Goal: Information Seeking & Learning: Find contact information

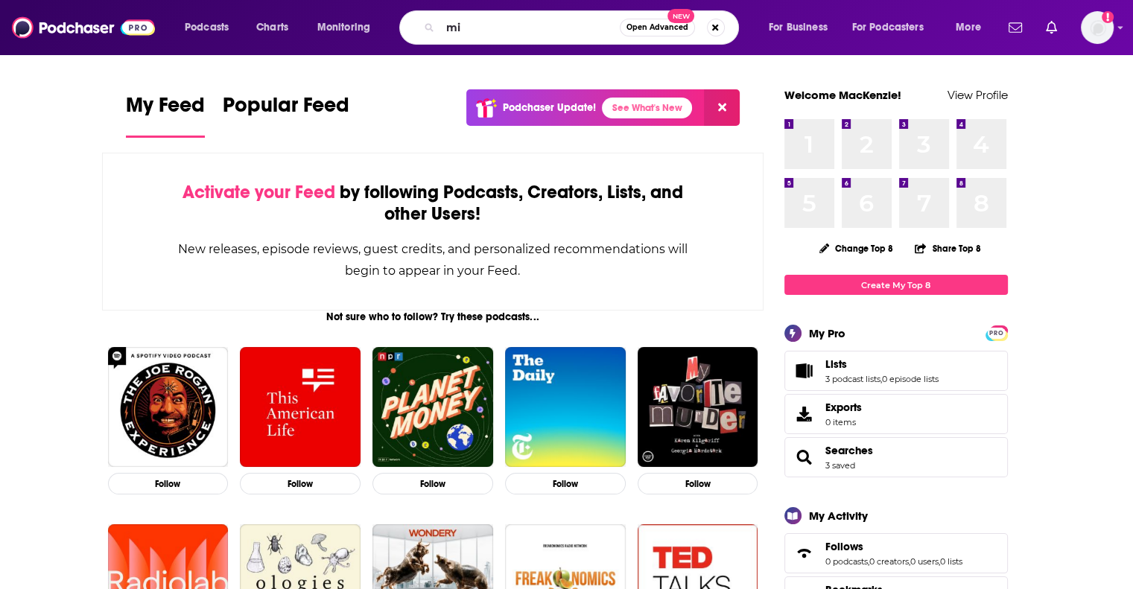
type input "m"
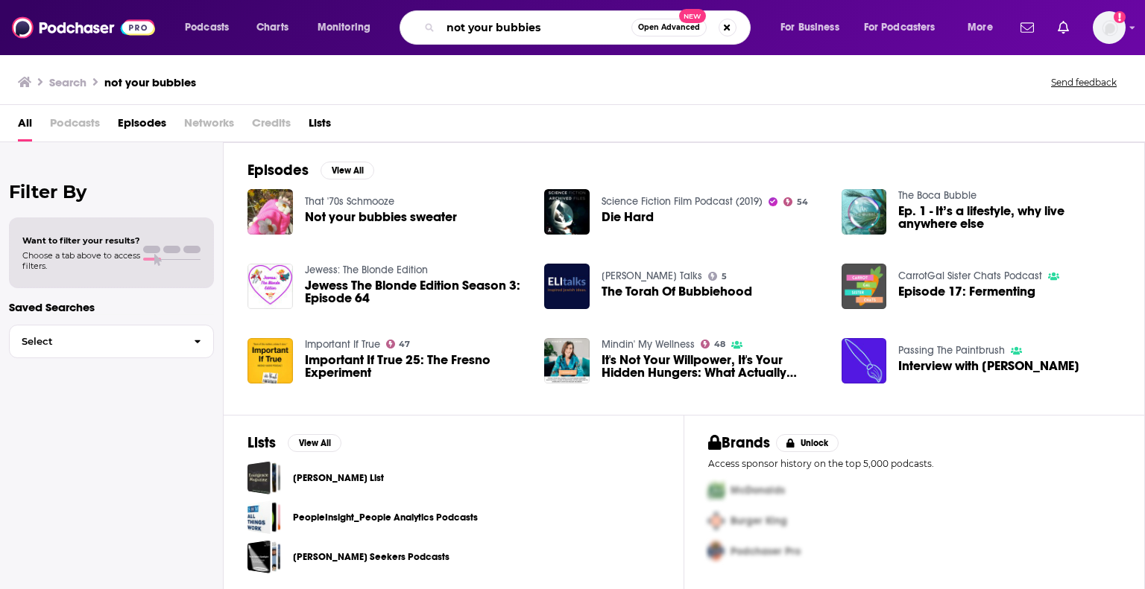
click at [567, 25] on input "not your bubbies" at bounding box center [535, 28] width 191 height 24
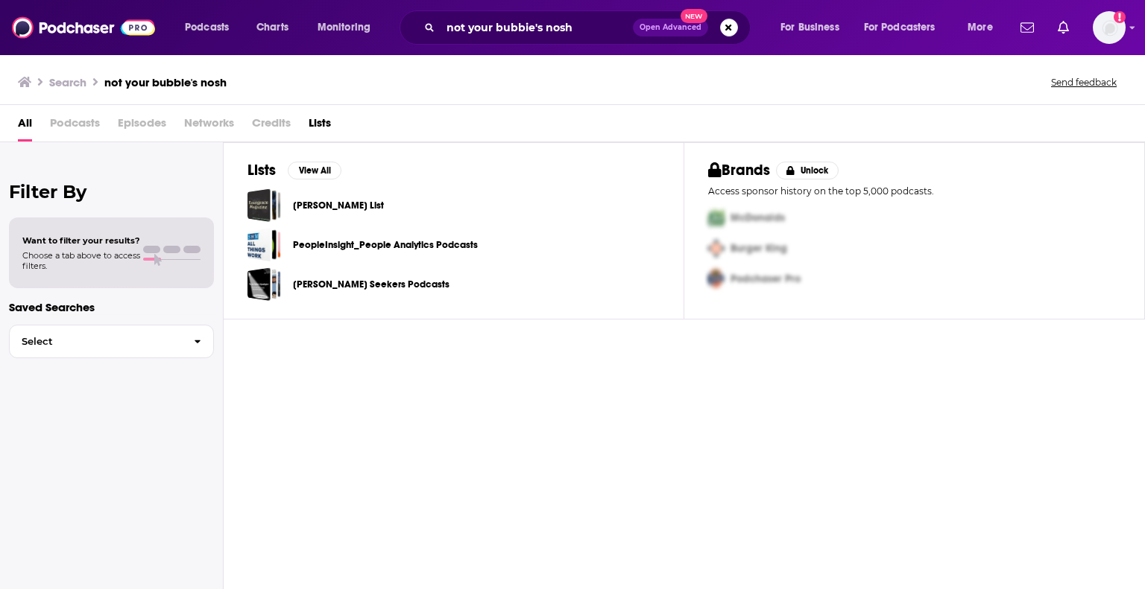
click at [51, 124] on span "Podcasts" at bounding box center [75, 126] width 50 height 31
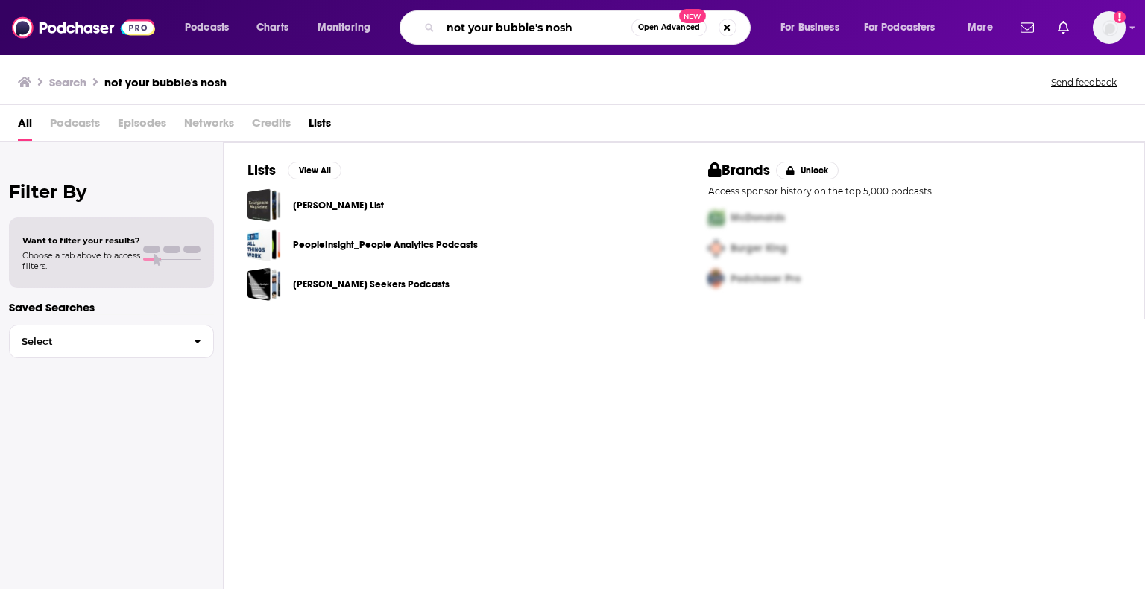
drag, startPoint x: 545, startPoint y: 24, endPoint x: 334, endPoint y: 7, distance: 211.6
click at [334, 7] on div "Podcasts Charts Monitoring not your bubbie's nosh Open Advanced New For Busines…" at bounding box center [572, 27] width 1145 height 55
type input "nosh"
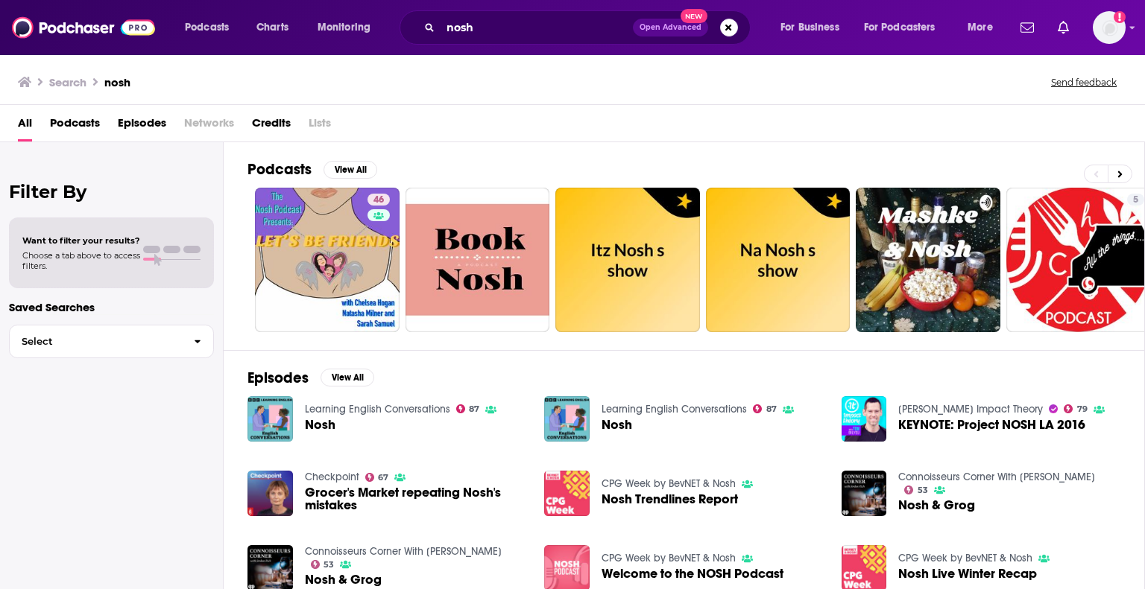
scroll to position [75, 0]
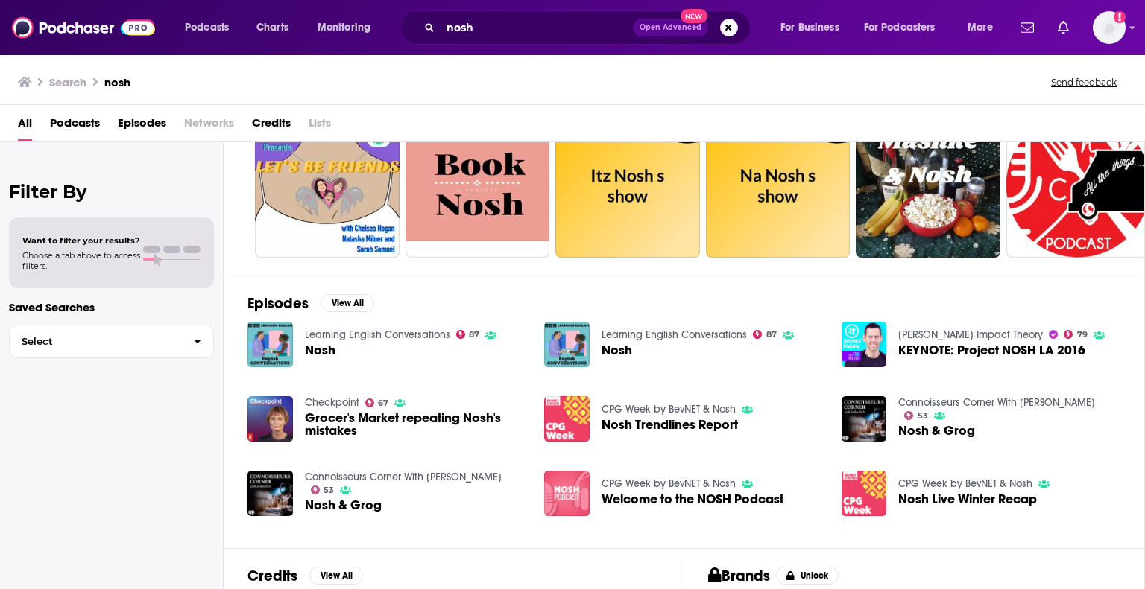
click at [60, 126] on span "Podcasts" at bounding box center [75, 126] width 50 height 31
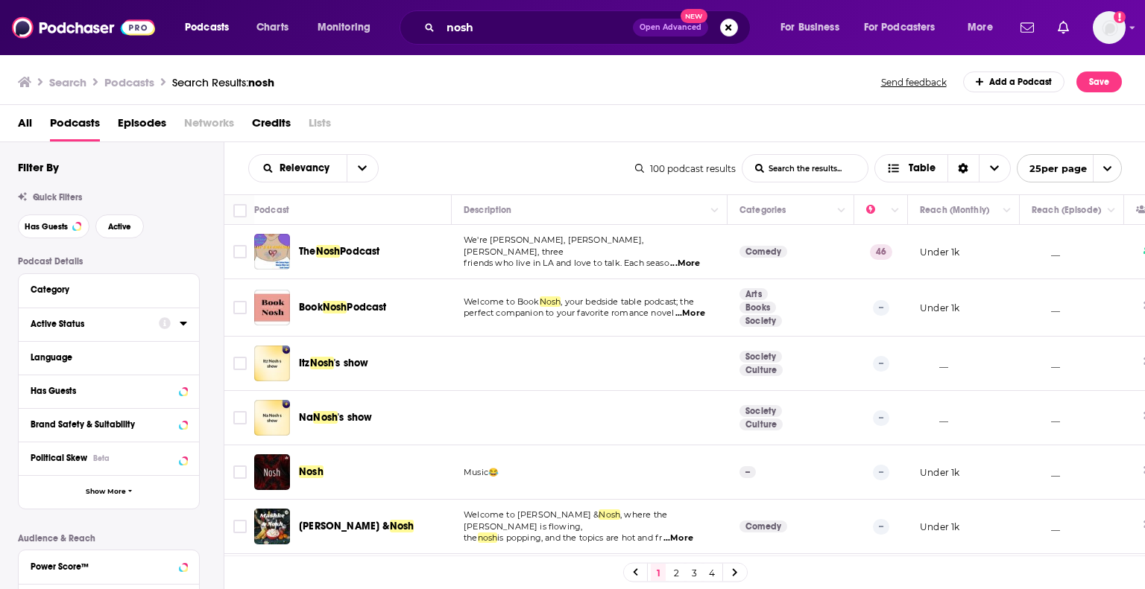
click at [115, 321] on div "Active Status" at bounding box center [90, 324] width 118 height 10
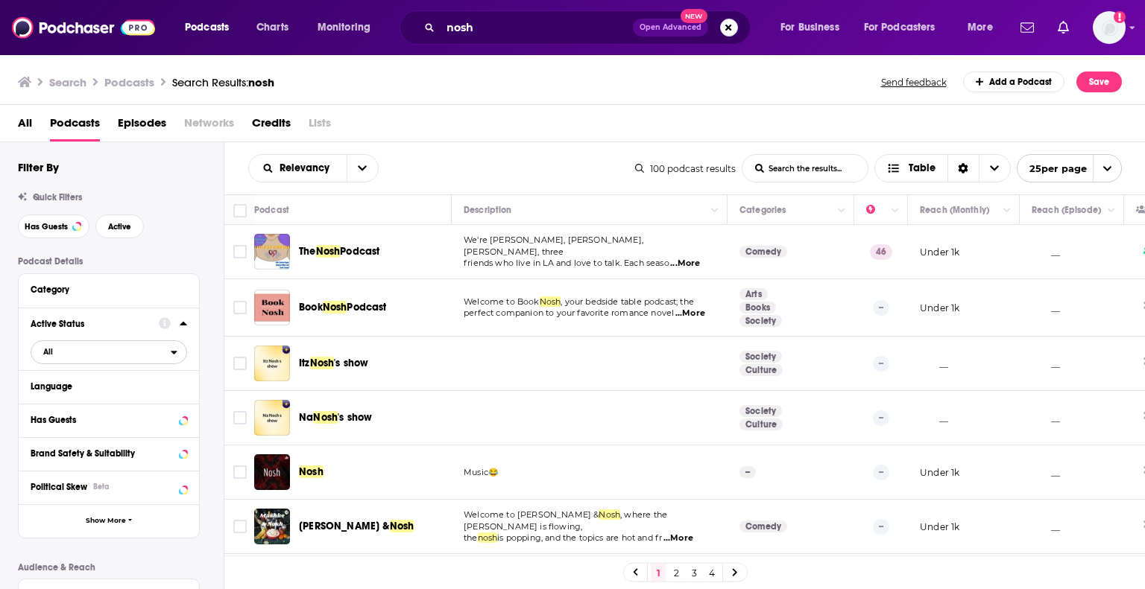
click at [106, 352] on span "All" at bounding box center [100, 351] width 139 height 19
click at [89, 398] on span "Active" at bounding box center [79, 401] width 82 height 8
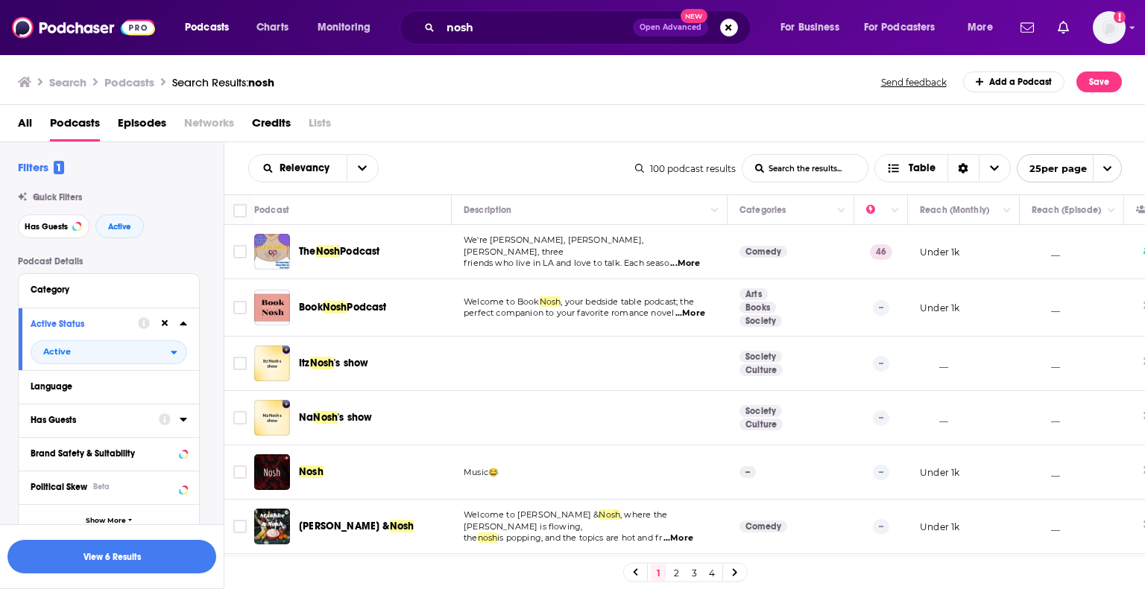
click at [72, 419] on div "Has Guests" at bounding box center [90, 420] width 118 height 10
click at [66, 447] on span "All" at bounding box center [100, 447] width 139 height 19
click at [86, 492] on div "Has guests 20" at bounding box center [114, 496] width 167 height 25
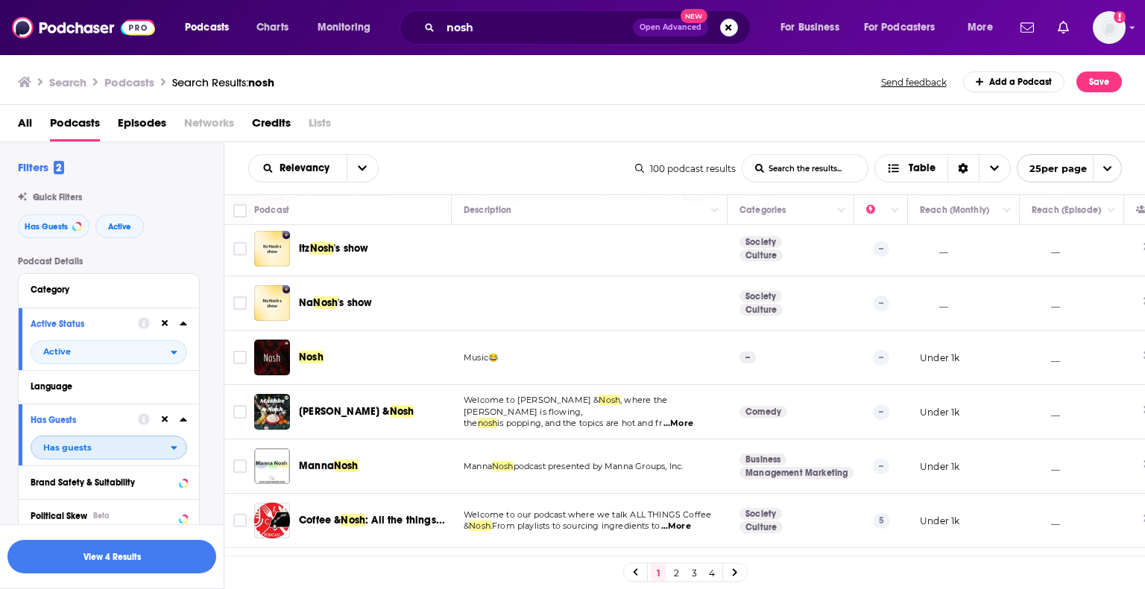
scroll to position [149, 0]
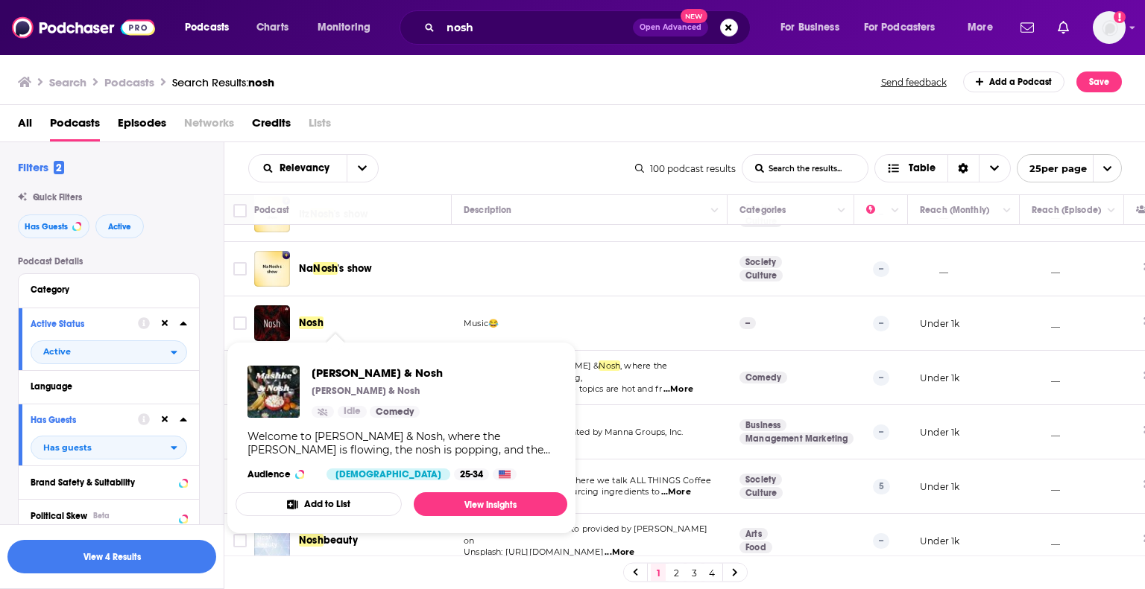
drag, startPoint x: 307, startPoint y: 372, endPoint x: 642, endPoint y: 293, distance: 343.8
click at [642, 293] on td at bounding box center [590, 269] width 276 height 54
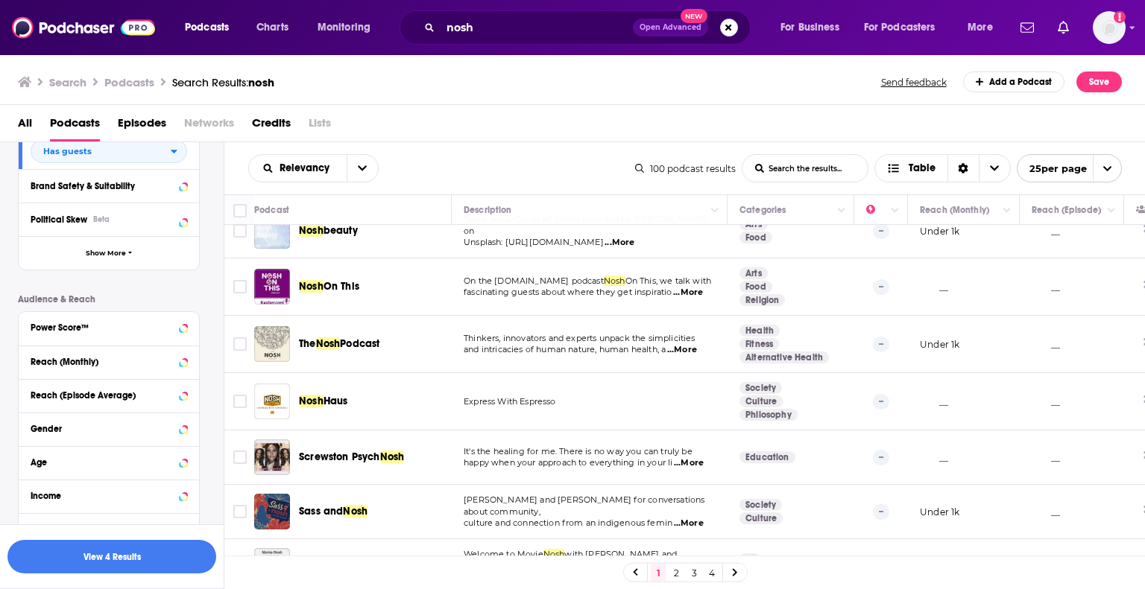
scroll to position [298, 0]
click at [113, 358] on div "Reach (Monthly)" at bounding box center [90, 360] width 118 height 10
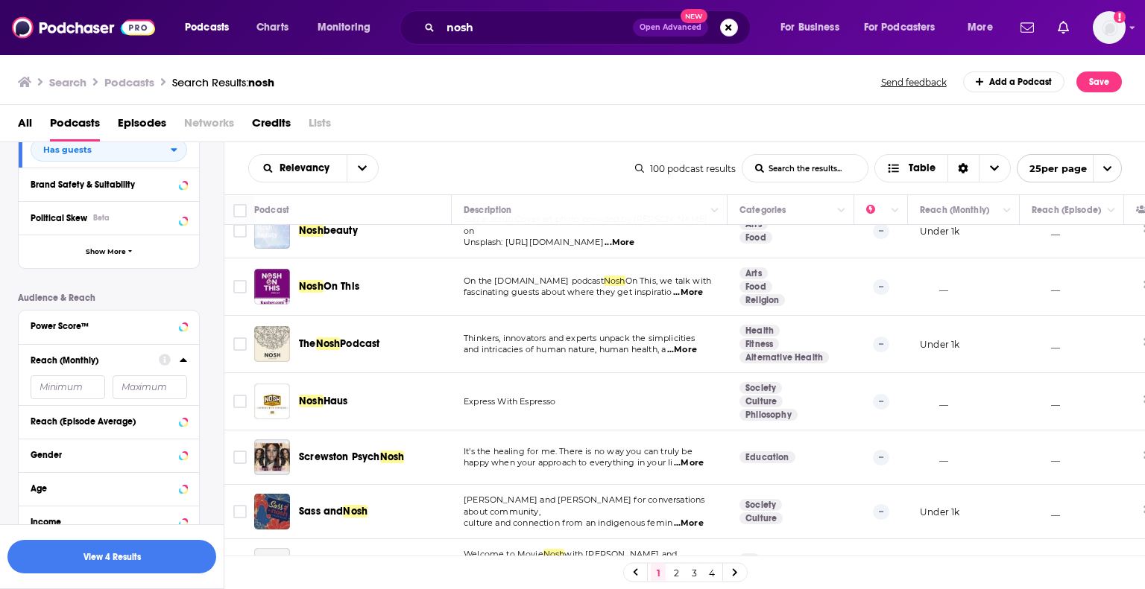
click at [149, 392] on input "number" at bounding box center [150, 388] width 75 height 24
click at [51, 379] on input "number" at bounding box center [68, 388] width 75 height 24
type input "2000"
click at [113, 559] on button "View 1 Results" at bounding box center [111, 557] width 209 height 34
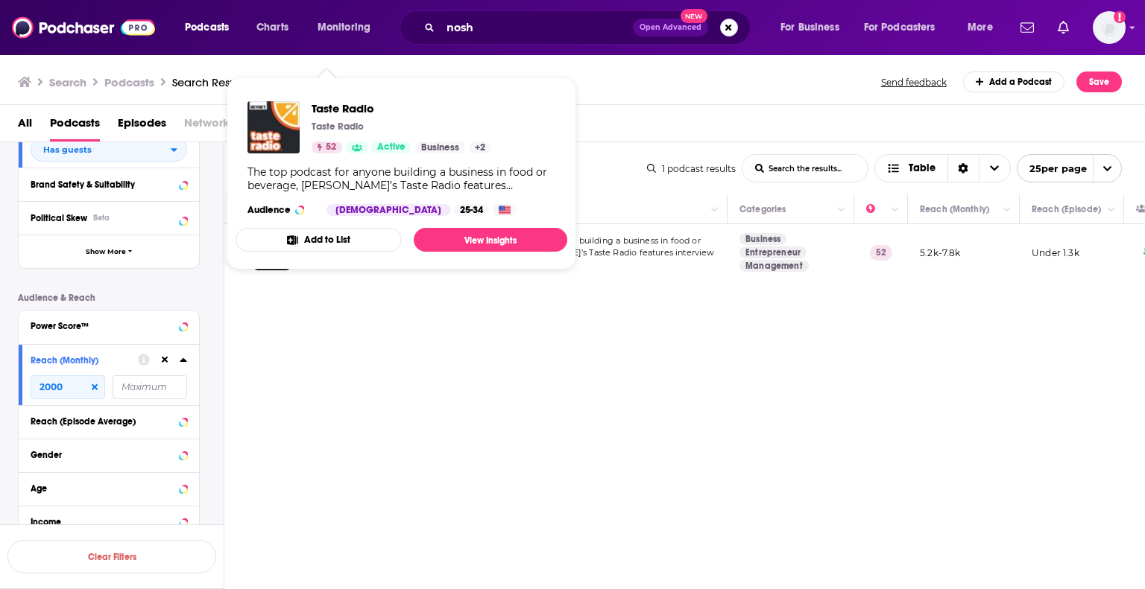
drag, startPoint x: 343, startPoint y: 245, endPoint x: 284, endPoint y: 326, distance: 99.7
click at [284, 326] on div "Relevancy List Search Input Search the results... Table 1 podcast results List …" at bounding box center [684, 410] width 921 height 536
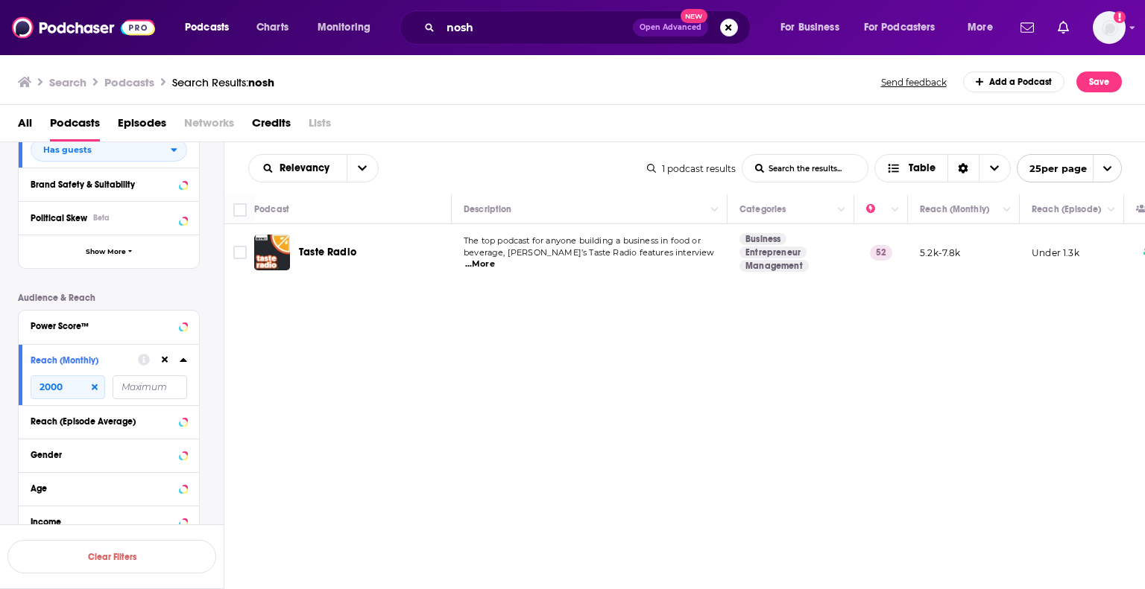
click at [352, 252] on div "Podcasts Charts Monitoring nosh Open Advanced New For Business For Podcasters M…" at bounding box center [572, 294] width 1145 height 589
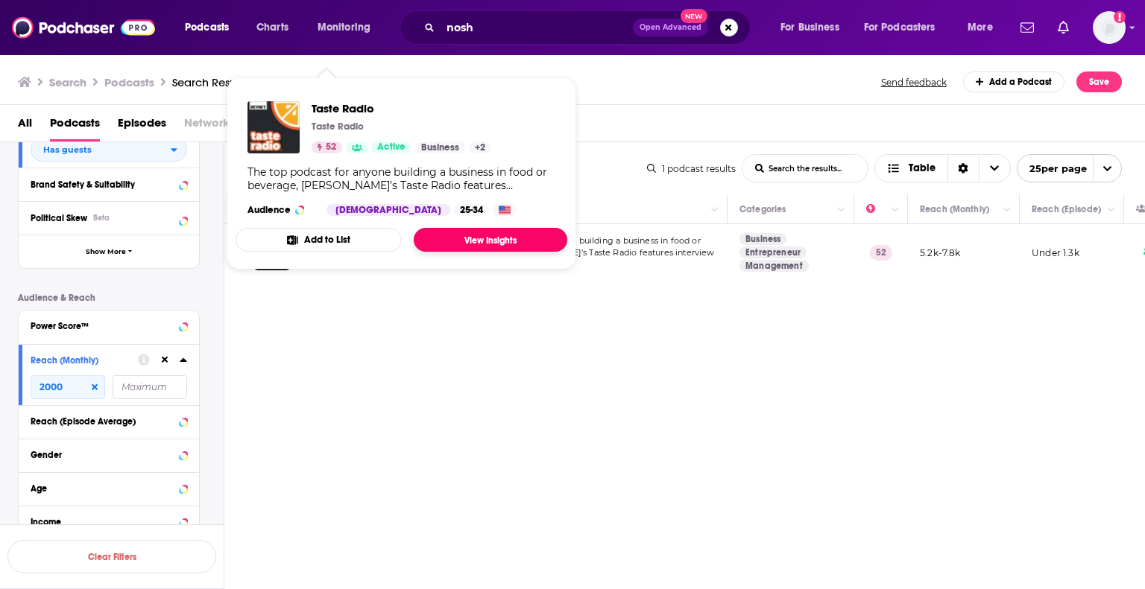
click at [479, 233] on link "View Insights" at bounding box center [490, 240] width 153 height 24
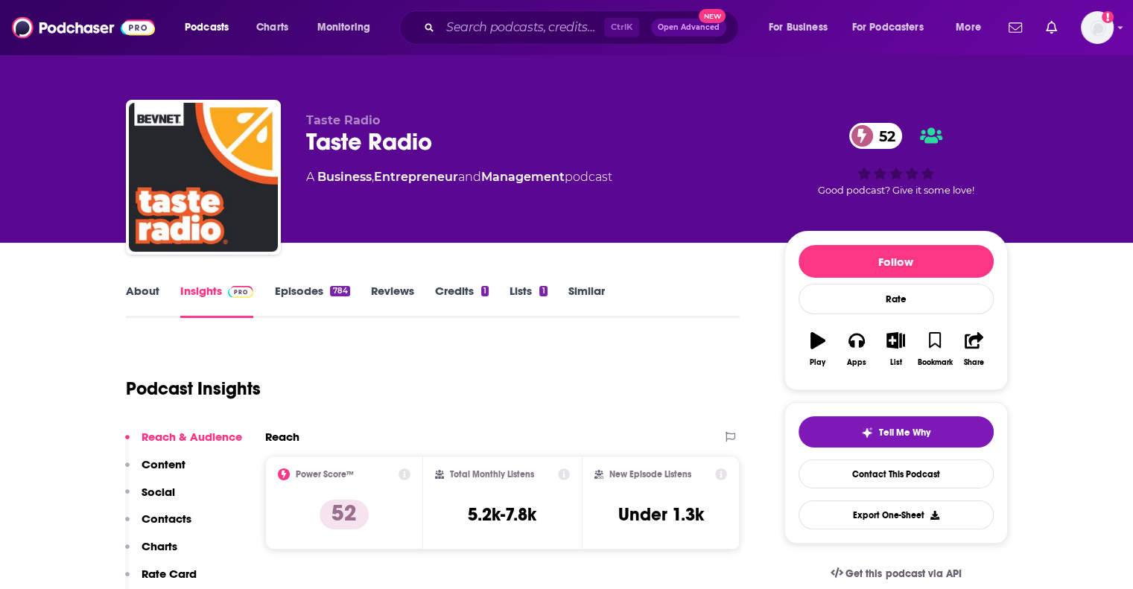
click at [148, 294] on link "About" at bounding box center [143, 301] width 34 height 34
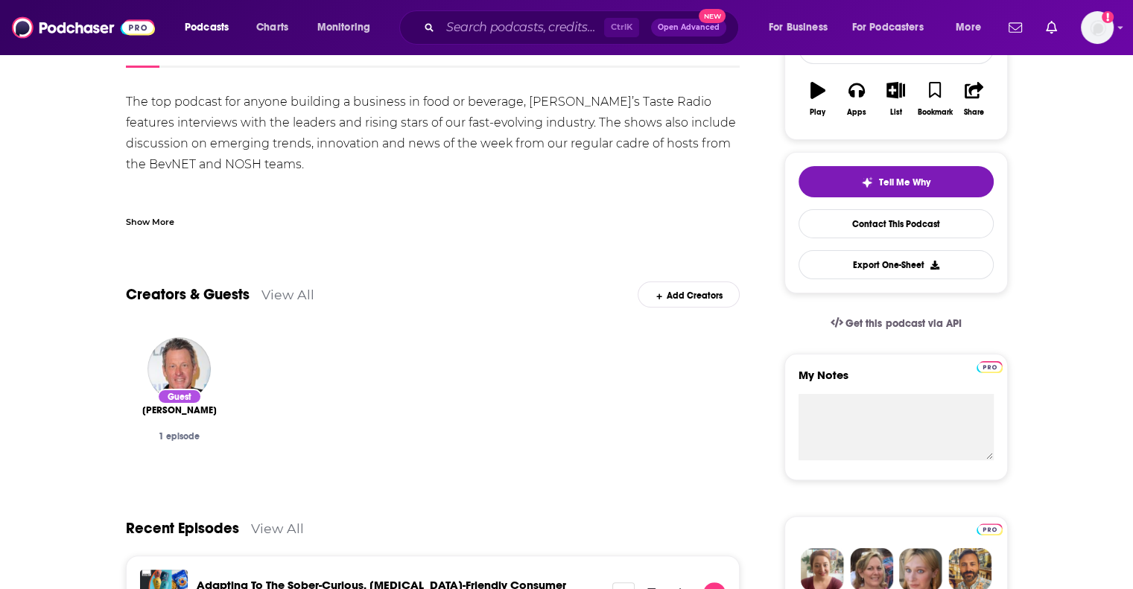
scroll to position [75, 0]
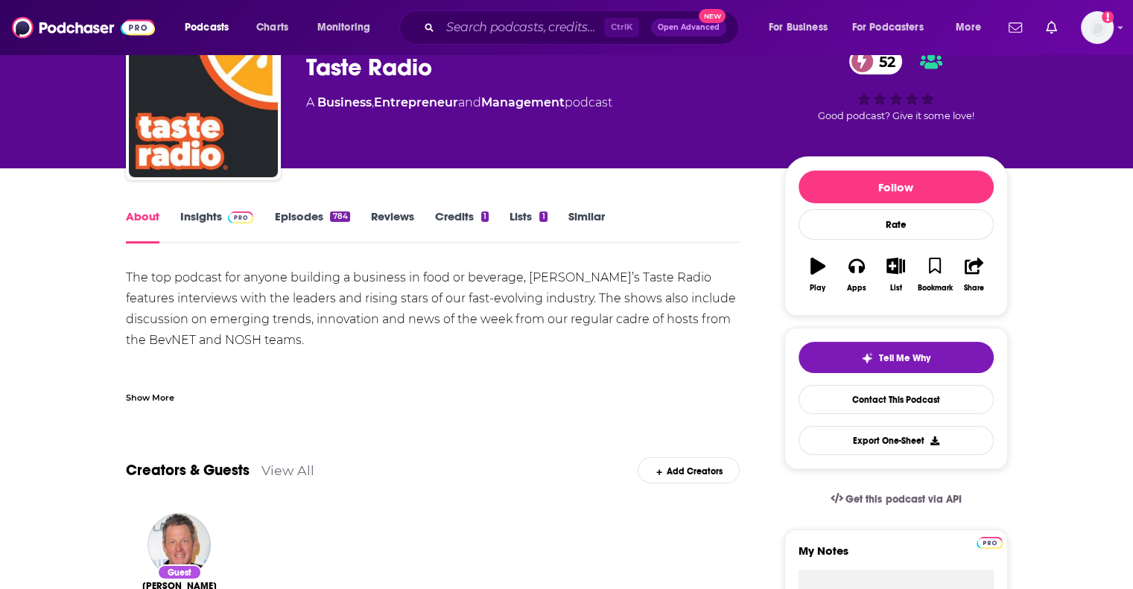
click at [208, 211] on link "Insights" at bounding box center [217, 226] width 74 height 34
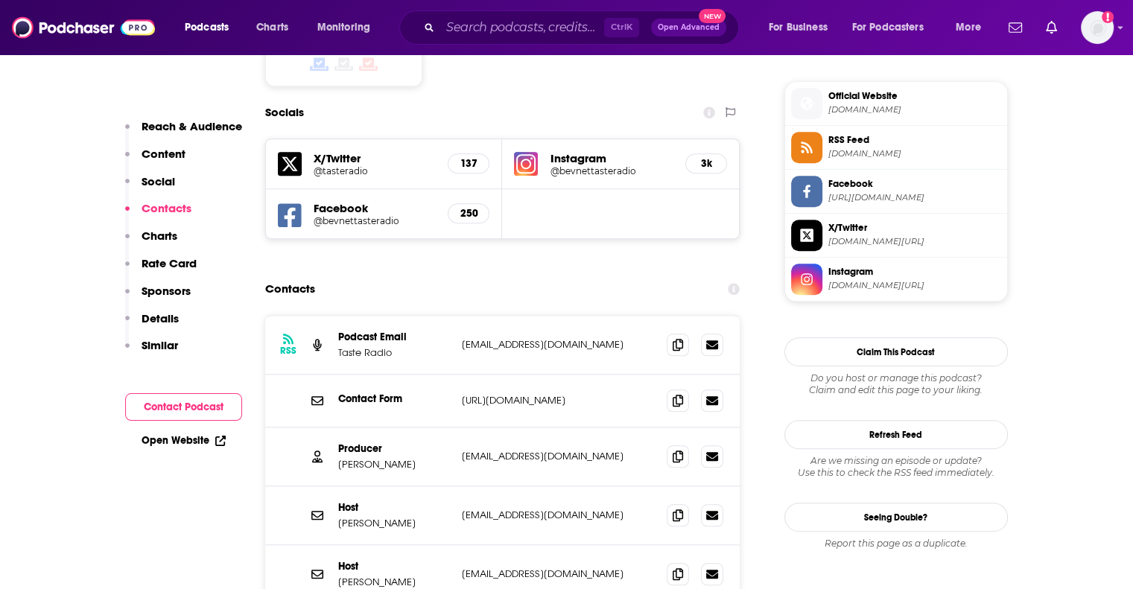
scroll to position [1341, 0]
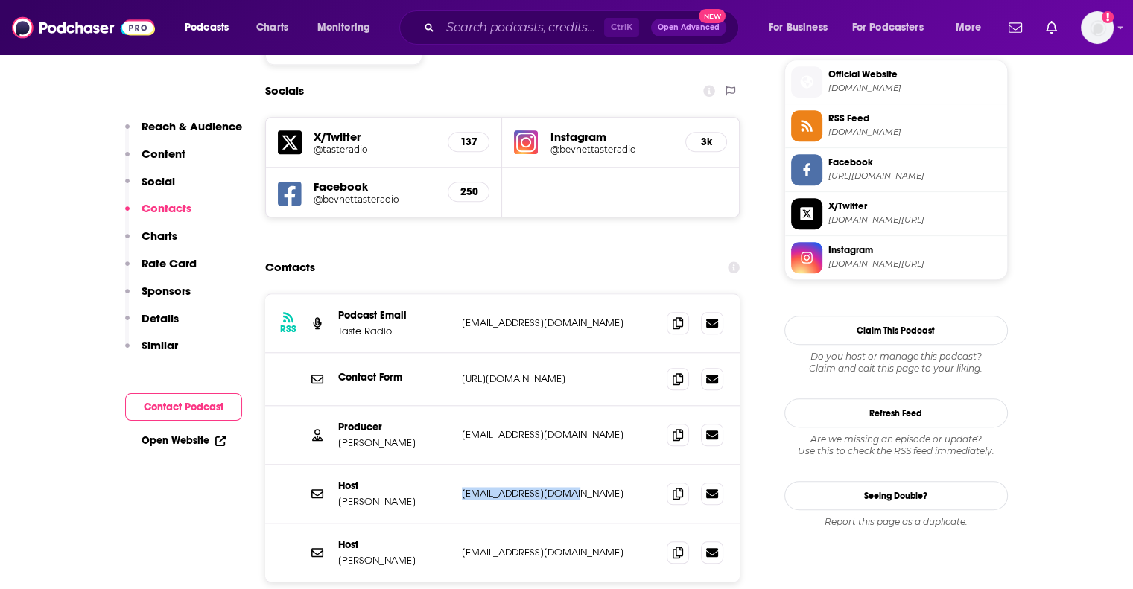
drag, startPoint x: 581, startPoint y: 401, endPoint x: 460, endPoint y: 402, distance: 120.7
click at [460, 465] on div "Host Mike Schneider mjschneider@gmail.com mjschneider@gmail.com" at bounding box center [502, 494] width 475 height 59
drag, startPoint x: 406, startPoint y: 418, endPoint x: 334, endPoint y: 414, distance: 72.4
click at [334, 465] on div "Host Mike Schneider mjschneider@gmail.com mjschneider@gmail.com" at bounding box center [502, 494] width 475 height 59
click at [382, 496] on p "Mike Schneider" at bounding box center [394, 502] width 112 height 13
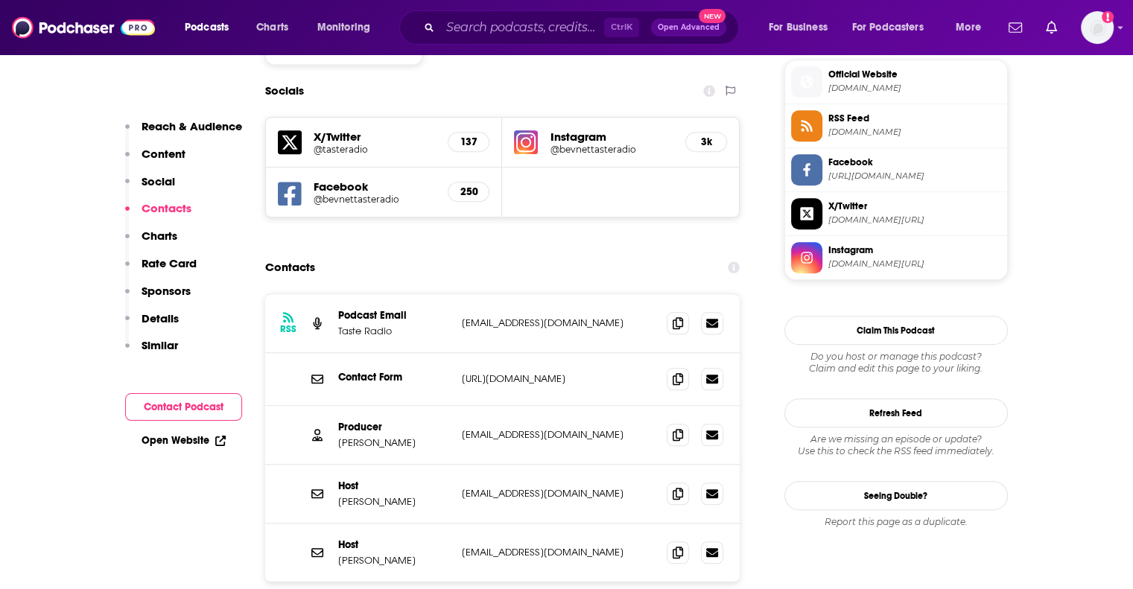
drag, startPoint x: 420, startPoint y: 413, endPoint x: 332, endPoint y: 413, distance: 87.9
click at [332, 465] on div "Host Mike Schneider mjschneider@gmail.com mjschneider@gmail.com" at bounding box center [502, 494] width 475 height 59
copy p "Mike Schneider"
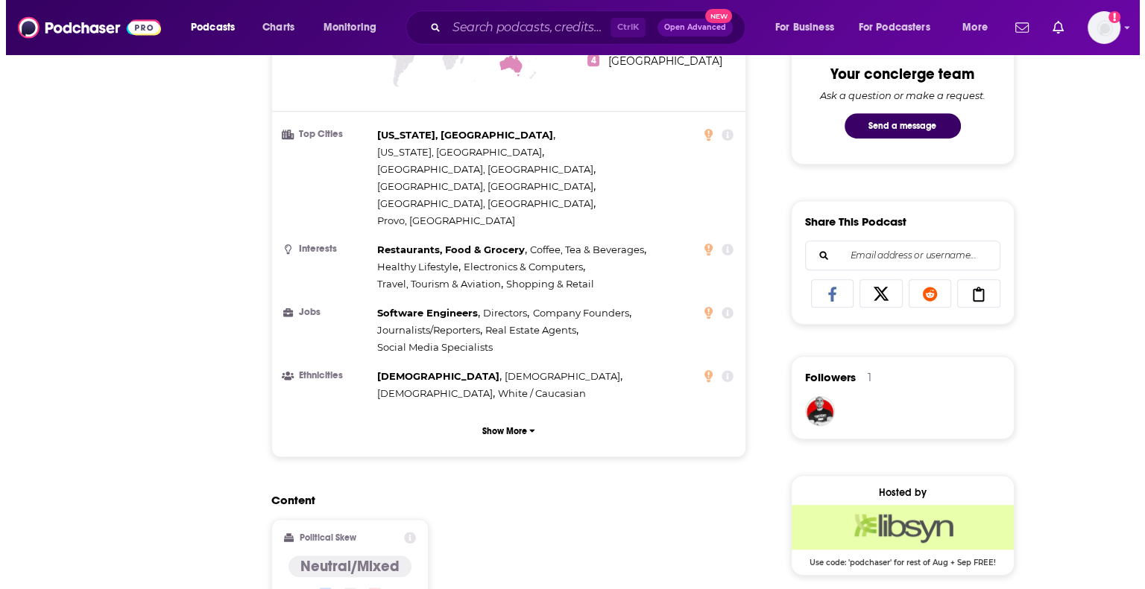
scroll to position [0, 0]
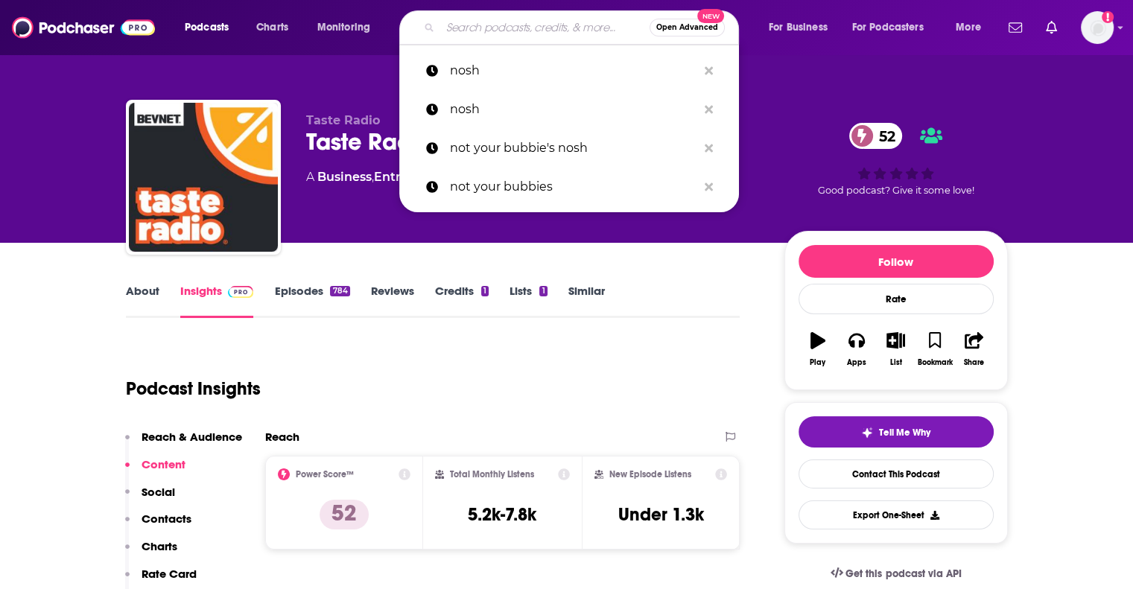
click at [473, 26] on input "Search podcasts, credits, & more..." at bounding box center [544, 28] width 209 height 24
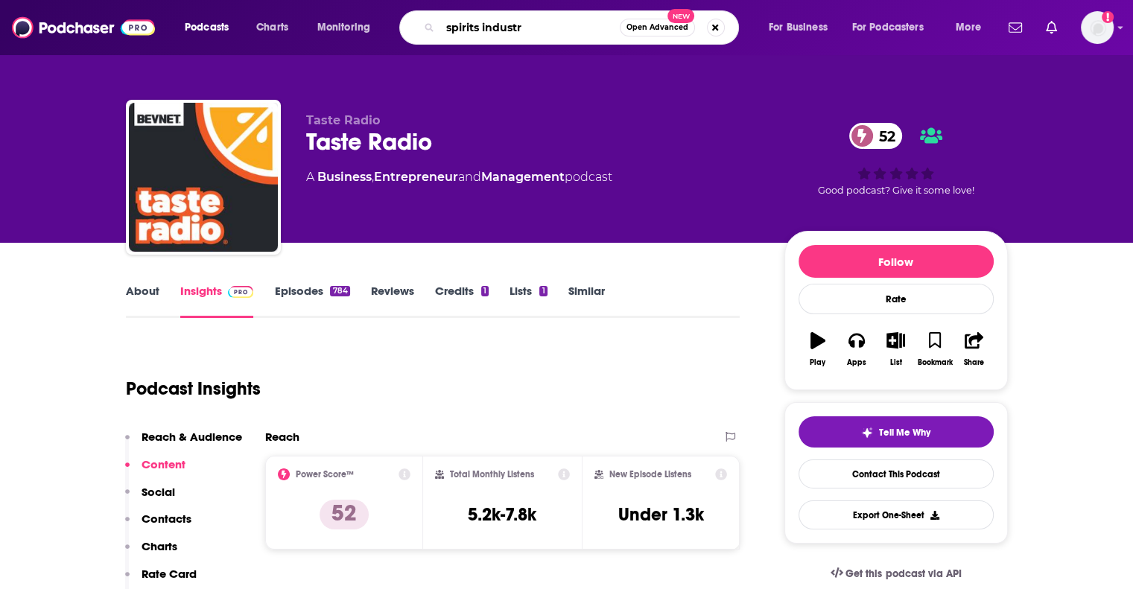
type input "spirits industry"
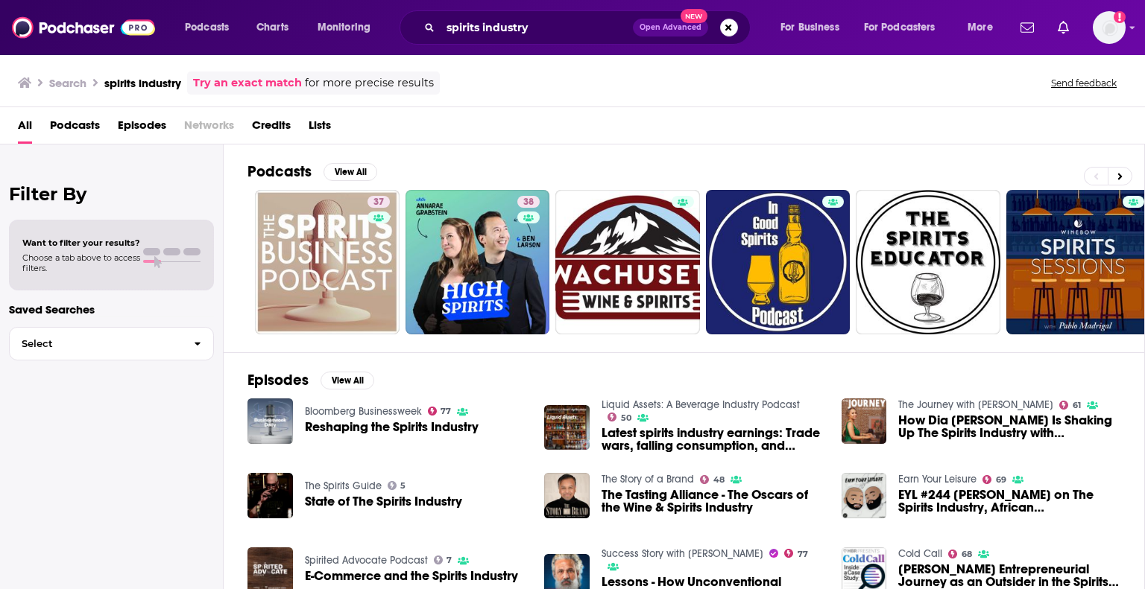
drag, startPoint x: 1077, startPoint y: 250, endPoint x: 934, endPoint y: 150, distance: 173.9
click at [934, 150] on div "Podcasts View All 37 38 + 184" at bounding box center [695, 249] width 897 height 208
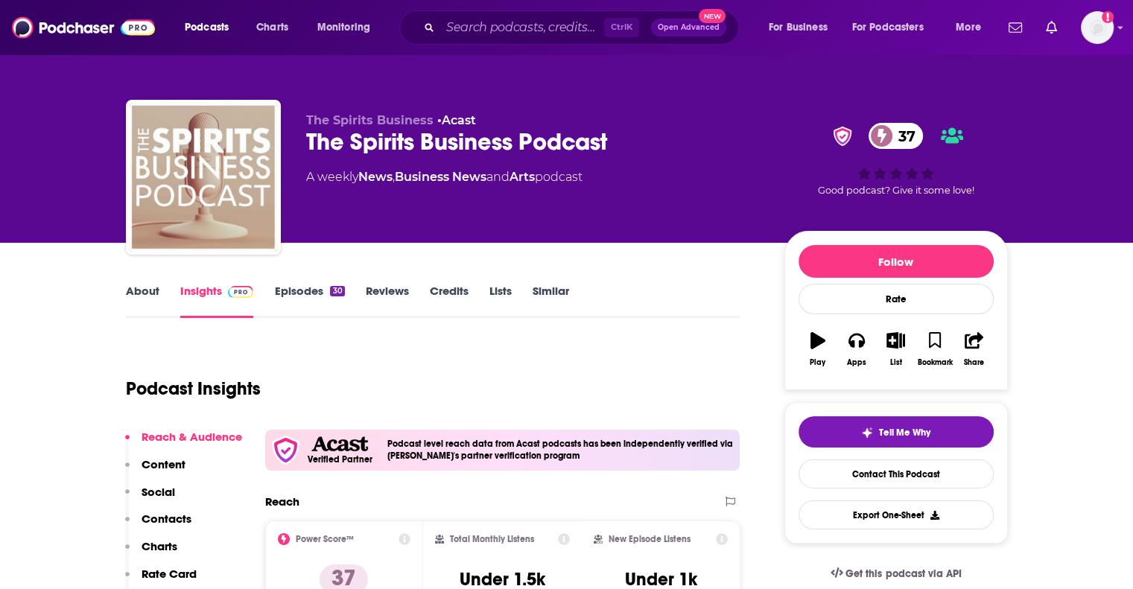
click at [133, 298] on link "About" at bounding box center [143, 301] width 34 height 34
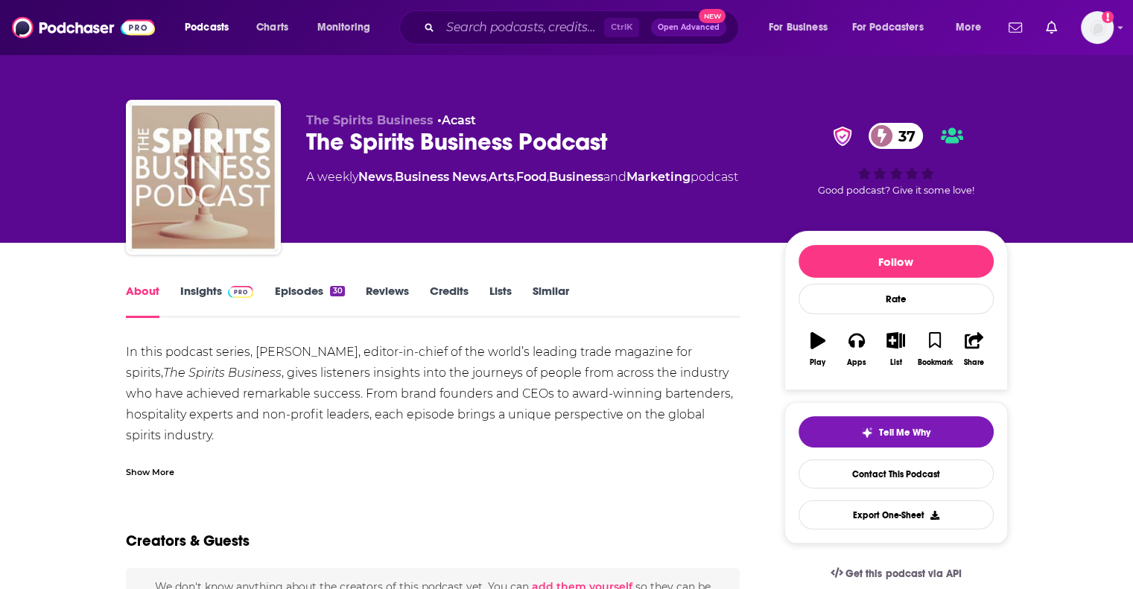
scroll to position [75, 0]
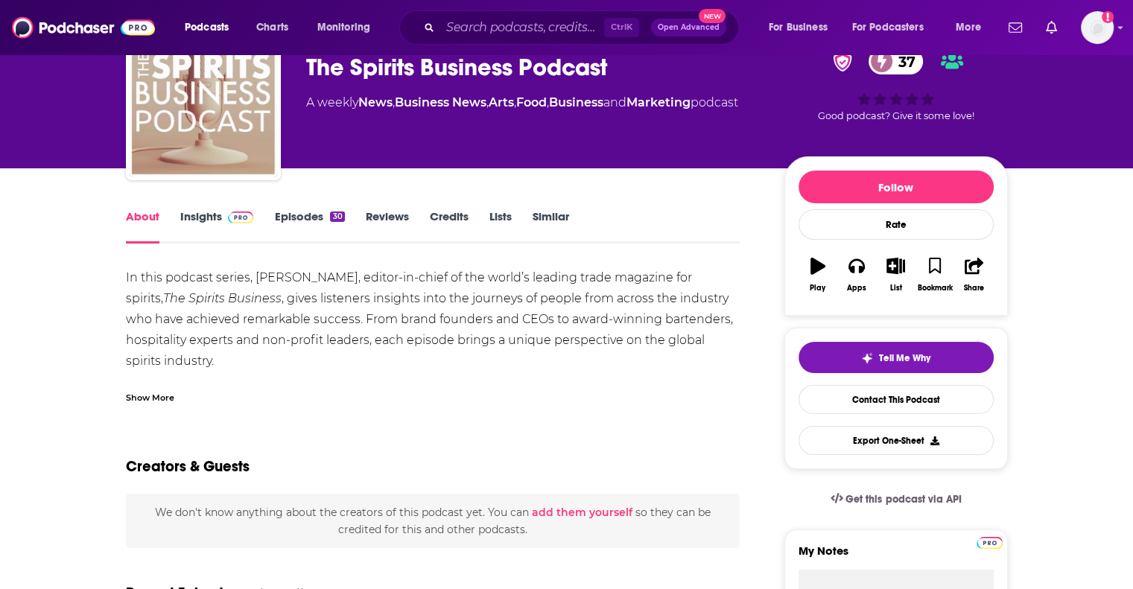
click at [190, 218] on link "Insights" at bounding box center [217, 226] width 74 height 34
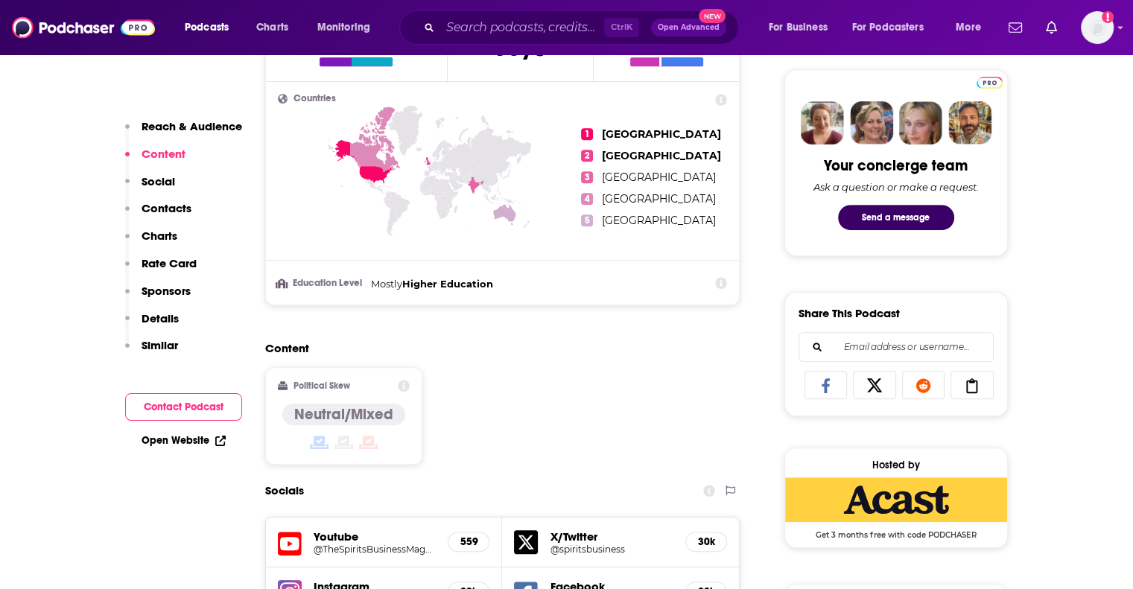
scroll to position [894, 0]
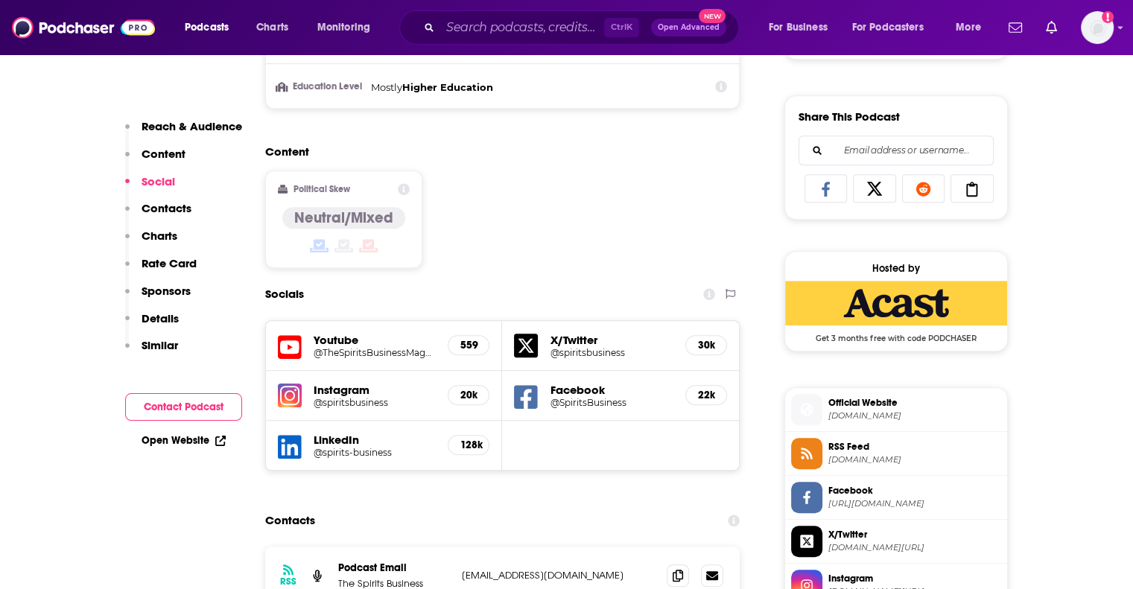
click at [566, 386] on h5 "Facebook" at bounding box center [612, 390] width 124 height 14
click at [568, 398] on h5 "@SpiritsBusiness" at bounding box center [612, 402] width 124 height 11
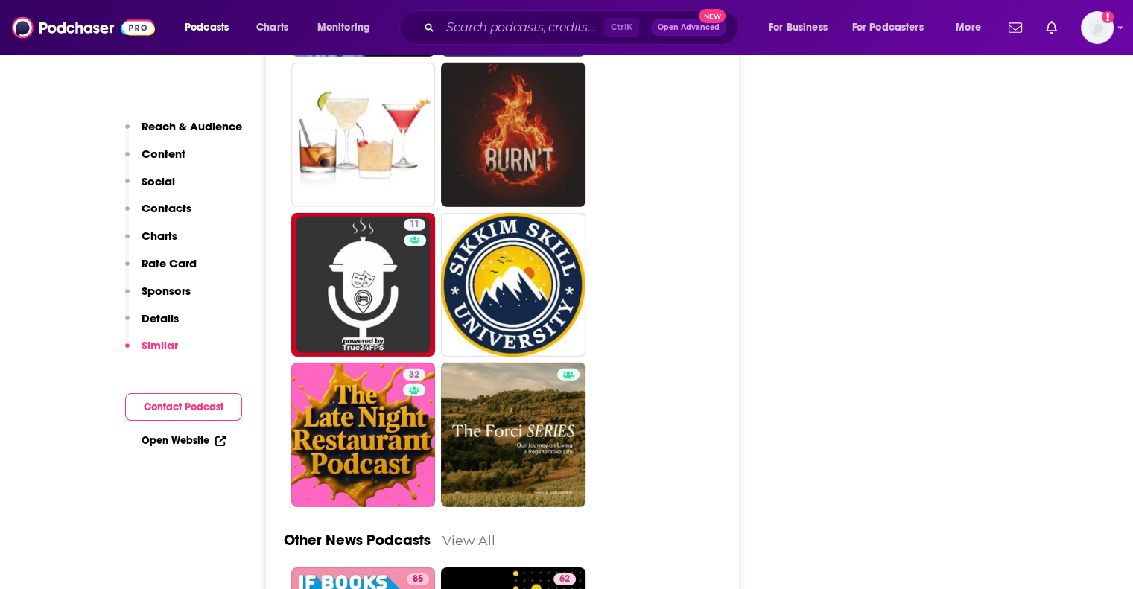
scroll to position [4471, 0]
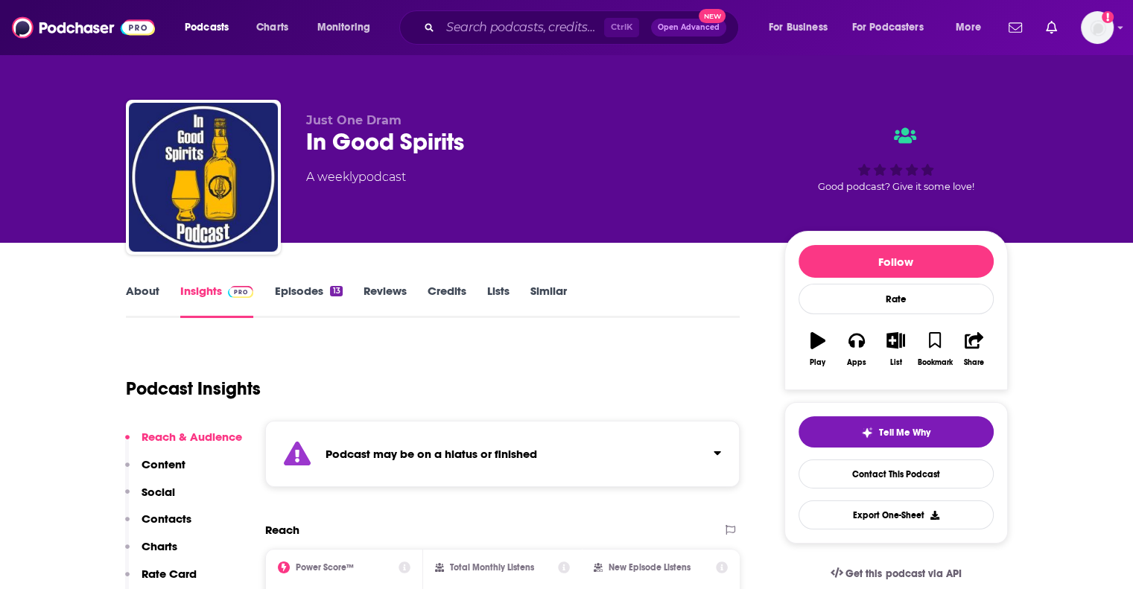
click at [543, 467] on div "Podcast may be on a hiatus or finished" at bounding box center [502, 454] width 475 height 66
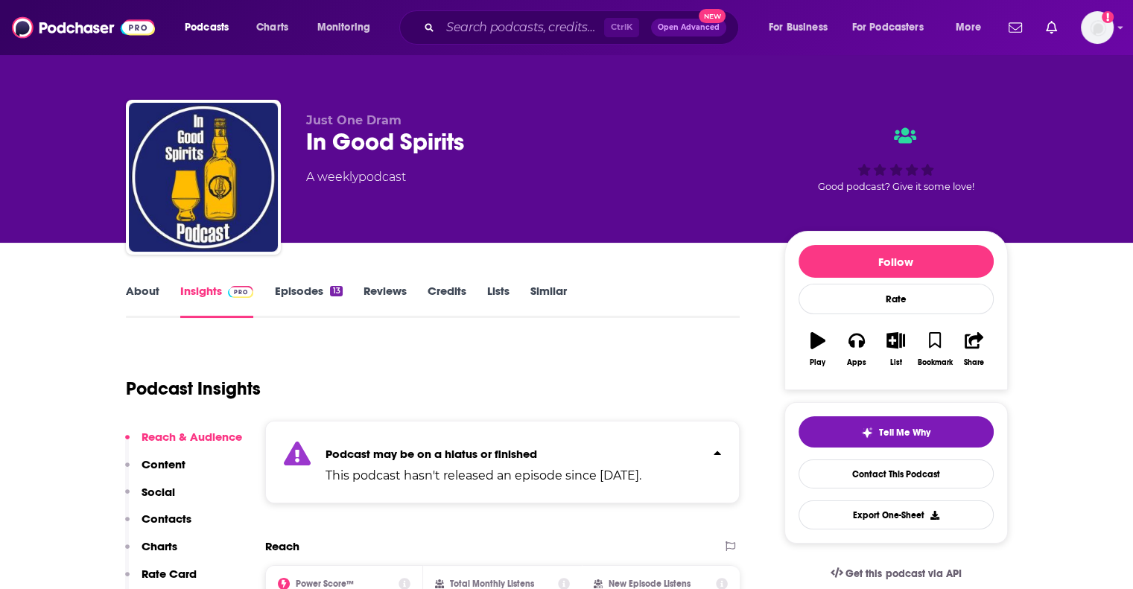
click at [543, 467] on p "This podcast hasn't released an episode since May 14th, 2021." at bounding box center [484, 476] width 316 height 18
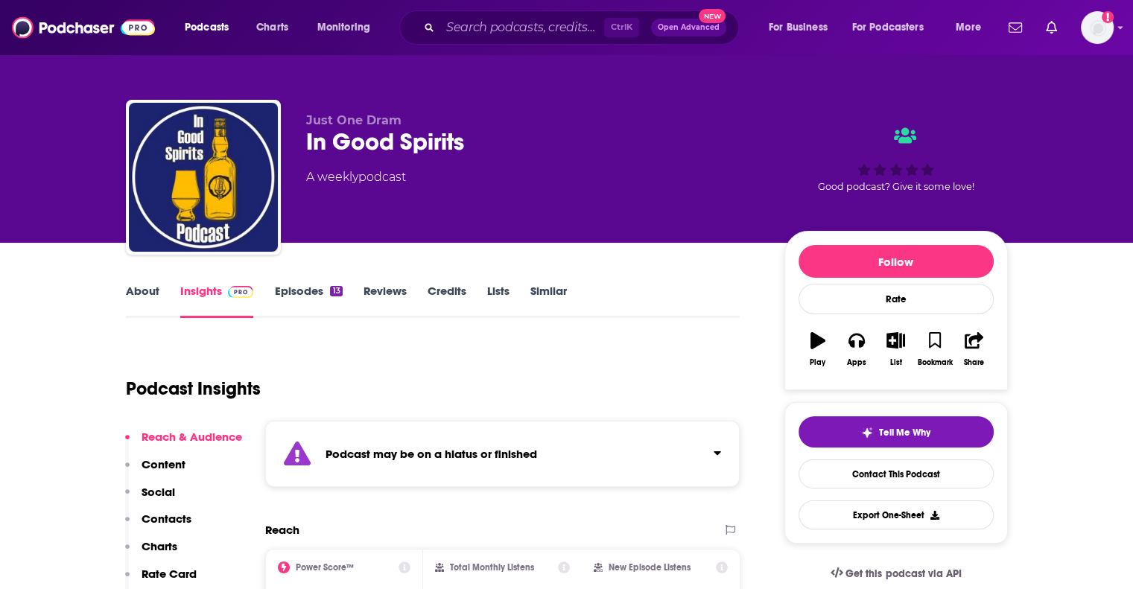
click at [468, 458] on strong "Podcast may be on a hiatus or finished" at bounding box center [432, 454] width 212 height 14
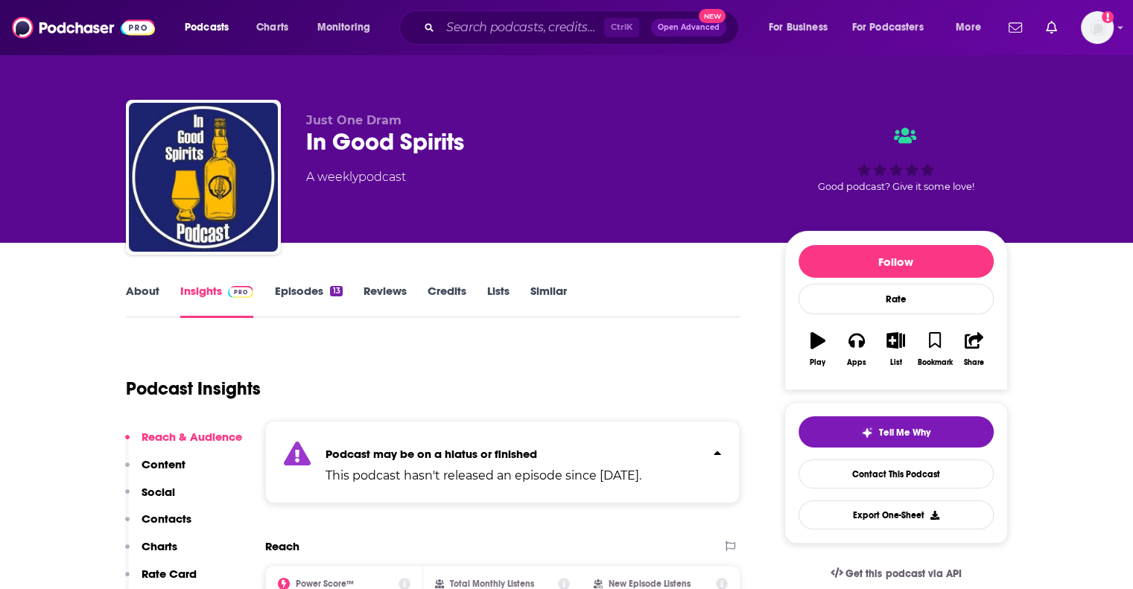
click at [468, 458] on strong "Podcast may be on a hiatus or finished" at bounding box center [432, 454] width 212 height 14
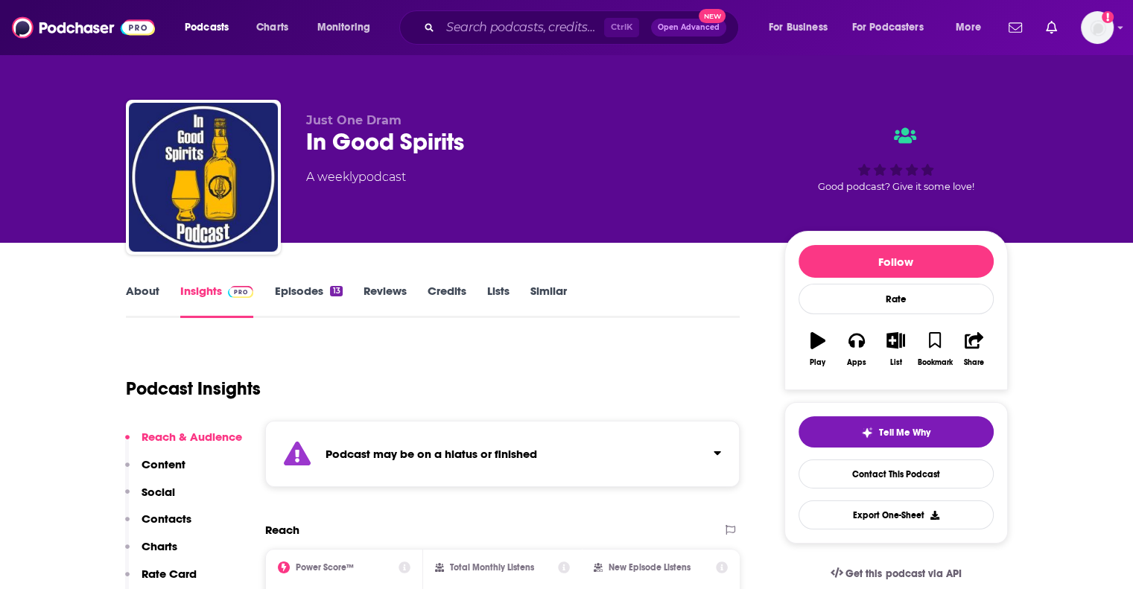
click at [153, 297] on link "About" at bounding box center [143, 301] width 34 height 34
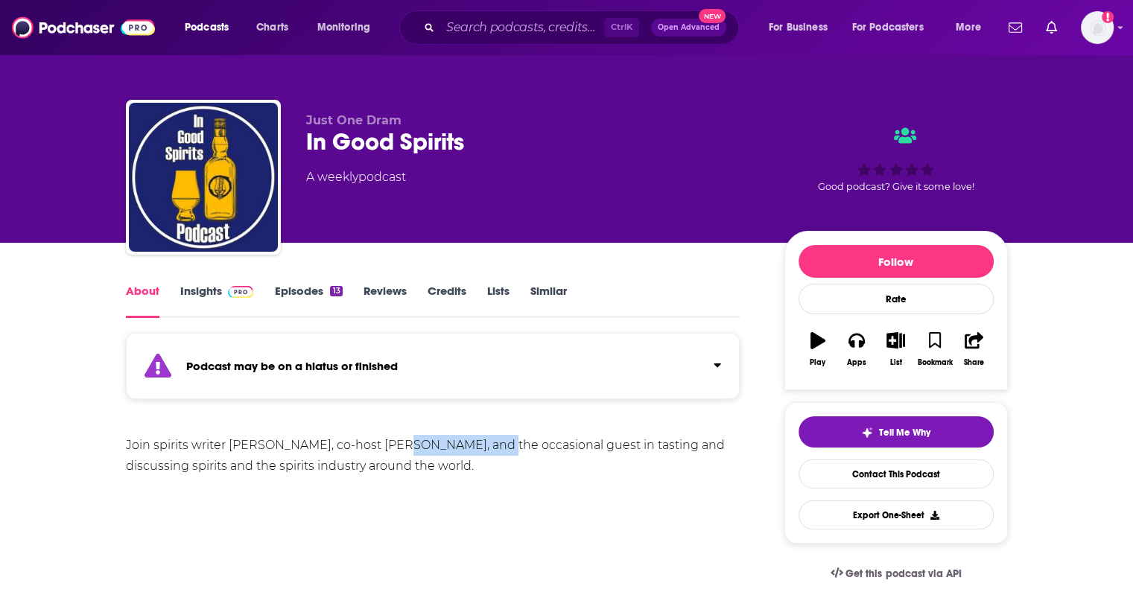
drag, startPoint x: 478, startPoint y: 449, endPoint x: 384, endPoint y: 449, distance: 93.1
click at [384, 449] on div "Join spirits writer George B. Catallo, co-host Chris Lindstrom, and the occasio…" at bounding box center [433, 456] width 615 height 42
copy div "Chris Lindstrom"
click at [399, 493] on div "Join spirits writer George B. Catallo, co-host Chris Lindstrom, and the occasio…" at bounding box center [433, 487] width 615 height 104
drag, startPoint x: 232, startPoint y: 446, endPoint x: 328, endPoint y: 443, distance: 95.4
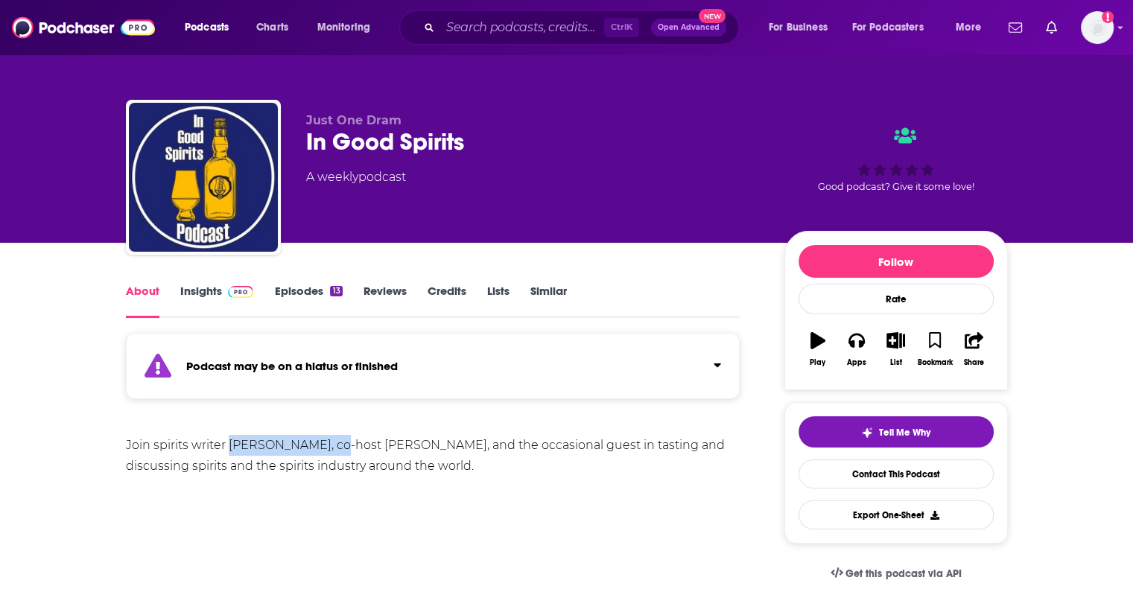
click at [328, 443] on div "Join spirits writer George B. Catallo, co-host Chris Lindstrom, and the occasio…" at bounding box center [433, 456] width 615 height 42
copy div "George B. Catallo"
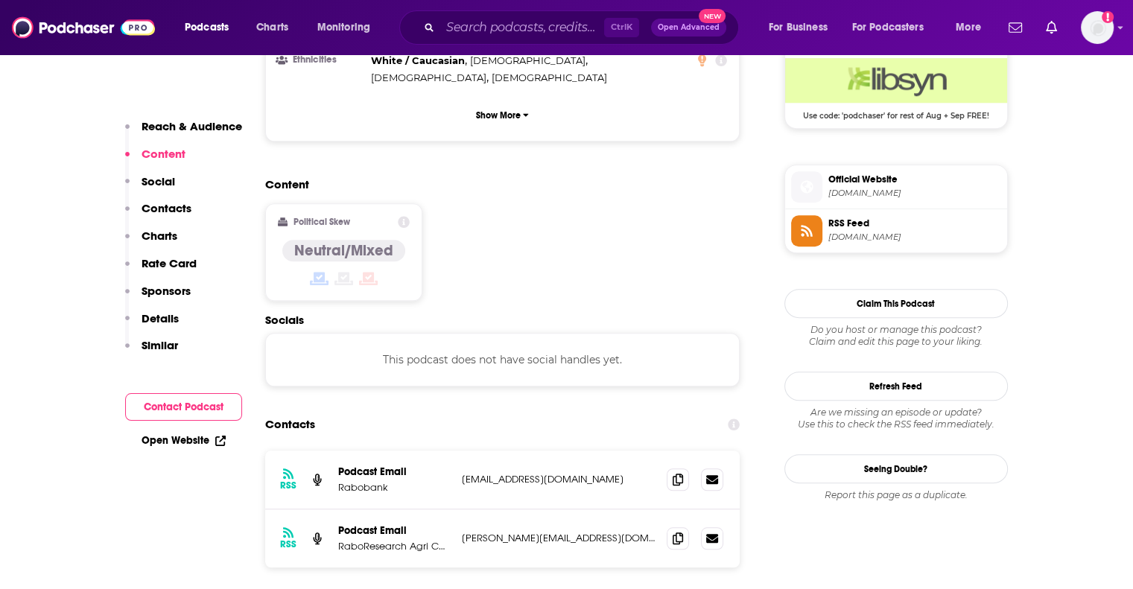
scroll to position [1118, 0]
drag, startPoint x: 458, startPoint y: 434, endPoint x: 613, endPoint y: 433, distance: 154.2
click at [613, 509] on div "RSS Podcast Email RaboResearch Agri Commodities julio.pijnappel@rabobank.com ju…" at bounding box center [502, 538] width 475 height 58
copy p "julio.pijnappel@rabobank.com"
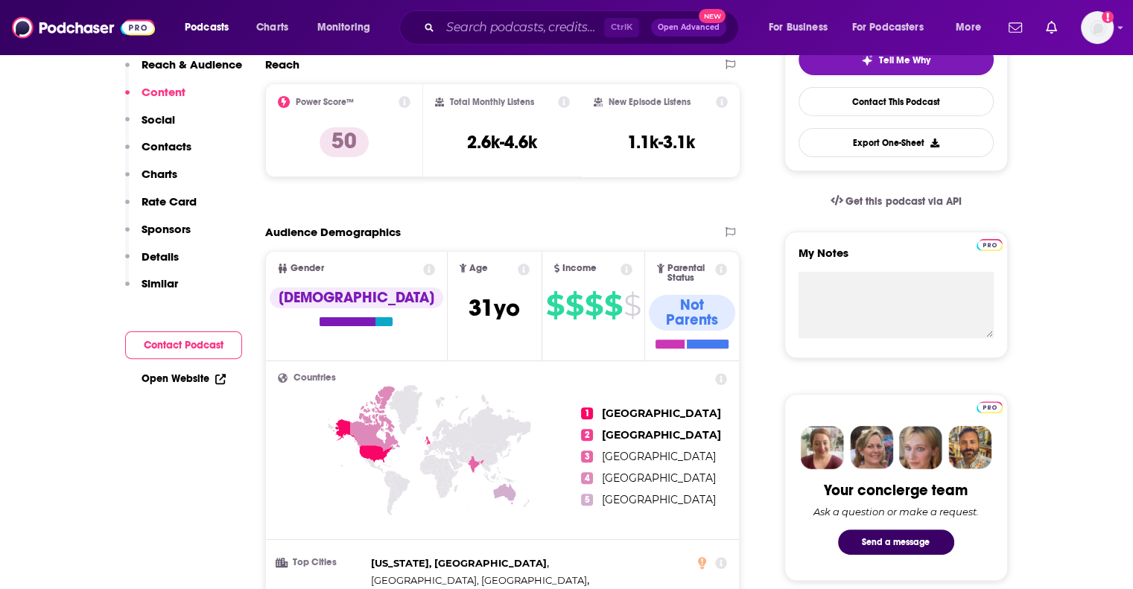
scroll to position [0, 0]
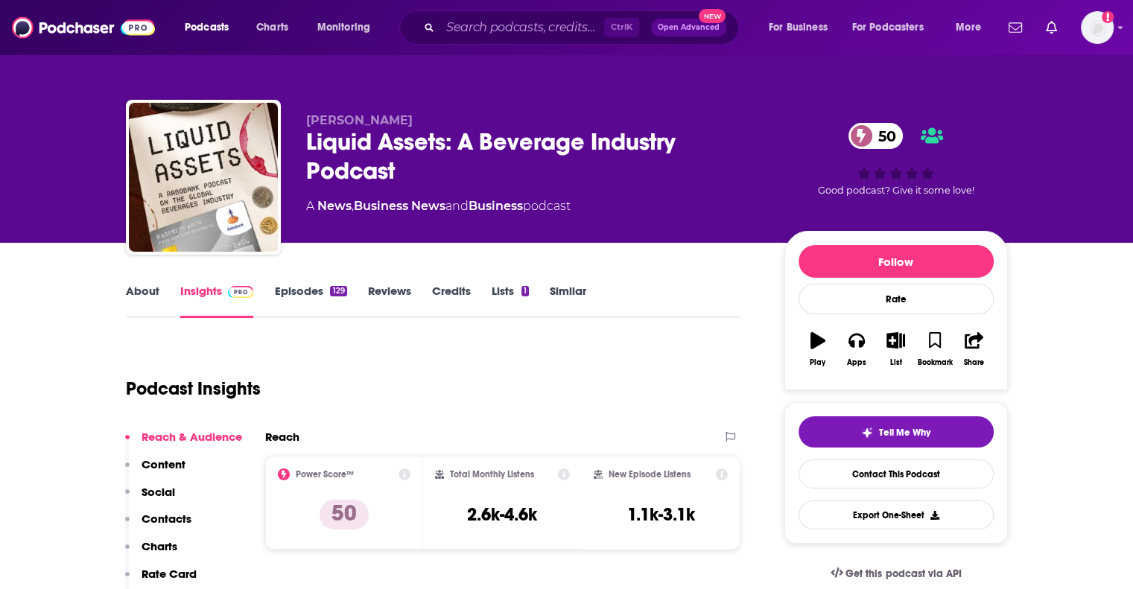
drag, startPoint x: 438, startPoint y: 118, endPoint x: 304, endPoint y: 124, distance: 134.3
click at [304, 124] on div "Julio Pijnappel Liquid Assets: A Beverage Industry Podcast 50 A News , Business…" at bounding box center [567, 180] width 882 height 161
copy span "Julio Pijnappel"
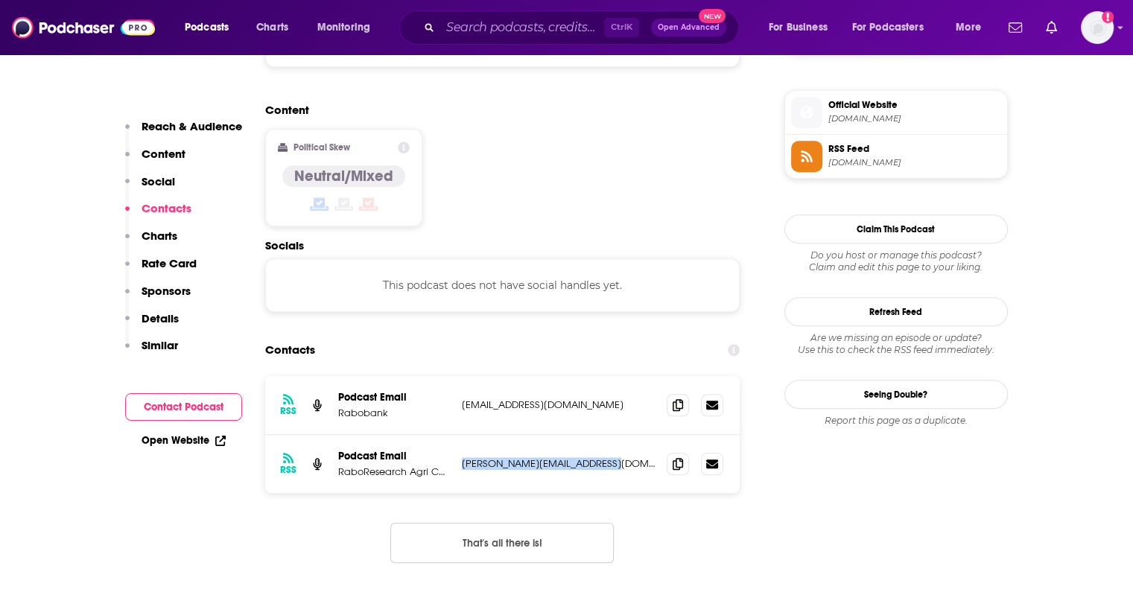
scroll to position [1192, 0]
drag, startPoint x: 612, startPoint y: 358, endPoint x: 451, endPoint y: 362, distance: 161.0
click at [451, 434] on div "RSS Podcast Email RaboResearch Agri Commodities julio.pijnappel@rabobank.com ju…" at bounding box center [502, 463] width 475 height 58
copy div "modities julio.pijnappel@rabobank.com"
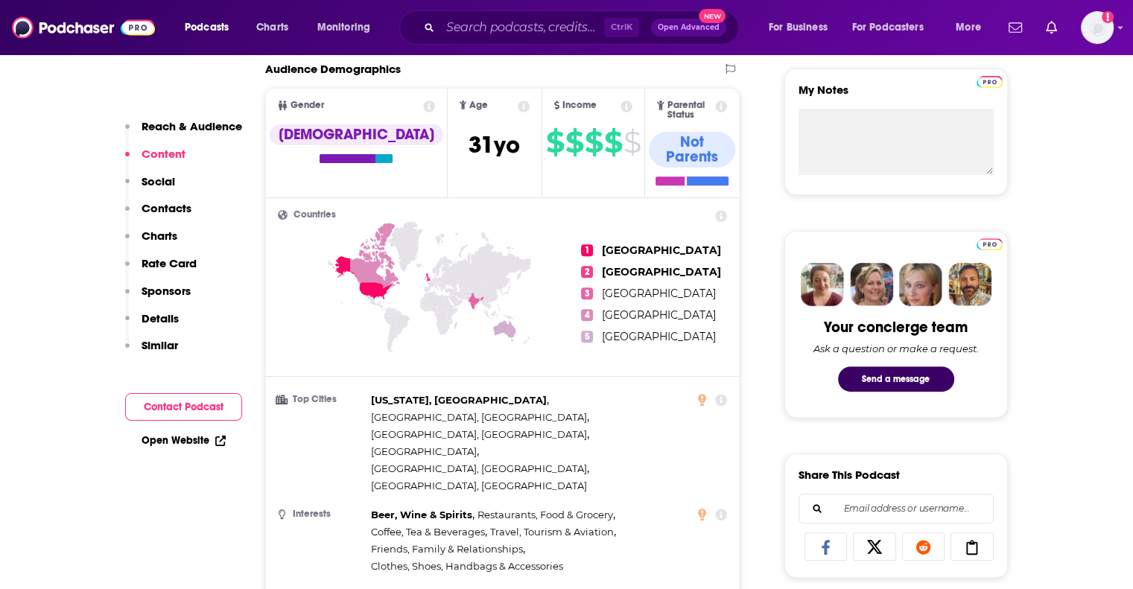
scroll to position [522, 0]
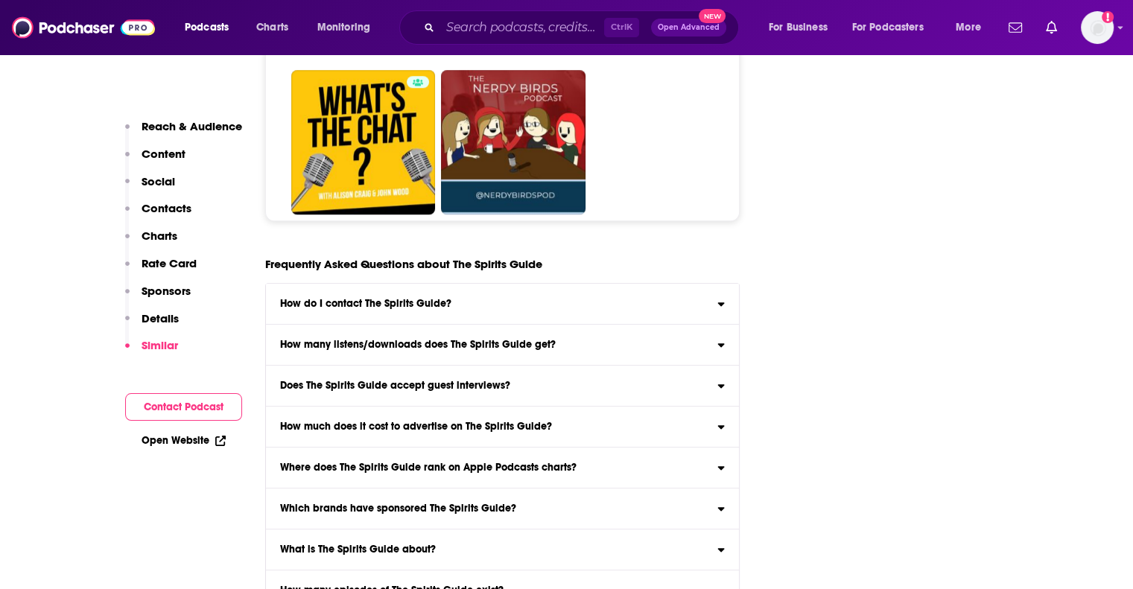
scroll to position [6781, 0]
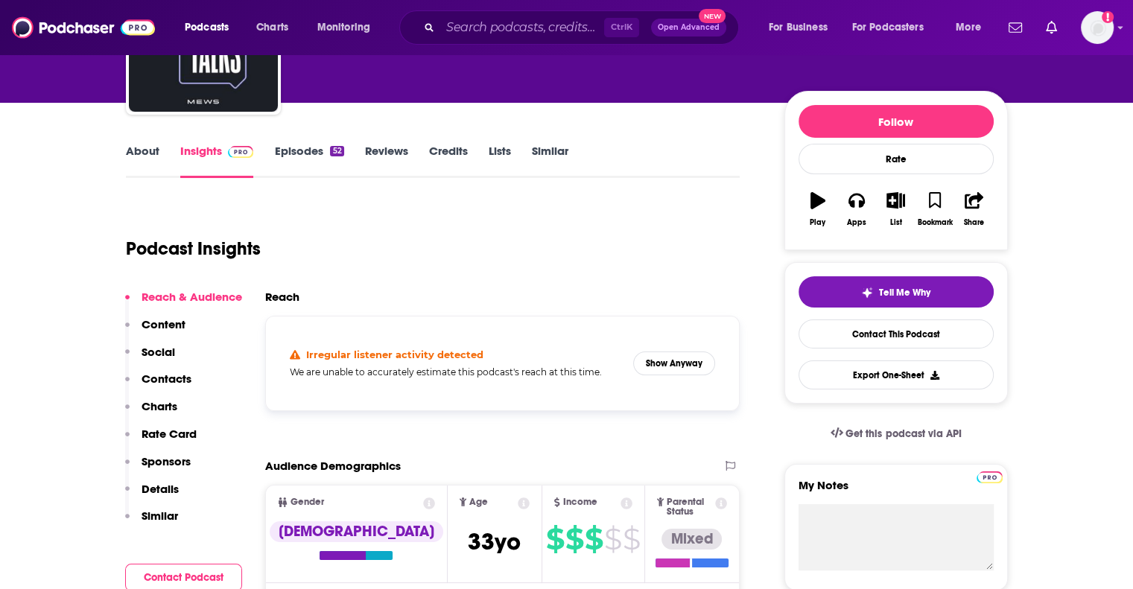
scroll to position [149, 0]
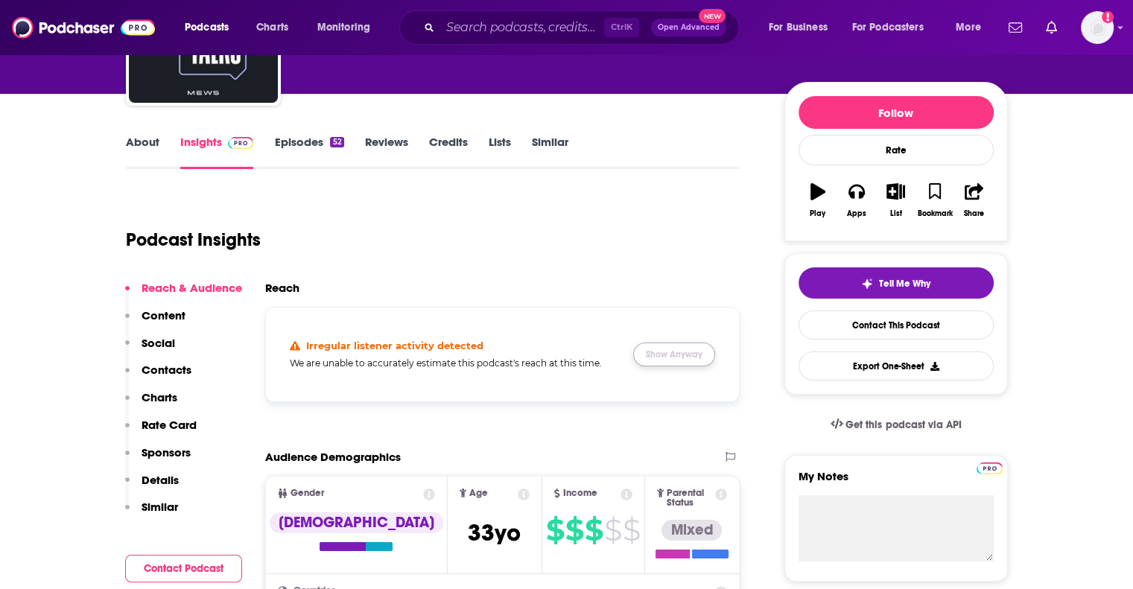
click at [662, 357] on button "Show Anyway" at bounding box center [674, 355] width 82 height 24
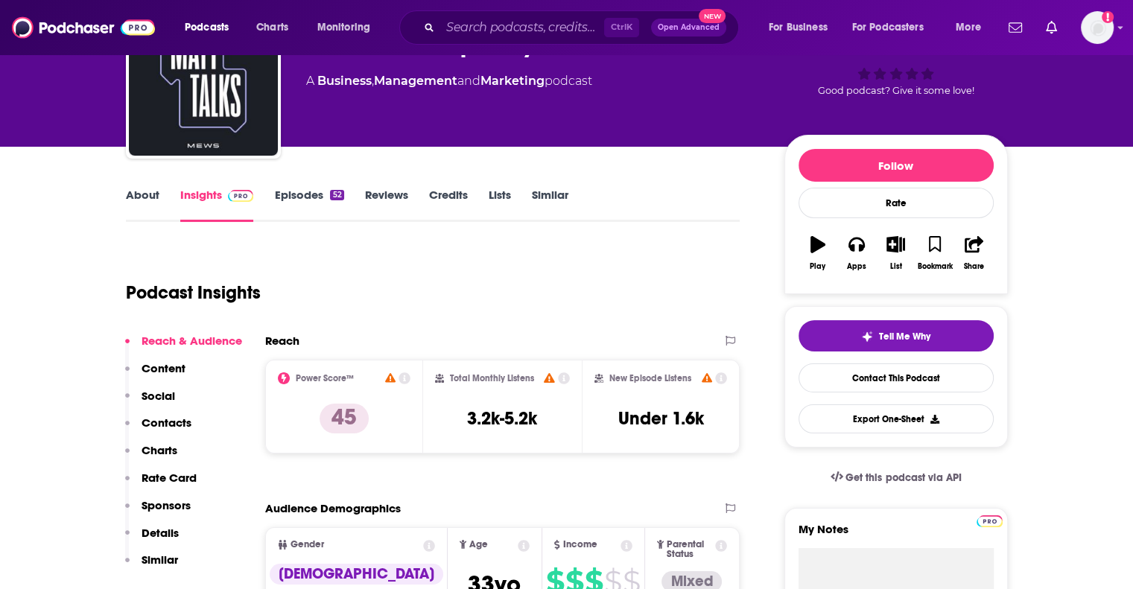
scroll to position [0, 0]
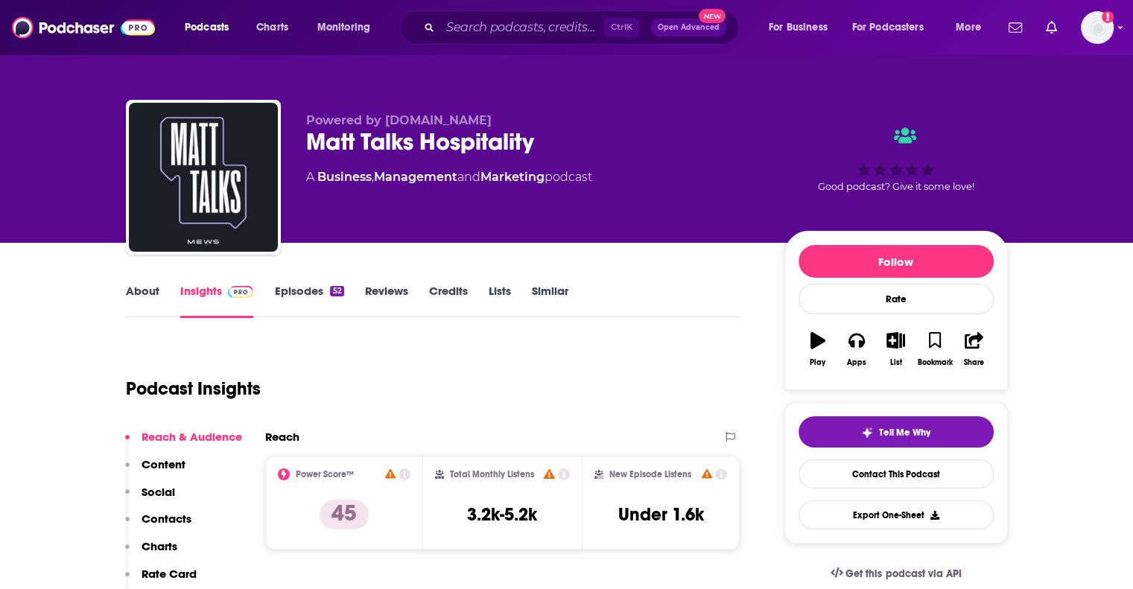
click at [146, 295] on link "About" at bounding box center [143, 301] width 34 height 34
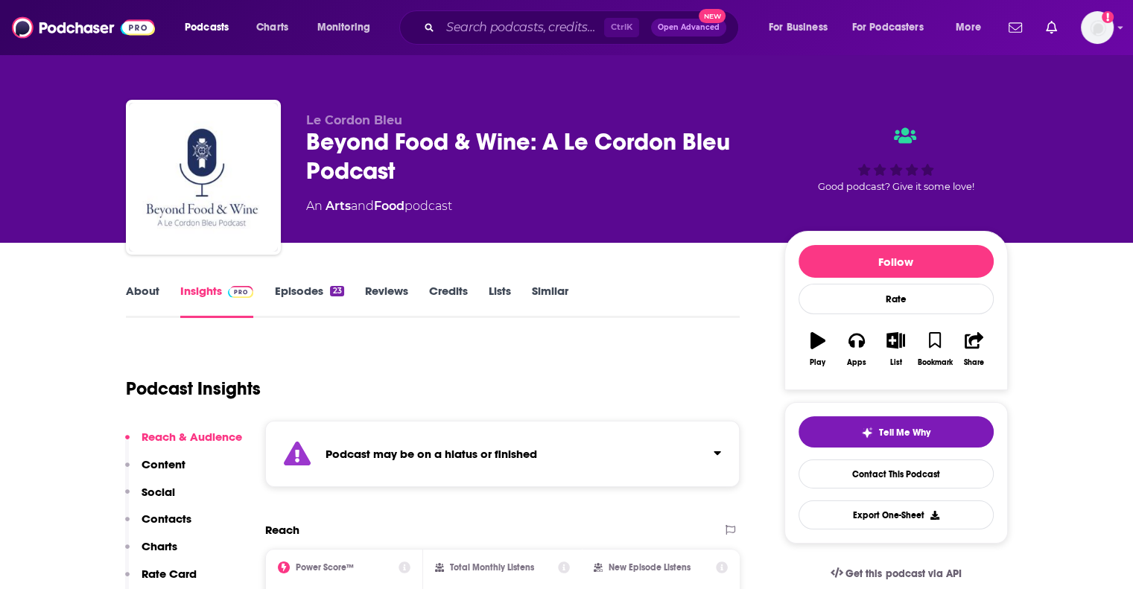
click at [477, 464] on div "Podcast may be on a hiatus or finished" at bounding box center [502, 454] width 475 height 66
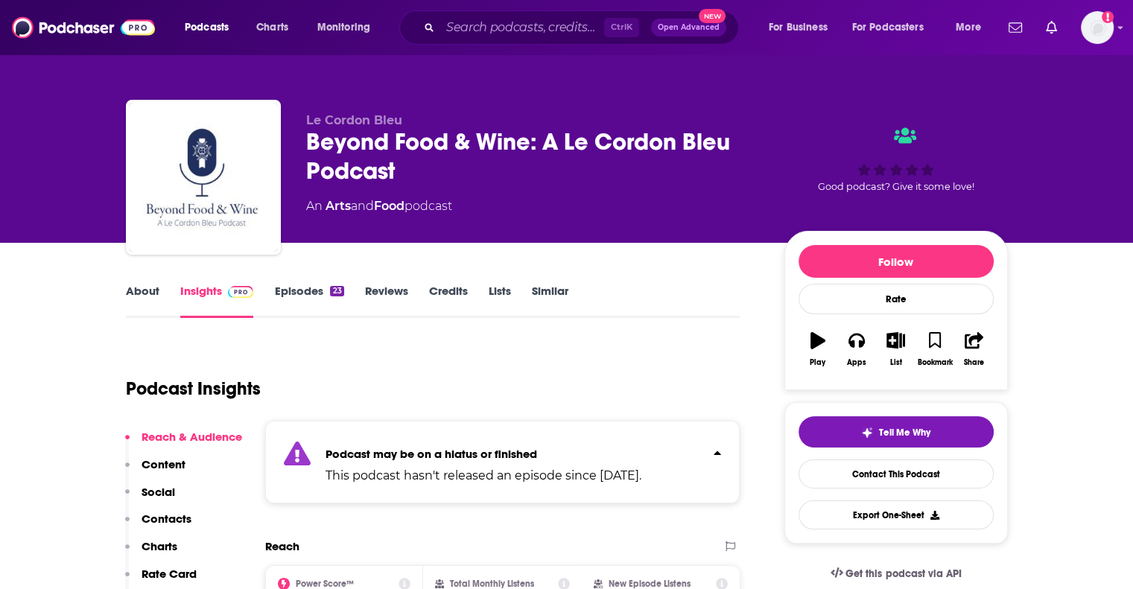
click at [477, 461] on div "Podcast may be on a hiatus or finished This podcast hasn't released an episode …" at bounding box center [484, 462] width 316 height 45
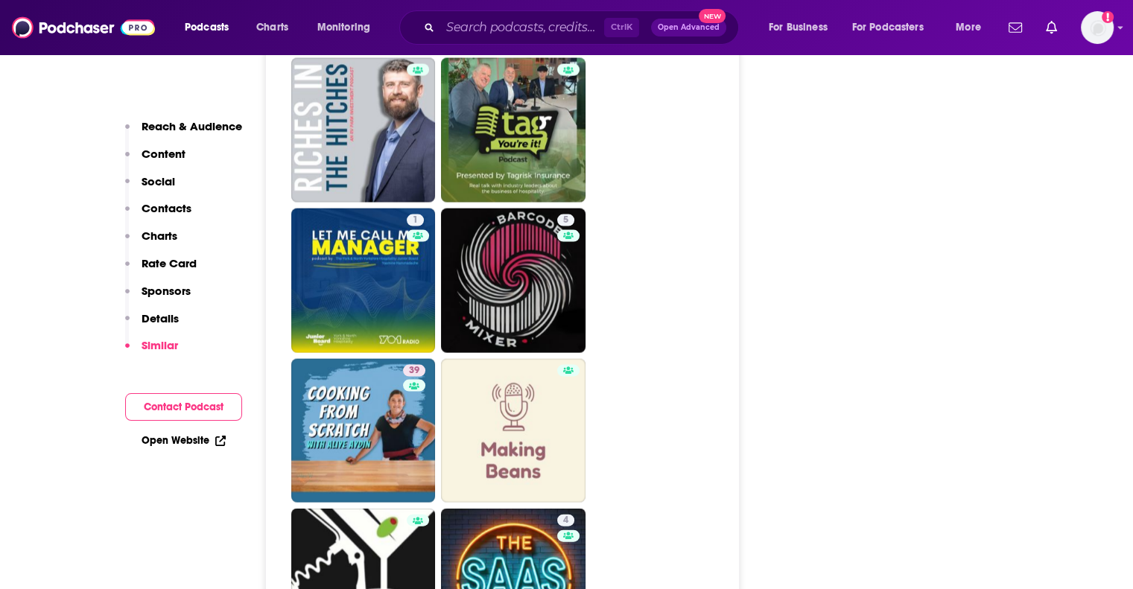
scroll to position [3055, 0]
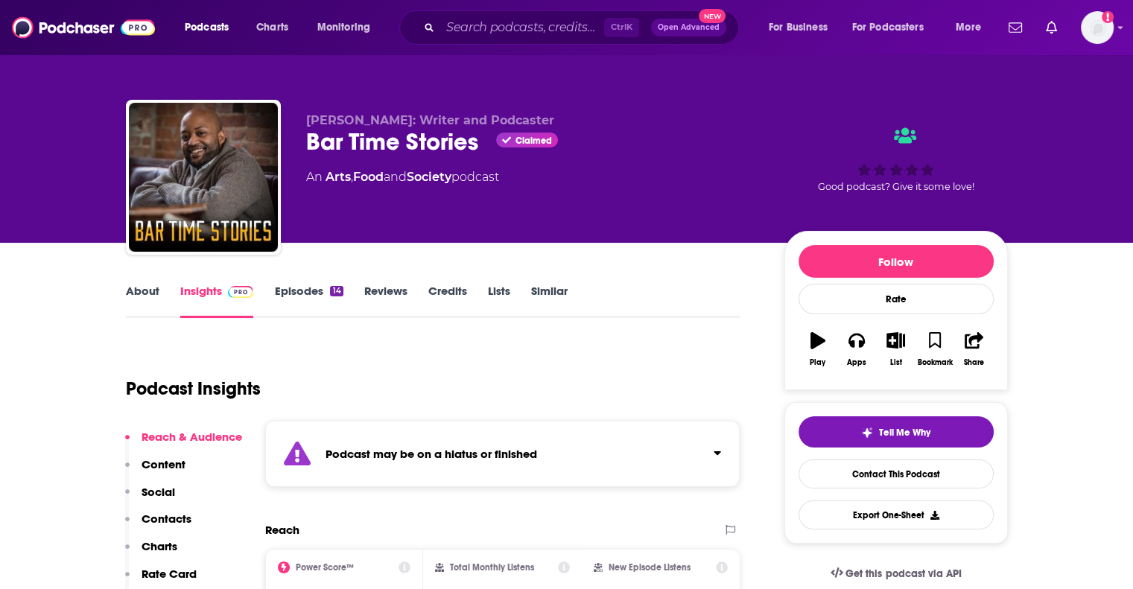
click at [438, 447] on strong "Podcast may be on a hiatus or finished" at bounding box center [432, 454] width 212 height 14
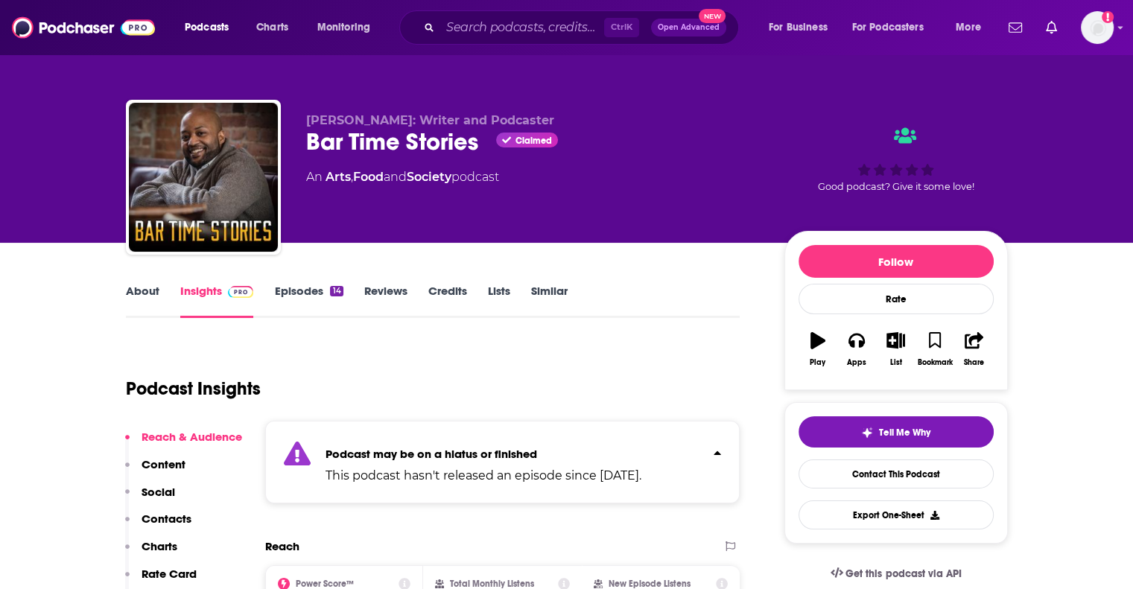
click at [438, 447] on strong "Podcast may be on a hiatus or finished" at bounding box center [432, 454] width 212 height 14
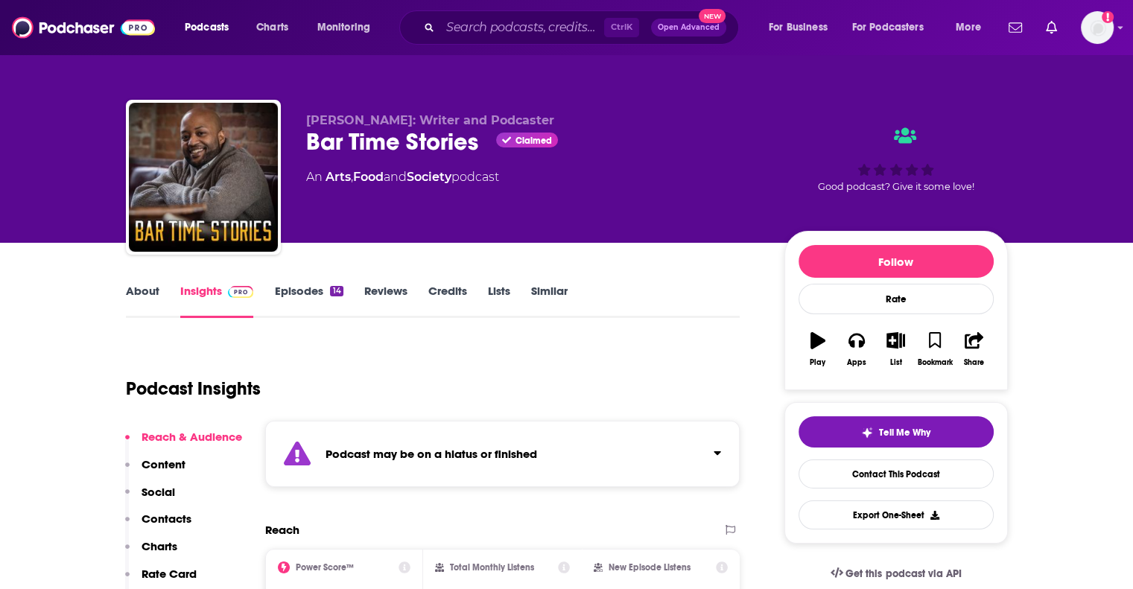
click at [140, 294] on link "About" at bounding box center [143, 301] width 34 height 34
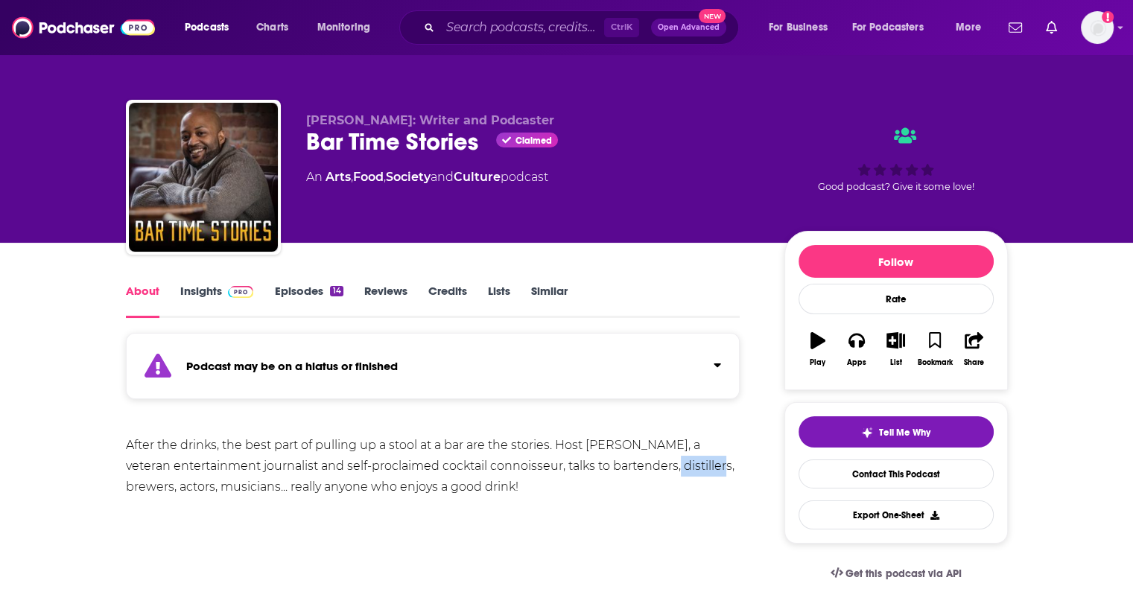
drag, startPoint x: 635, startPoint y: 466, endPoint x: 683, endPoint y: 467, distance: 47.7
click at [683, 467] on div "After the drinks, the best part of pulling up a stool at a bar are the stories.…" at bounding box center [433, 466] width 615 height 63
copy div "distillers"
click at [521, 19] on input "Search podcasts, credits, & more..." at bounding box center [522, 28] width 164 height 24
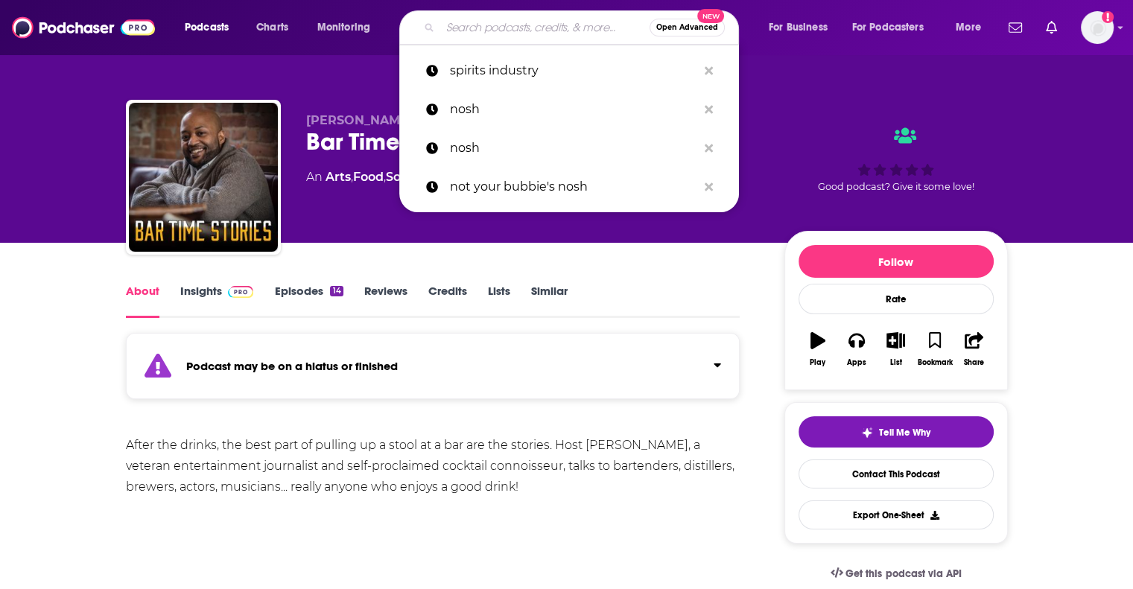
paste input "distillers"
type input "distillers"
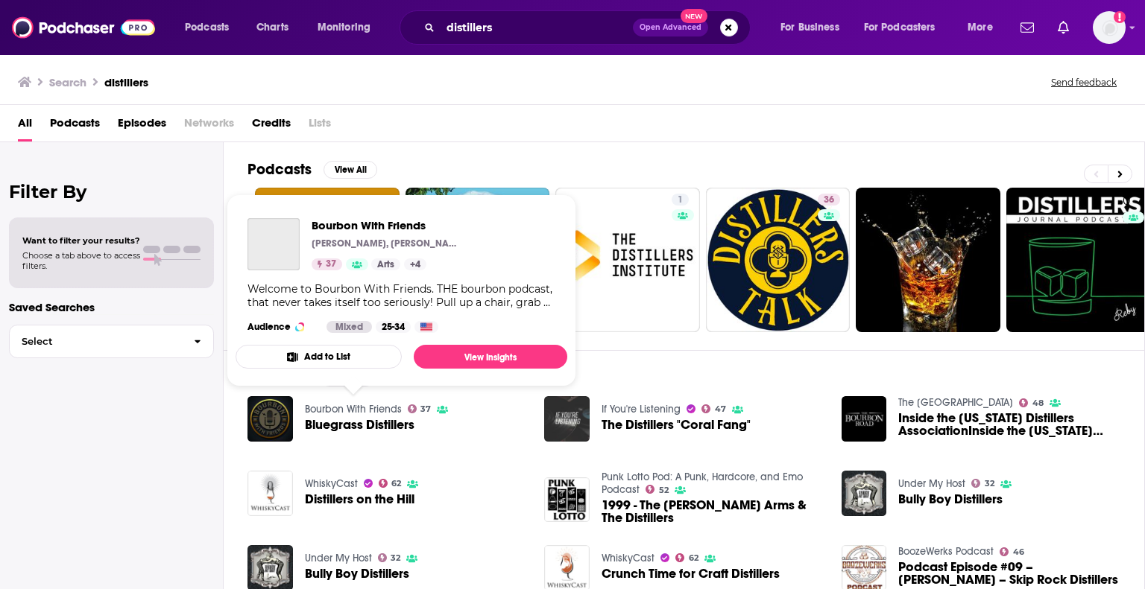
click at [317, 405] on link "Bourbon With Friends" at bounding box center [353, 409] width 97 height 13
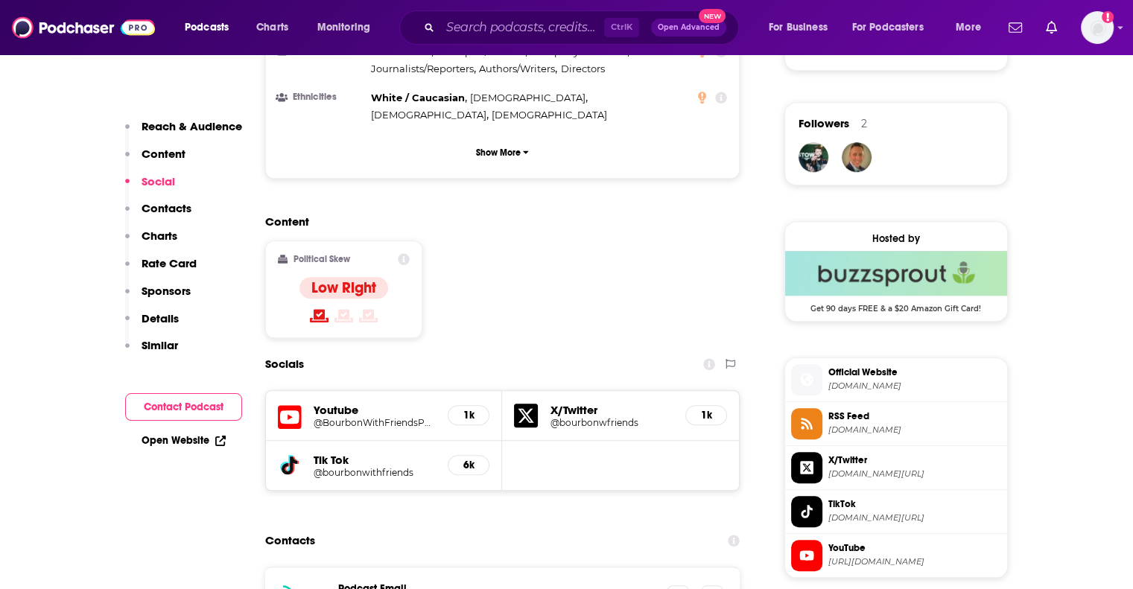
scroll to position [1192, 0]
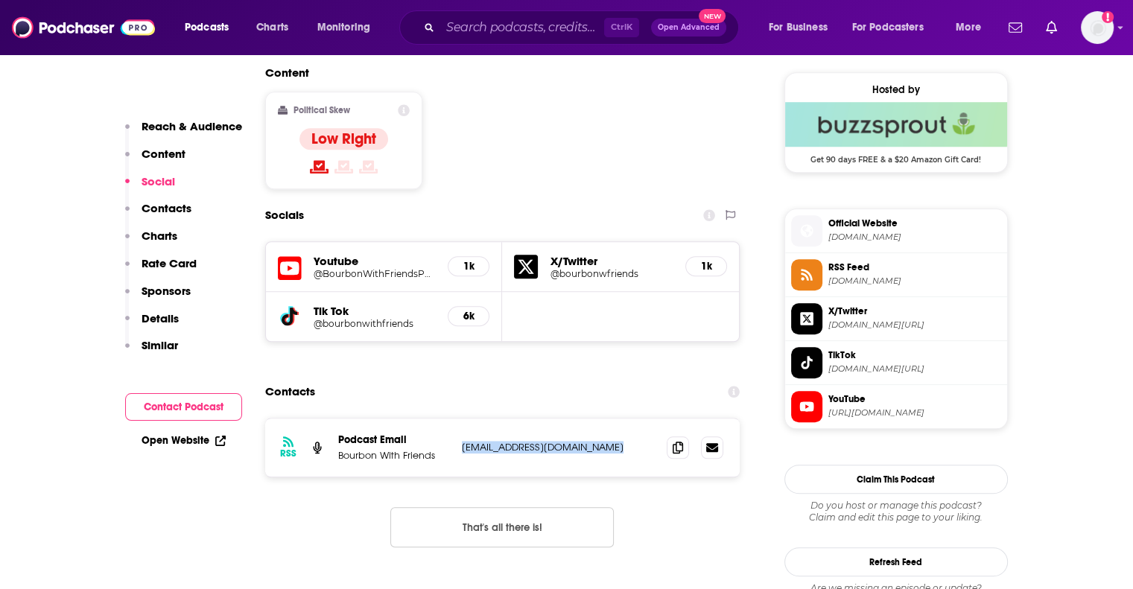
drag, startPoint x: 607, startPoint y: 381, endPoint x: 462, endPoint y: 387, distance: 144.7
click at [462, 419] on div "RSS Podcast Email Bourbon With Friends bourbonwithfriends@gmail.com bourbonwith…" at bounding box center [502, 448] width 475 height 58
copy p "bourbonwithfriends@gmail.com"
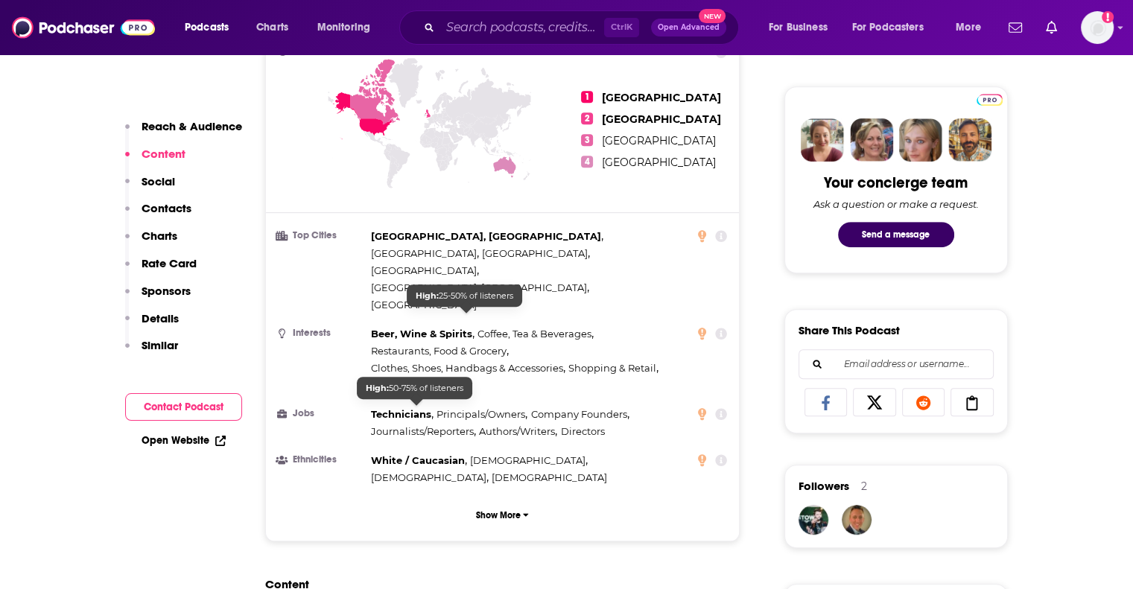
scroll to position [596, 0]
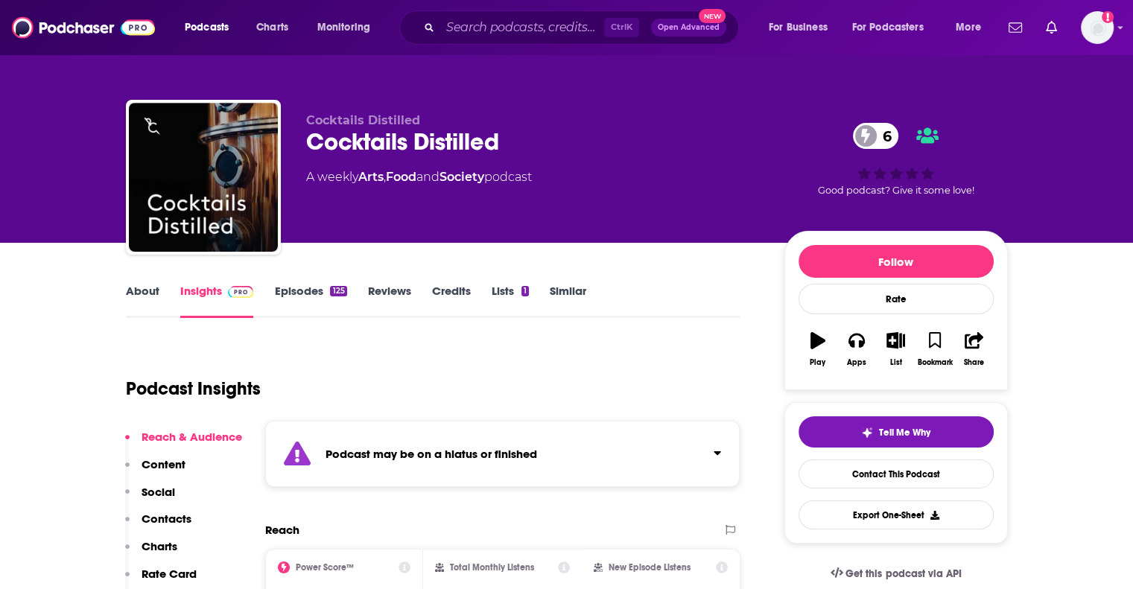
click at [423, 444] on div "Podcast may be on a hiatus or finished" at bounding box center [502, 454] width 475 height 66
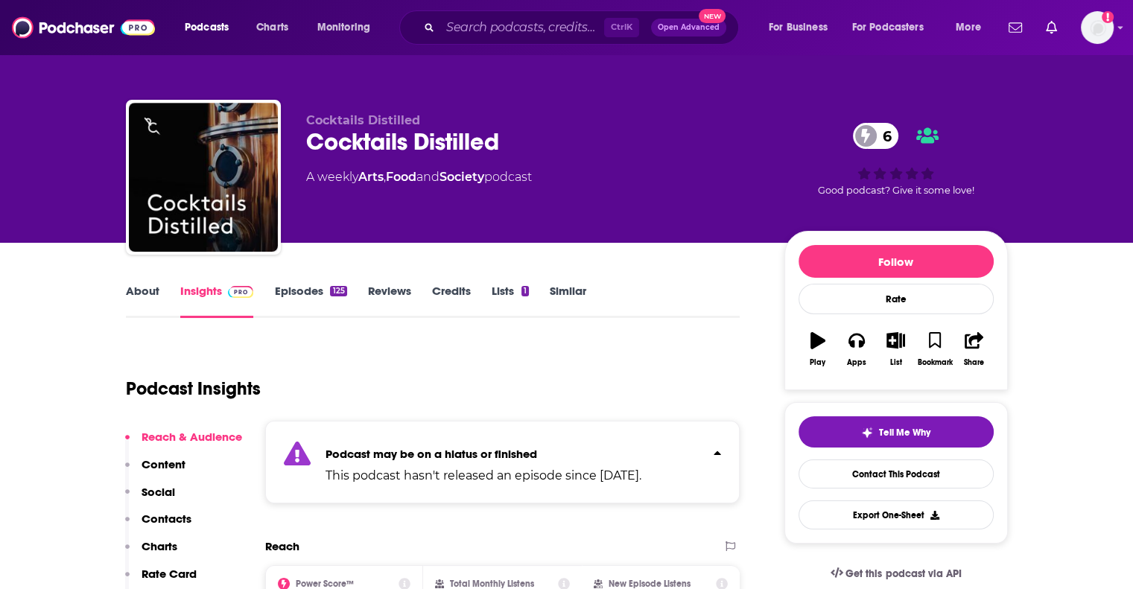
click at [423, 444] on div "Podcast may be on a hiatus or finished This podcast hasn't released an episode …" at bounding box center [484, 462] width 316 height 45
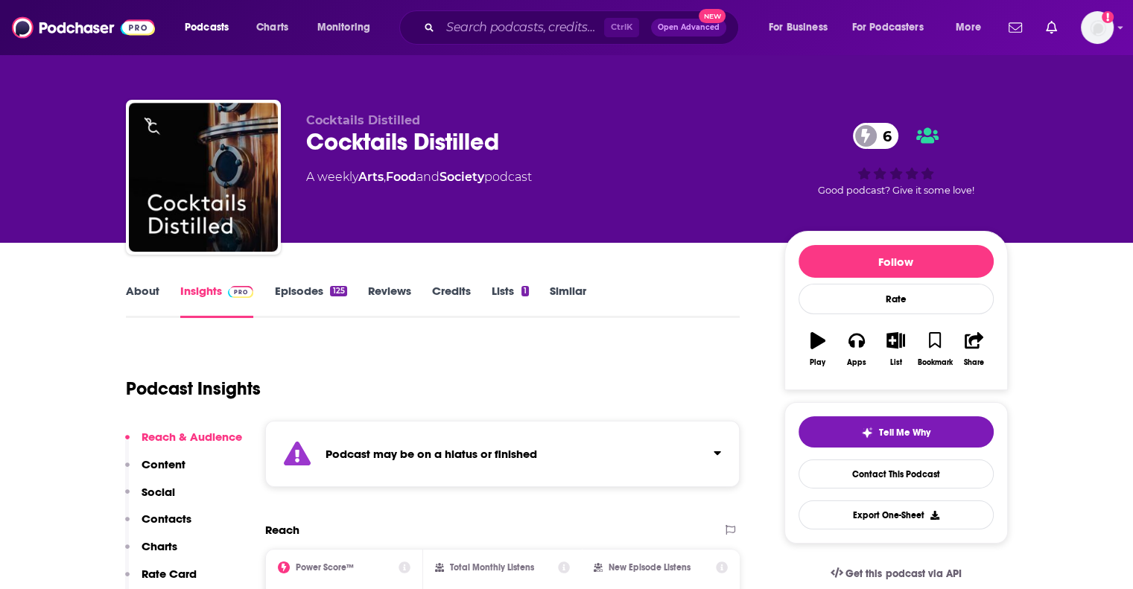
click at [148, 291] on link "About" at bounding box center [143, 301] width 34 height 34
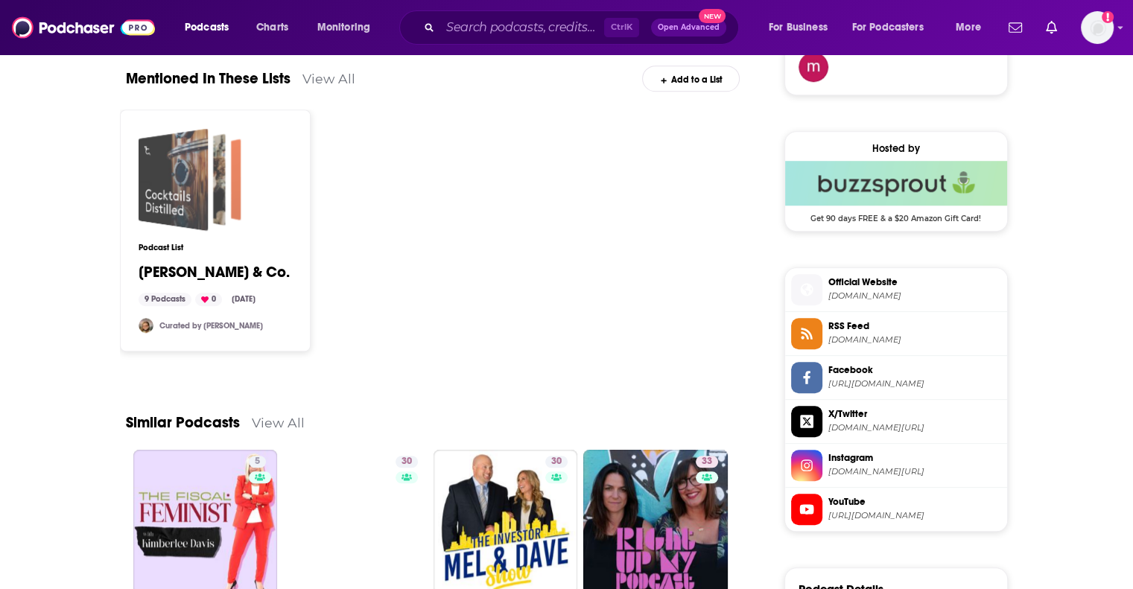
scroll to position [1192, 0]
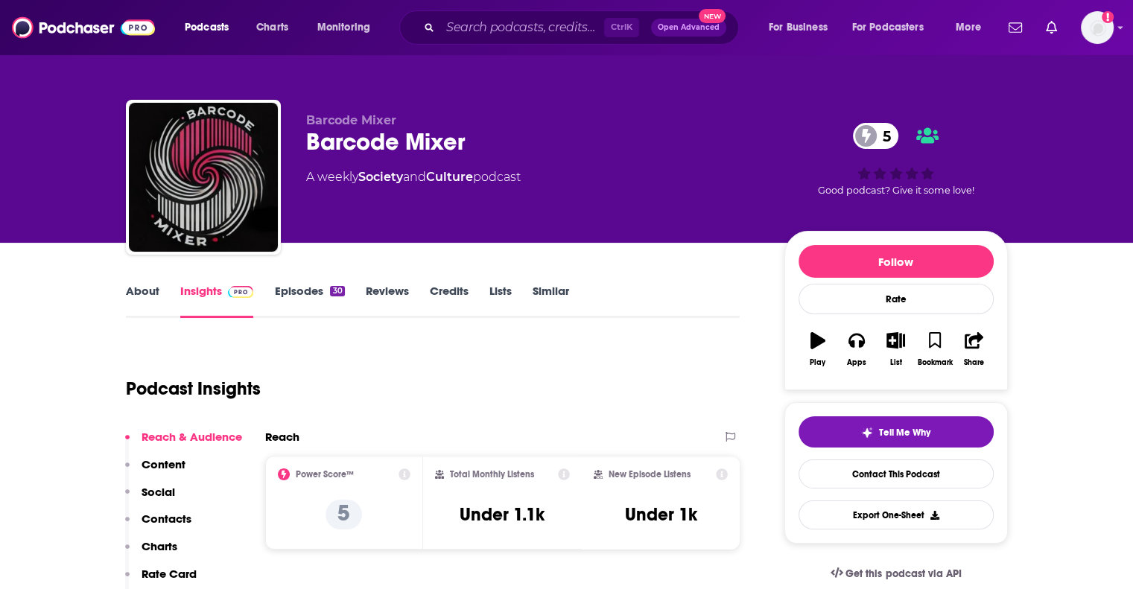
click at [126, 291] on link "About" at bounding box center [143, 301] width 34 height 34
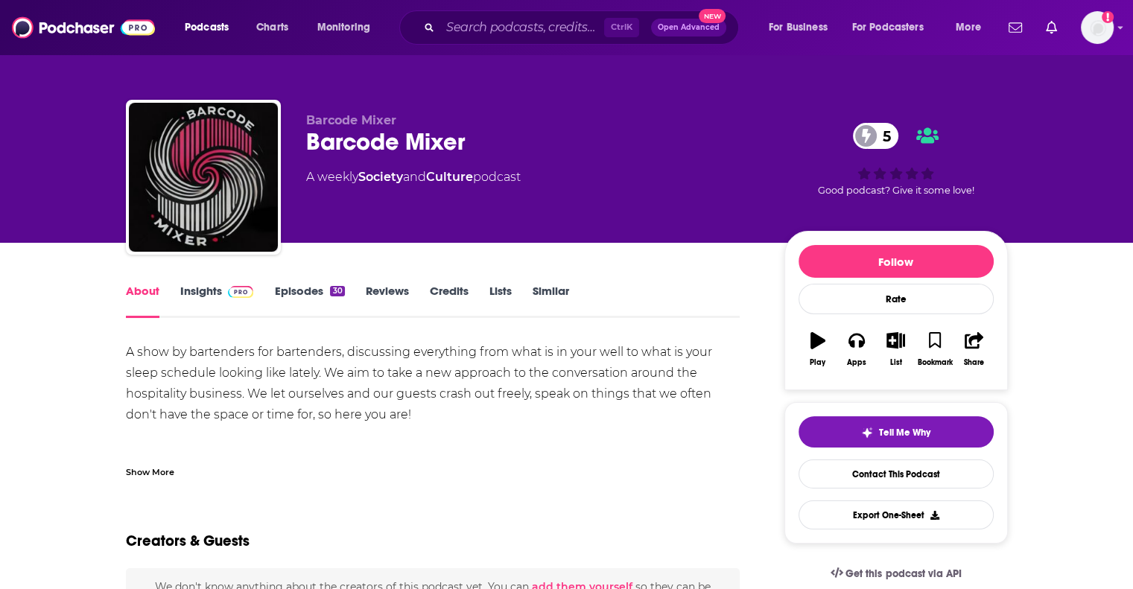
click at [191, 284] on link "Insights" at bounding box center [217, 301] width 74 height 34
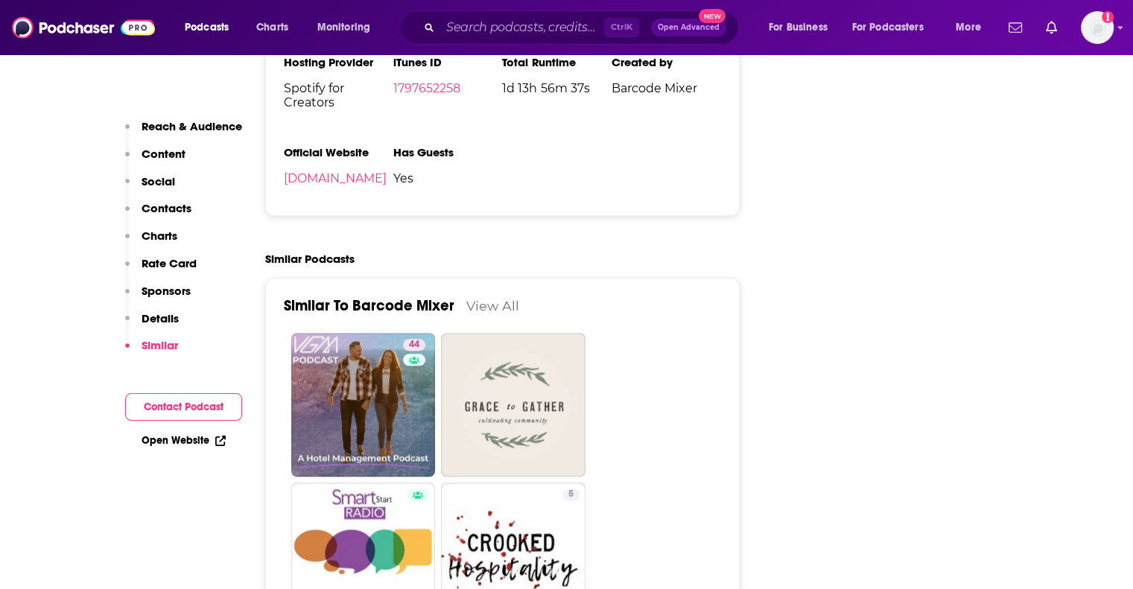
scroll to position [1788, 0]
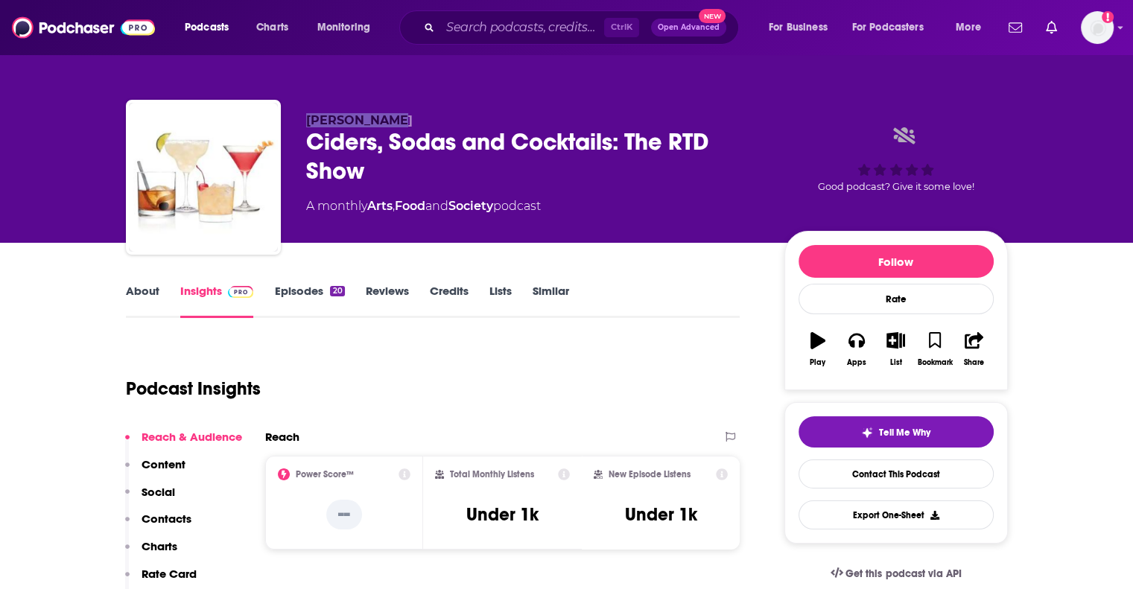
drag, startPoint x: 400, startPoint y: 119, endPoint x: 306, endPoint y: 124, distance: 94.0
click at [306, 124] on p "[PERSON_NAME]" at bounding box center [533, 120] width 455 height 14
copy span "[PERSON_NAME]"
click at [143, 291] on link "About" at bounding box center [143, 301] width 34 height 34
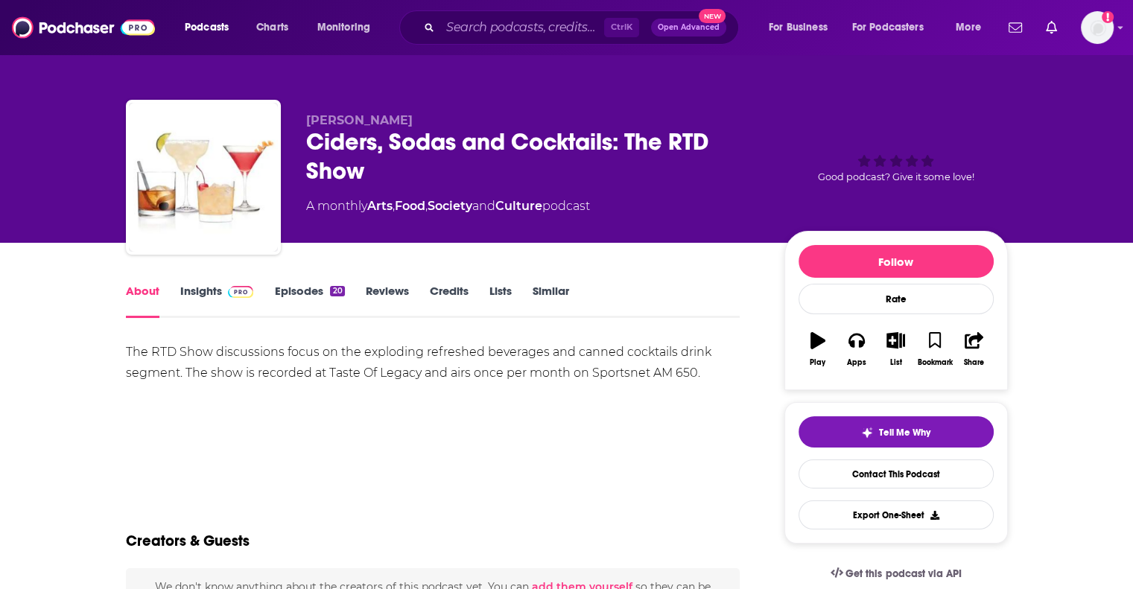
click at [510, 414] on div "The RTD Show discussions focus on the exploding refreshed beverages and canned …" at bounding box center [433, 394] width 615 height 104
click at [575, 354] on div "The RTD Show discussions focus on the exploding refreshed beverages and canned …" at bounding box center [433, 363] width 615 height 42
click at [201, 294] on link "Insights" at bounding box center [217, 301] width 74 height 34
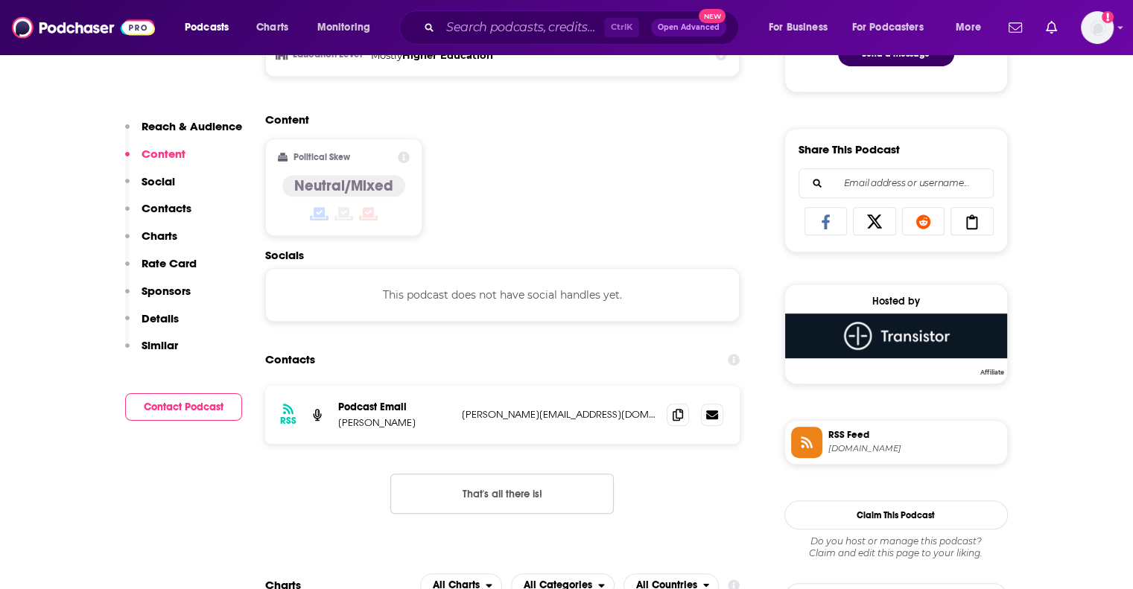
scroll to position [894, 0]
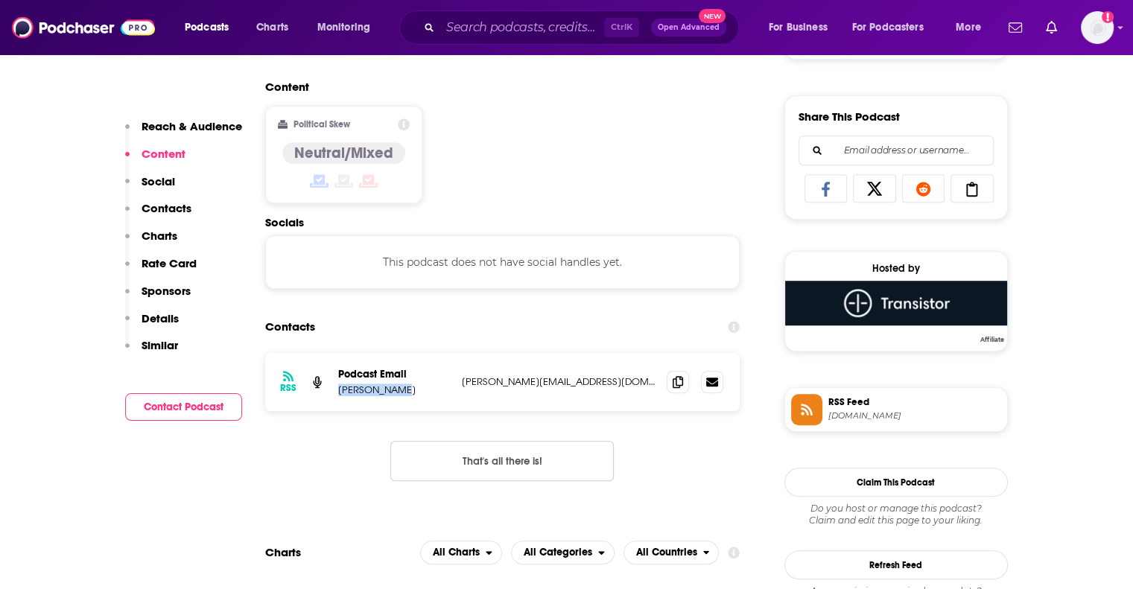
drag, startPoint x: 402, startPoint y: 393, endPoint x: 335, endPoint y: 387, distance: 67.3
click at [335, 387] on div "RSS Podcast Email [PERSON_NAME] [PERSON_NAME][EMAIL_ADDRESS][DOMAIN_NAME] [PERS…" at bounding box center [502, 382] width 475 height 58
copy p "[PERSON_NAME]"
drag, startPoint x: 597, startPoint y: 381, endPoint x: 462, endPoint y: 385, distance: 134.9
click at [462, 385] on p "[PERSON_NAME][EMAIL_ADDRESS][DOMAIN_NAME]" at bounding box center [559, 382] width 194 height 13
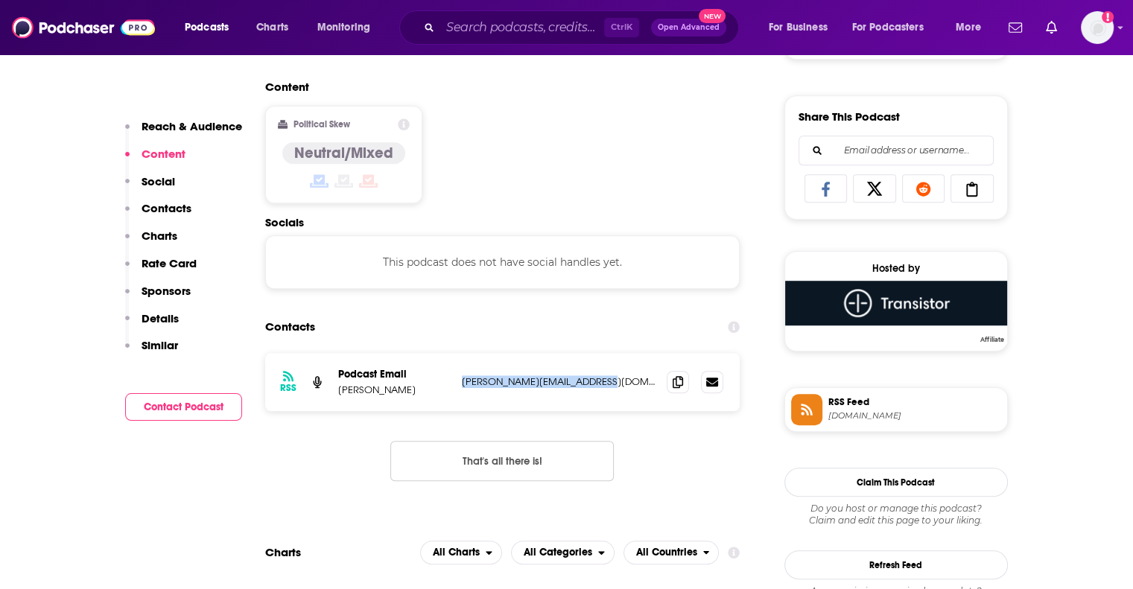
copy p "[PERSON_NAME][EMAIL_ADDRESS][DOMAIN_NAME]"
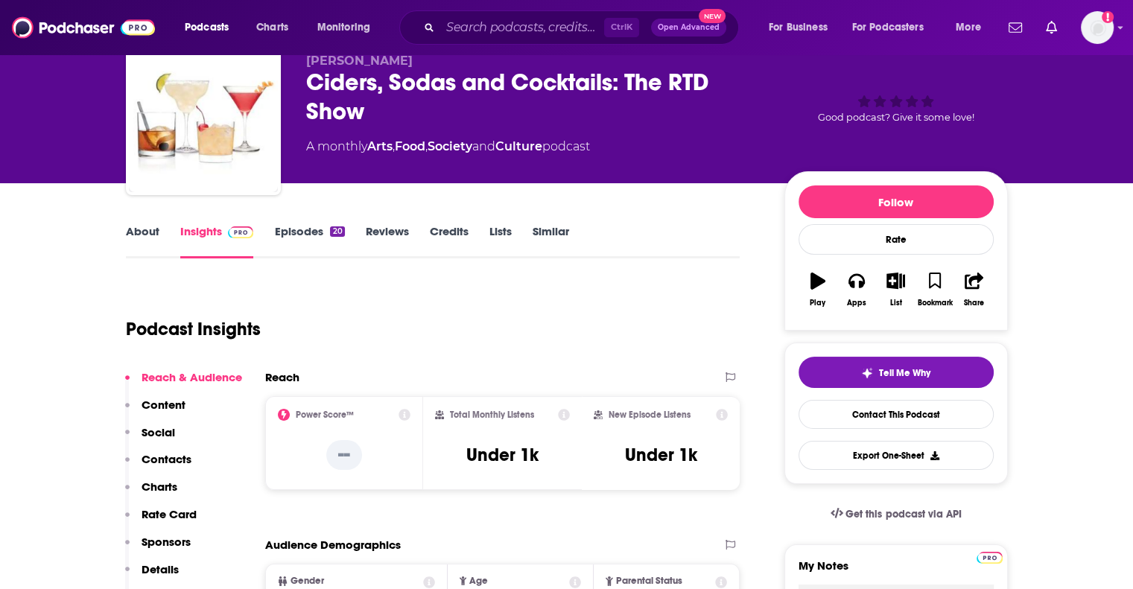
scroll to position [0, 0]
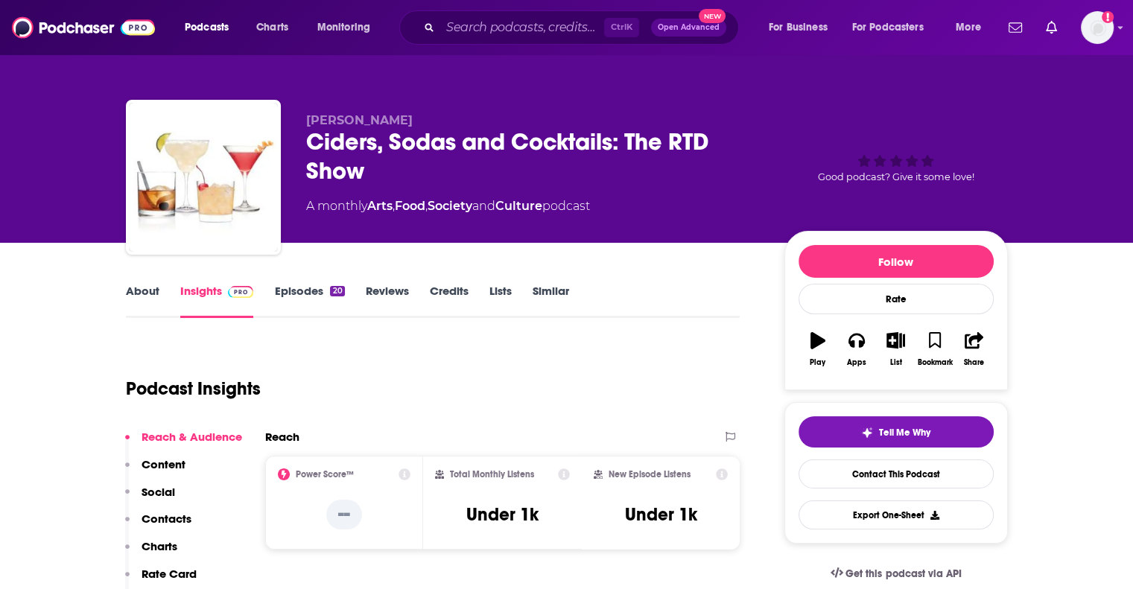
drag, startPoint x: 397, startPoint y: 118, endPoint x: 307, endPoint y: 127, distance: 90.6
click at [307, 127] on div "[PERSON_NAME] Ciders, Sodas and Cocktails: The RTD Show A monthly Arts , Food ,…" at bounding box center [533, 172] width 455 height 119
drag, startPoint x: 307, startPoint y: 126, endPoint x: 396, endPoint y: 124, distance: 89.4
click at [396, 124] on p "[PERSON_NAME]" at bounding box center [533, 120] width 455 height 14
copy span "[PERSON_NAME]"
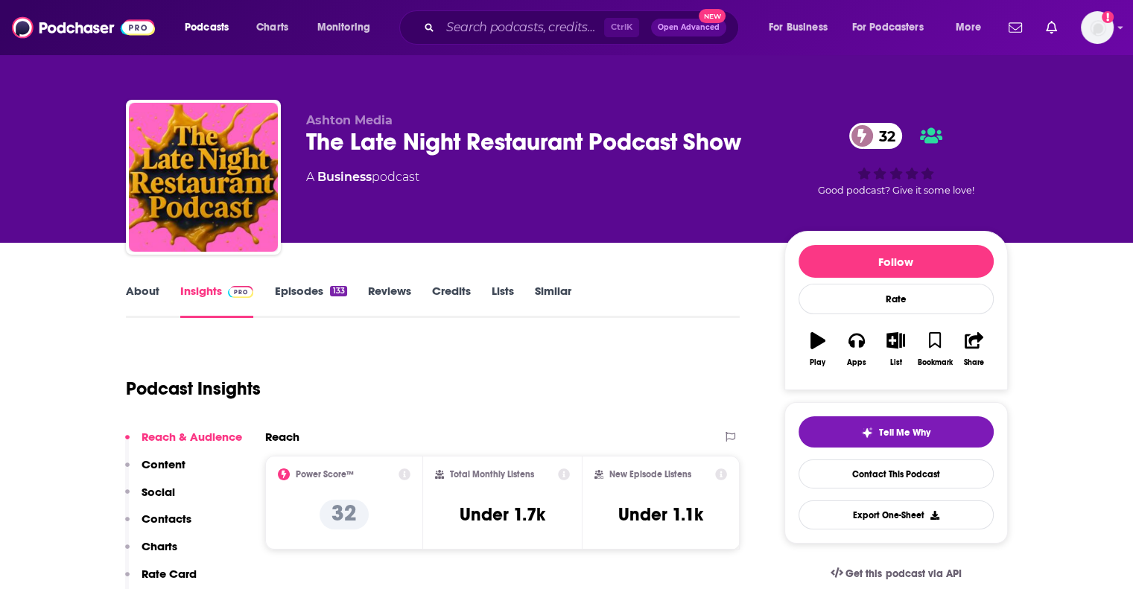
click at [139, 294] on link "About" at bounding box center [143, 301] width 34 height 34
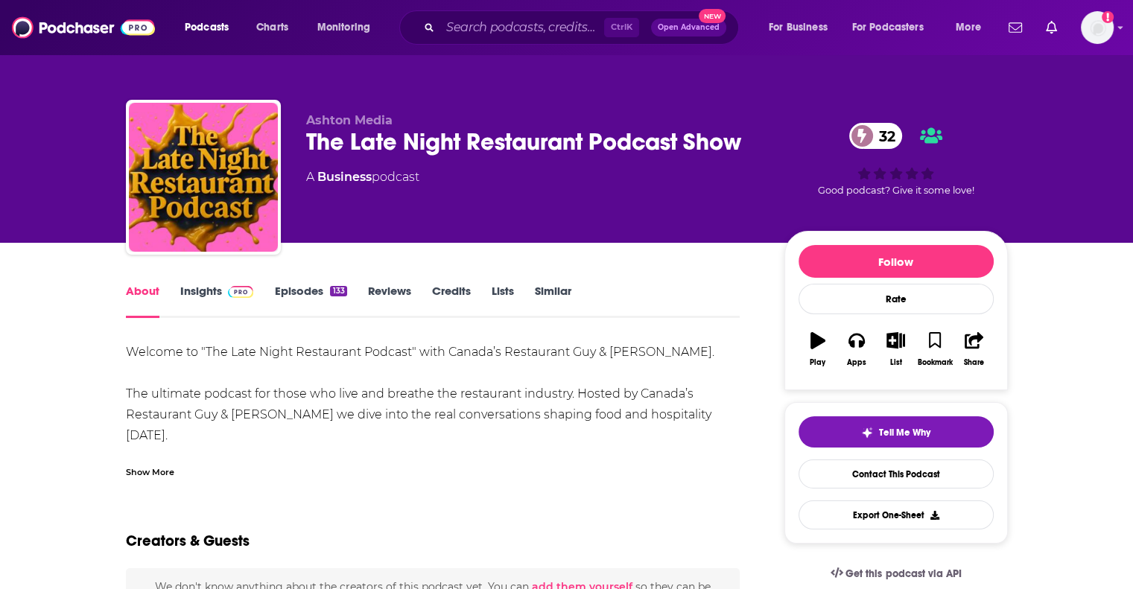
click at [153, 464] on div "Show More" at bounding box center [150, 471] width 48 height 14
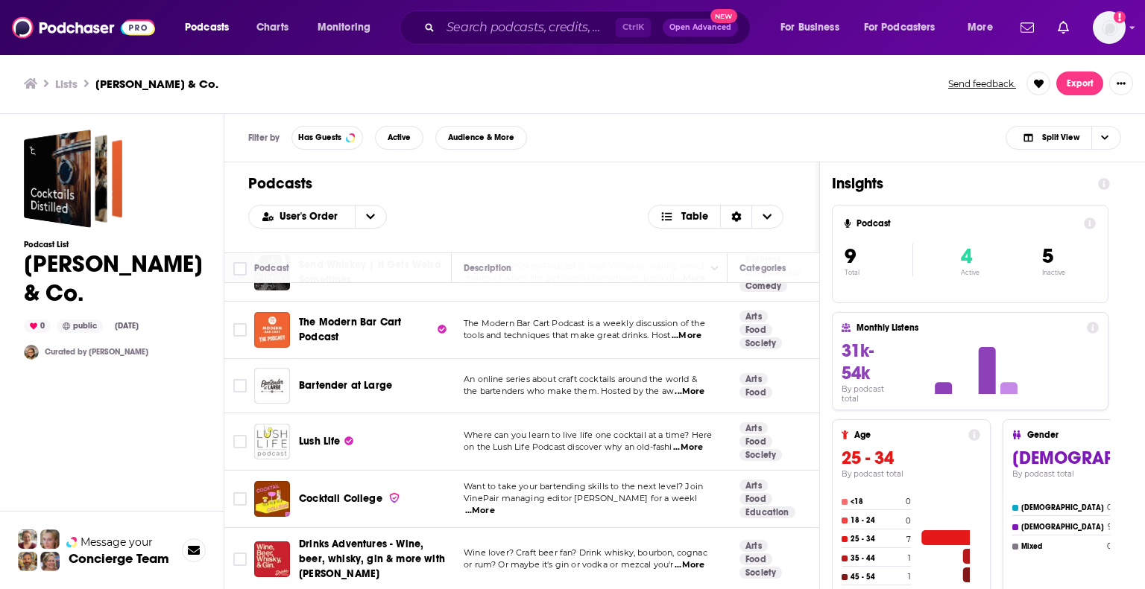
scroll to position [75, 0]
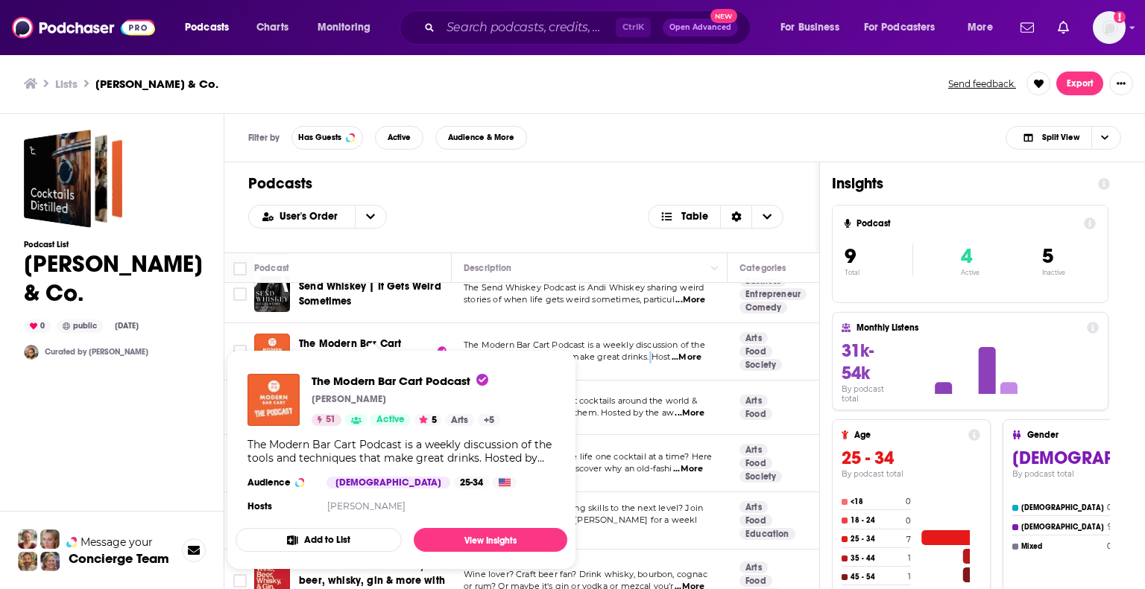
drag, startPoint x: 337, startPoint y: 341, endPoint x: 653, endPoint y: 365, distance: 317.6
click at [653, 365] on td "The Modern Bar Cart Podcast is a weekly discussion of the tools and techniques …" at bounding box center [590, 351] width 276 height 57
click at [72, 464] on div "Podcast List Cleo & Co. 0 public Dec 27th, 2022 Curated by Emma Nelson" at bounding box center [113, 422] width 179 height 584
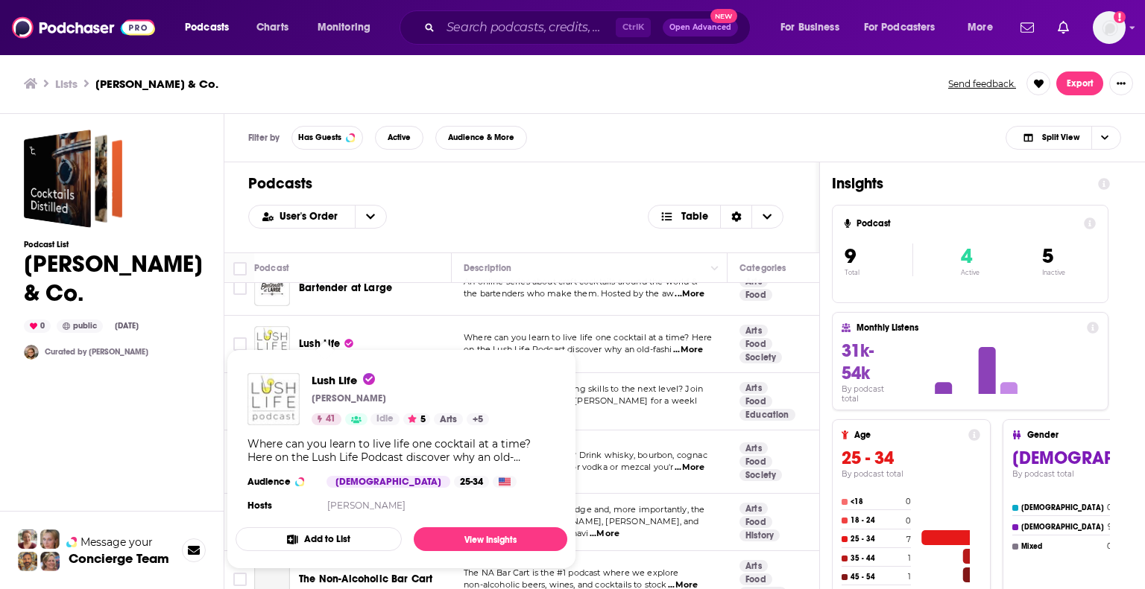
scroll to position [219, 0]
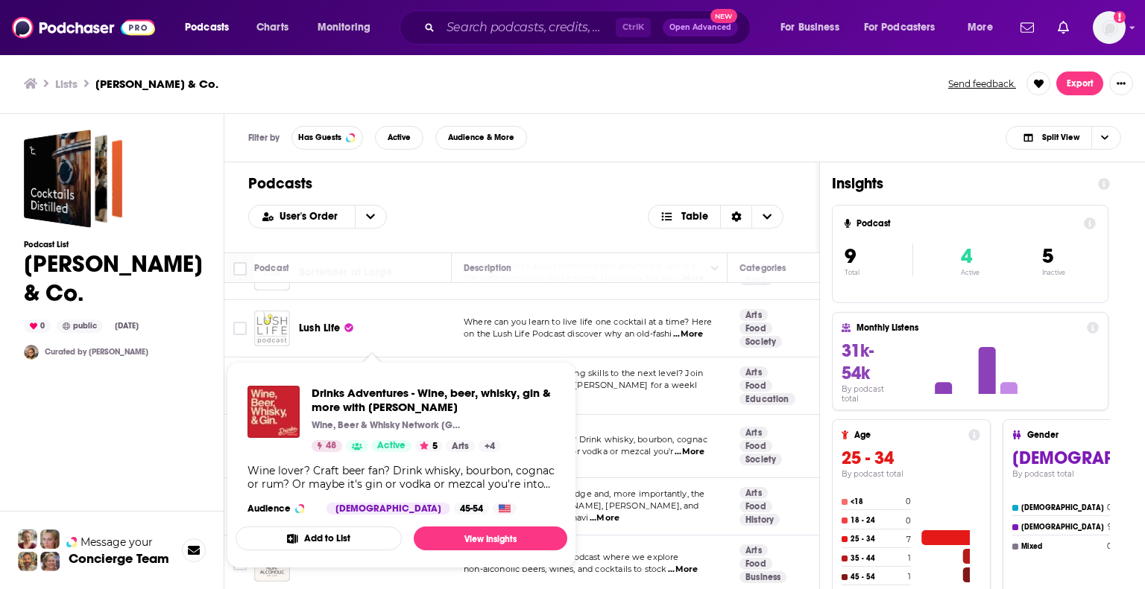
click at [111, 437] on div "Podcast List Cleo & Co. 0 public Dec 27th, 2022 Curated by Emma Nelson" at bounding box center [113, 422] width 179 height 584
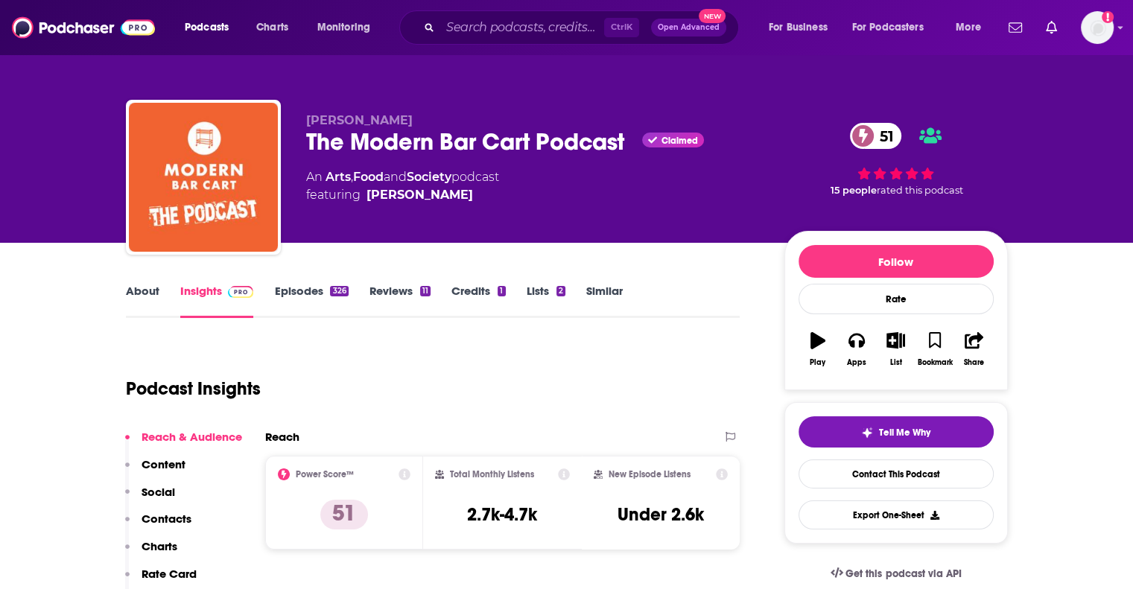
click at [140, 290] on link "About" at bounding box center [143, 301] width 34 height 34
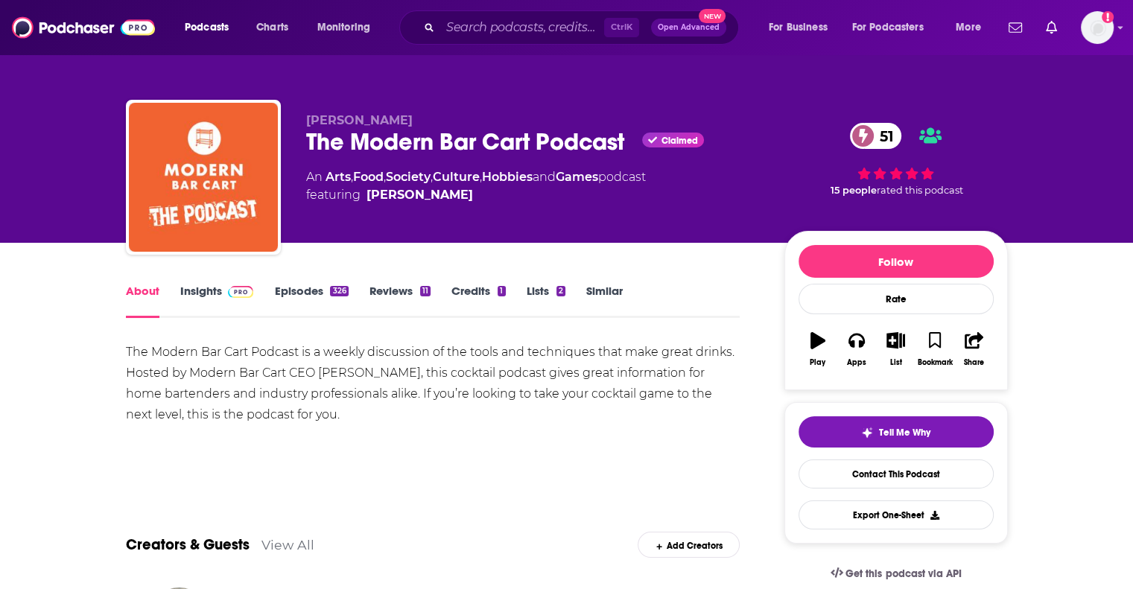
click at [225, 309] on link "Insights" at bounding box center [217, 301] width 74 height 34
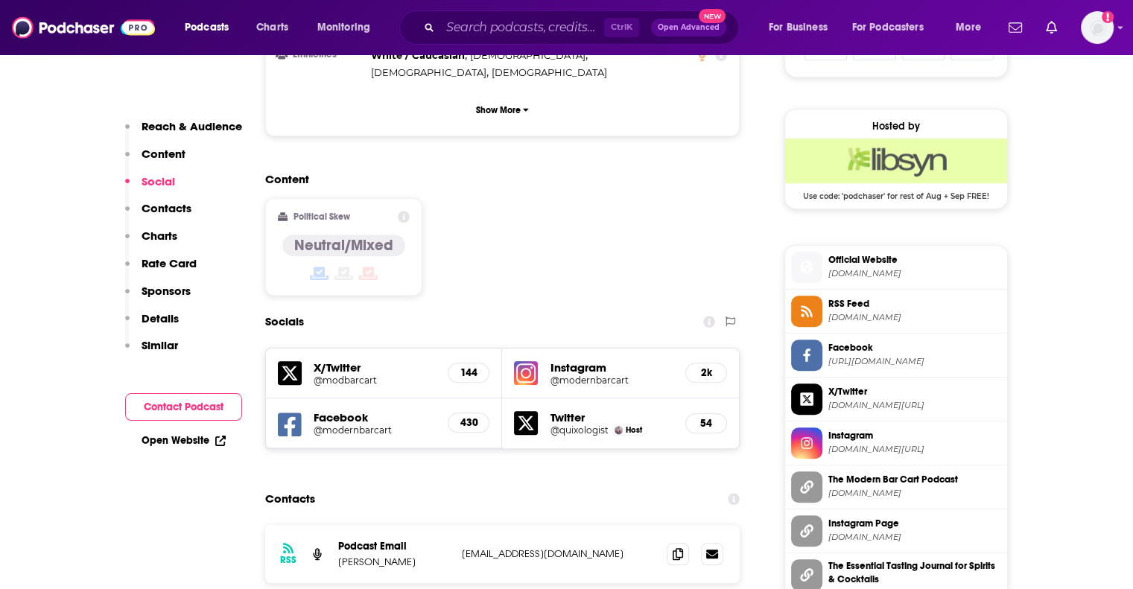
scroll to position [1118, 0]
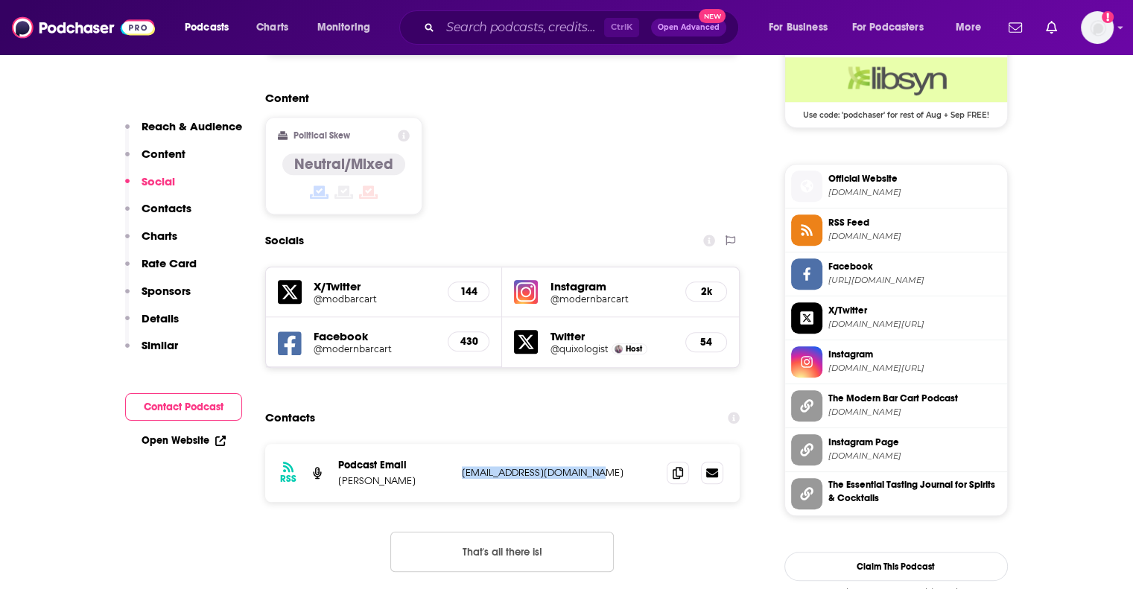
drag, startPoint x: 611, startPoint y: 404, endPoint x: 457, endPoint y: 414, distance: 154.6
click at [457, 444] on div "RSS Podcast Email Eric Kozlik podcast@modernbarcart.com podcast@modernbarcart.c…" at bounding box center [502, 473] width 475 height 58
copy p "podcast@modernbarcart.com"
click at [406, 444] on div "RSS Podcast Email Eric Kozlik podcast@modernbarcart.com podcast@modernbarcart.c…" at bounding box center [502, 473] width 475 height 58
drag, startPoint x: 379, startPoint y: 412, endPoint x: 334, endPoint y: 412, distance: 45.5
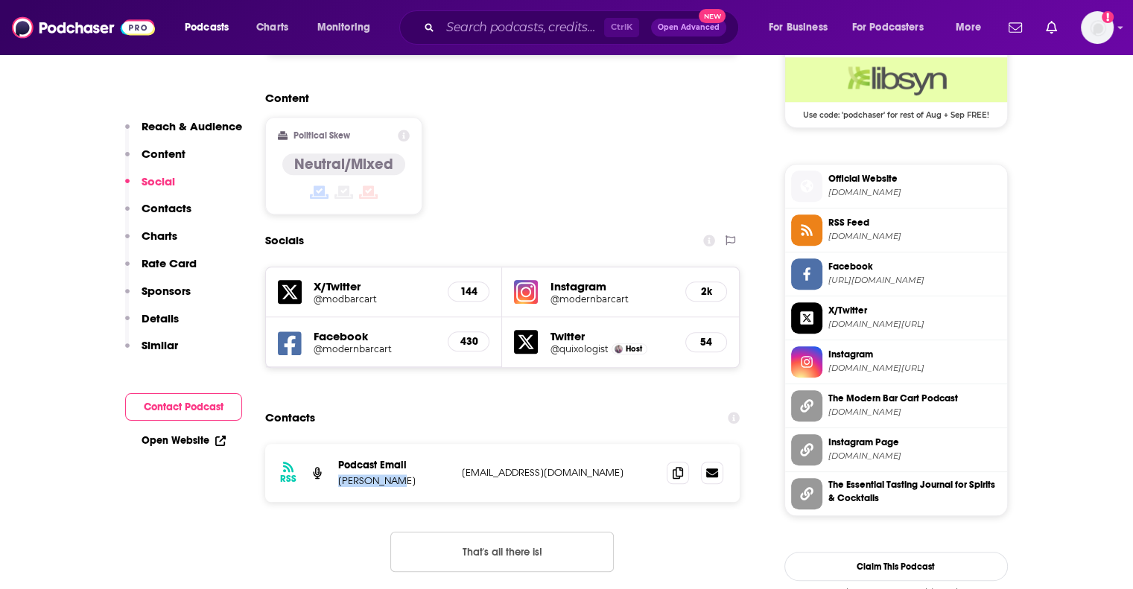
click at [334, 444] on div "RSS Podcast Email Eric Kozlik podcast@modernbarcart.com podcast@modernbarcart.c…" at bounding box center [502, 473] width 475 height 58
copy p "Eric Kozlik"
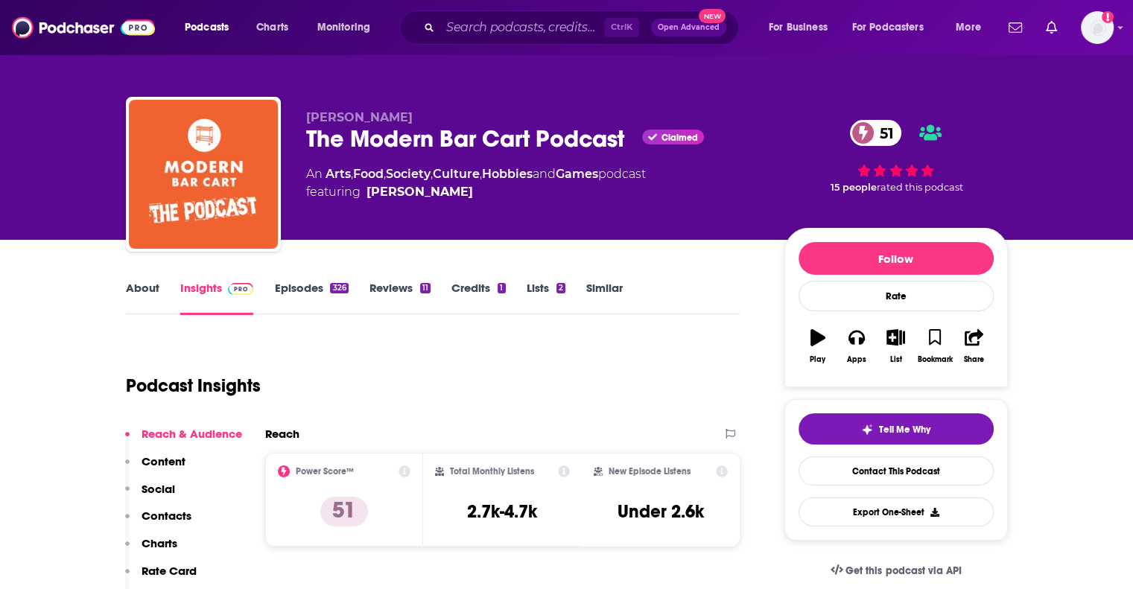
scroll to position [0, 0]
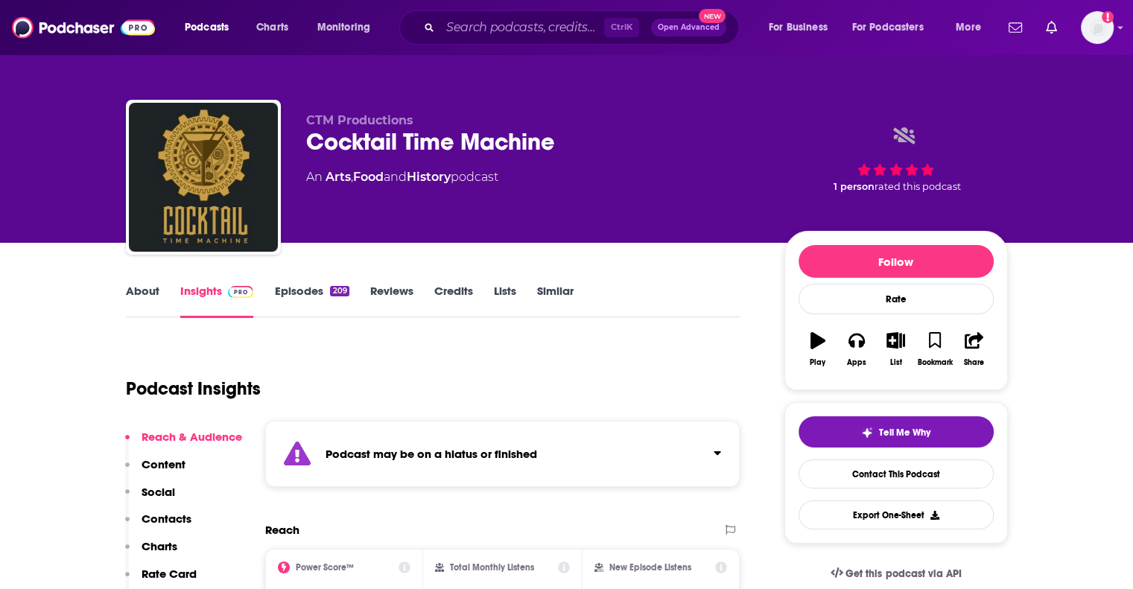
click at [565, 443] on div "Podcast may be on a hiatus or finished" at bounding box center [502, 454] width 475 height 66
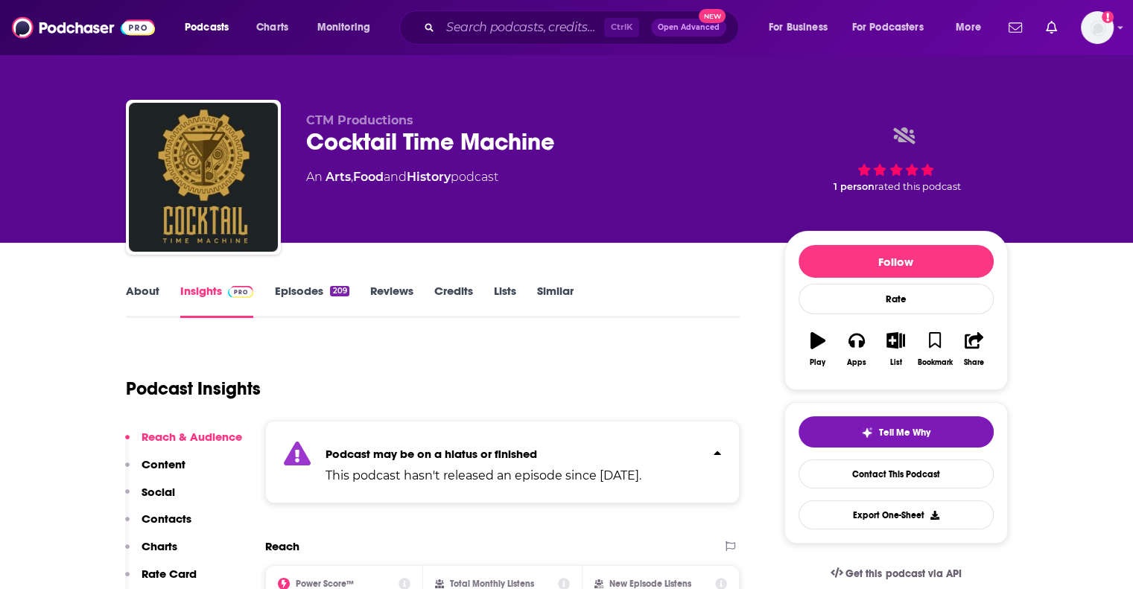
click at [565, 443] on div "Podcast may be on a hiatus or finished This podcast hasn't released an episode …" at bounding box center [484, 462] width 316 height 45
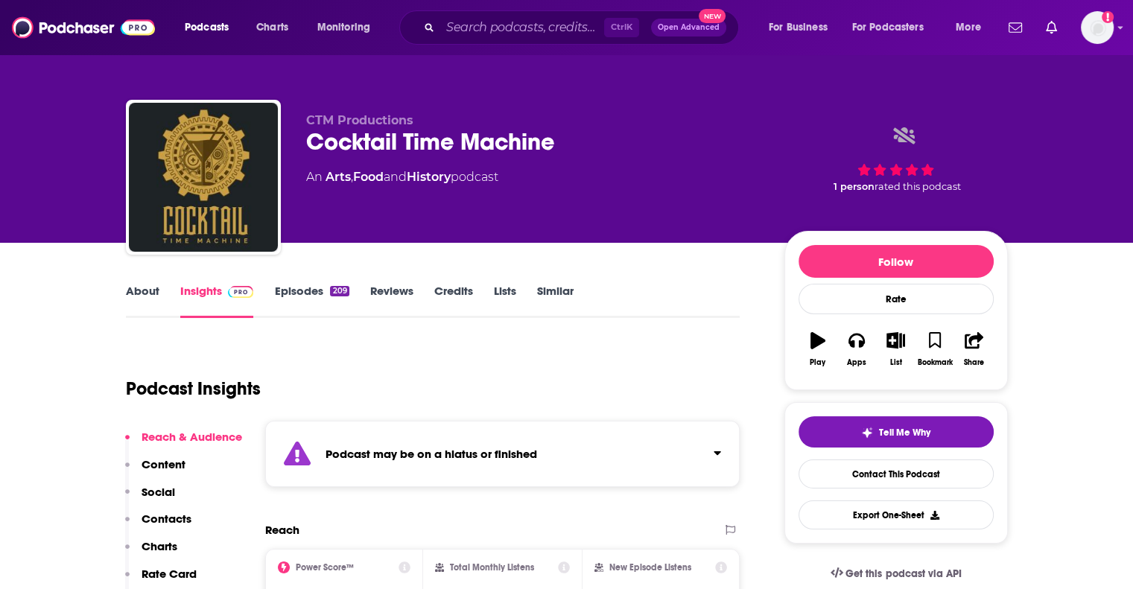
click at [142, 292] on link "About" at bounding box center [143, 301] width 34 height 34
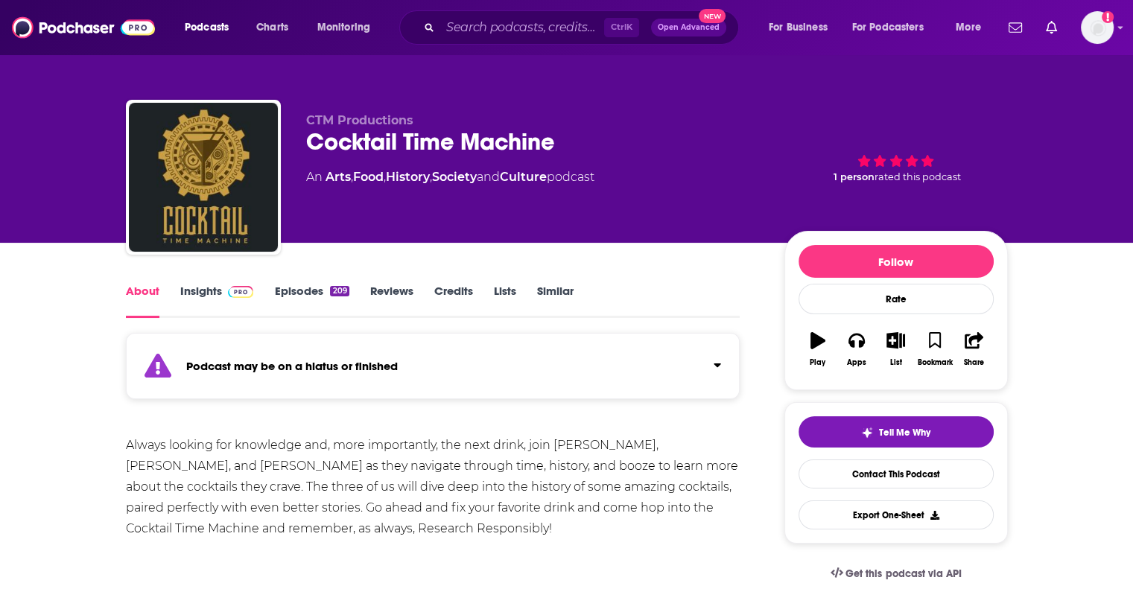
click at [215, 294] on link "Insights" at bounding box center [217, 301] width 74 height 34
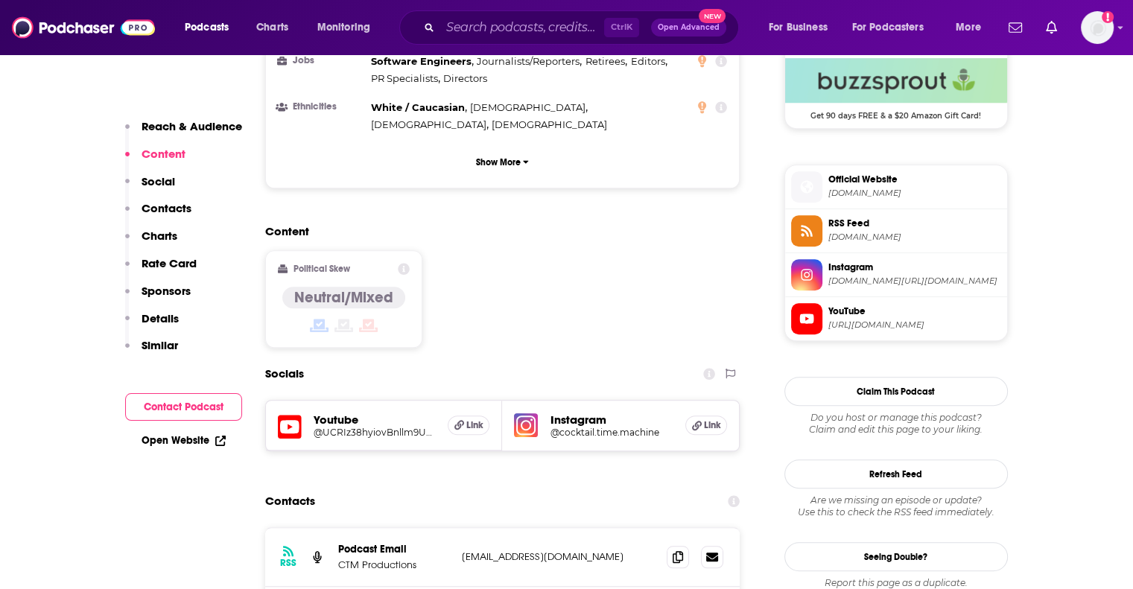
scroll to position [1118, 0]
click at [588, 426] on h5 "@cocktail.time.machine" at bounding box center [612, 431] width 124 height 11
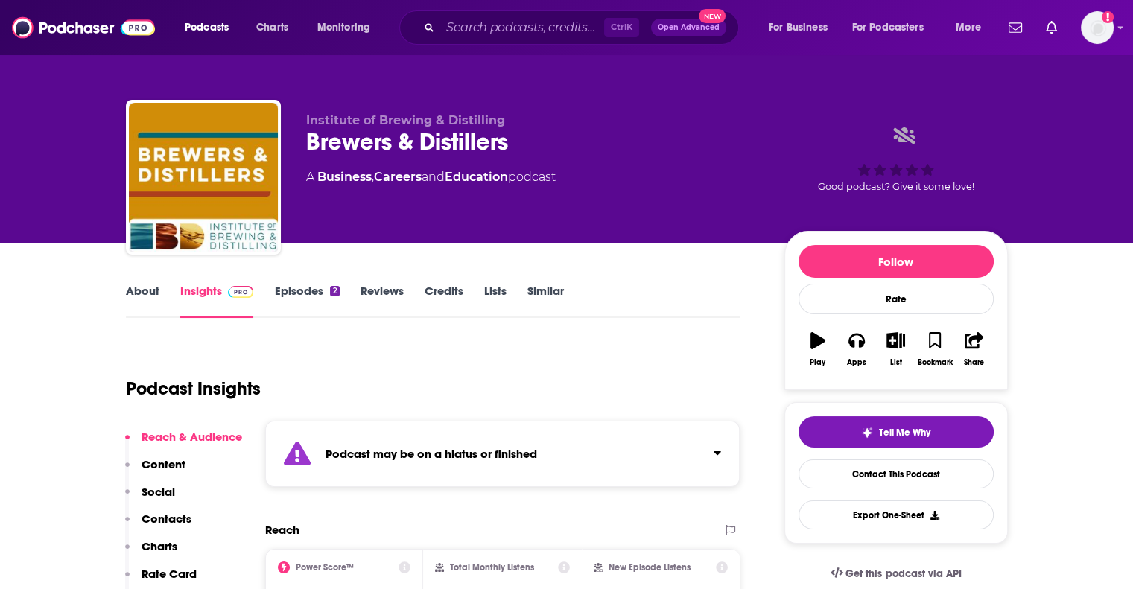
click at [472, 439] on div "Podcast may be on a hiatus or finished" at bounding box center [502, 454] width 475 height 66
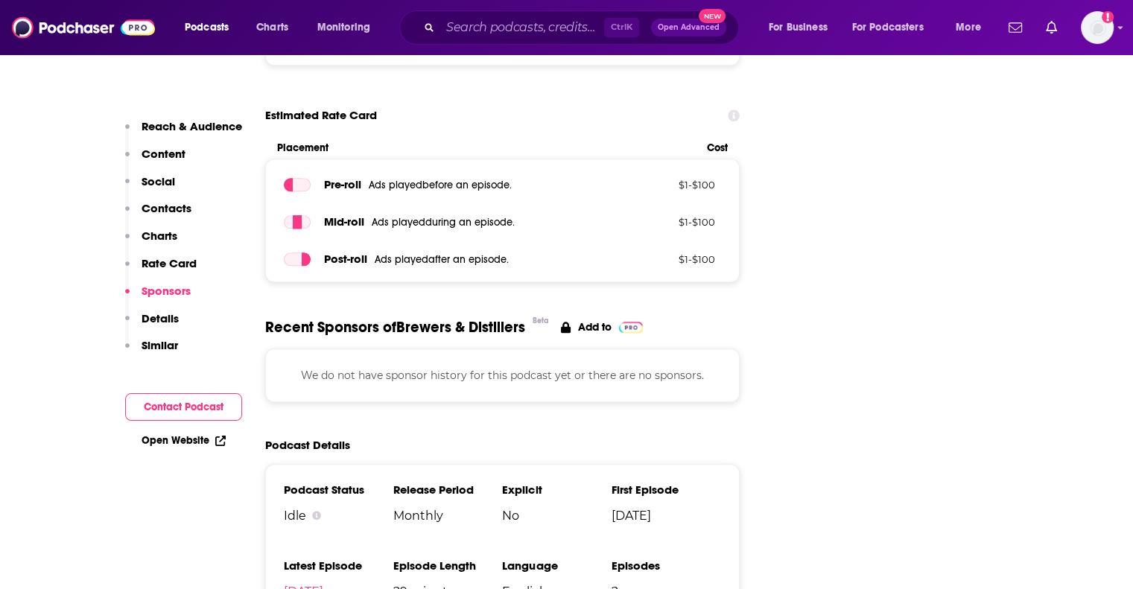
scroll to position [1714, 0]
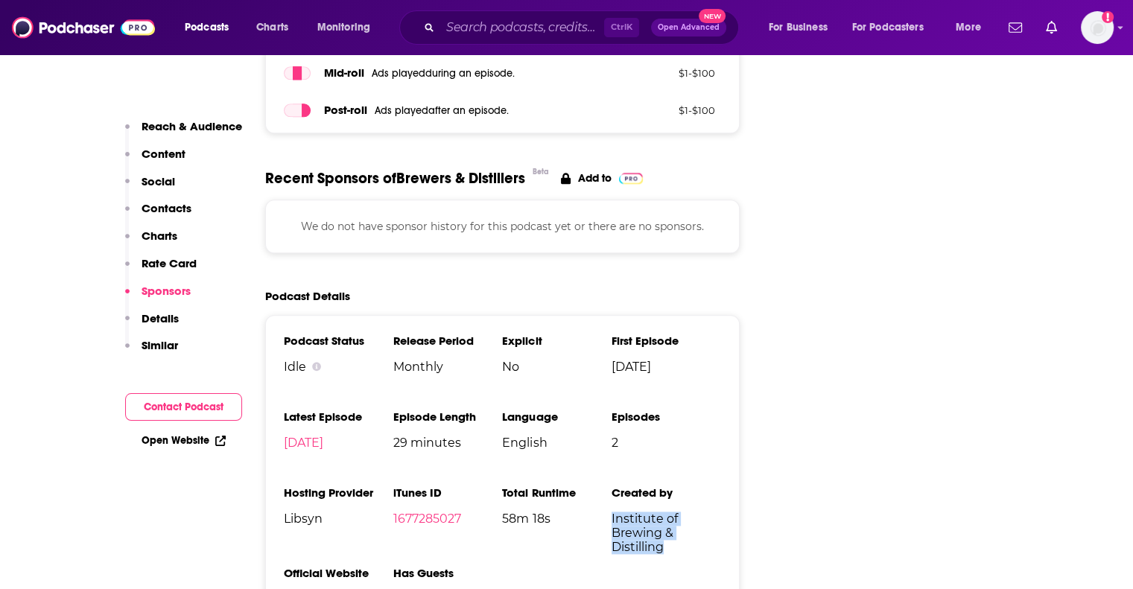
drag, startPoint x: 670, startPoint y: 554, endPoint x: 613, endPoint y: 517, distance: 68.0
click at [613, 517] on span "Institute of Brewing & Distilling" at bounding box center [667, 533] width 110 height 42
copy span "Institute of Brewing & Distilling"
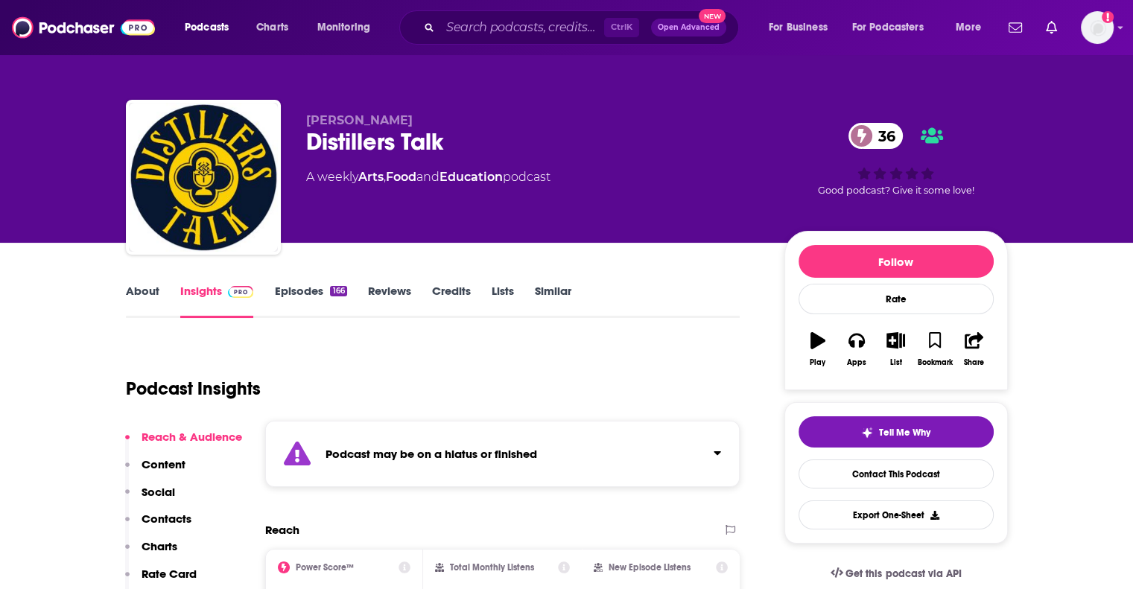
click at [460, 443] on div "Podcast may be on a hiatus or finished" at bounding box center [502, 454] width 475 height 66
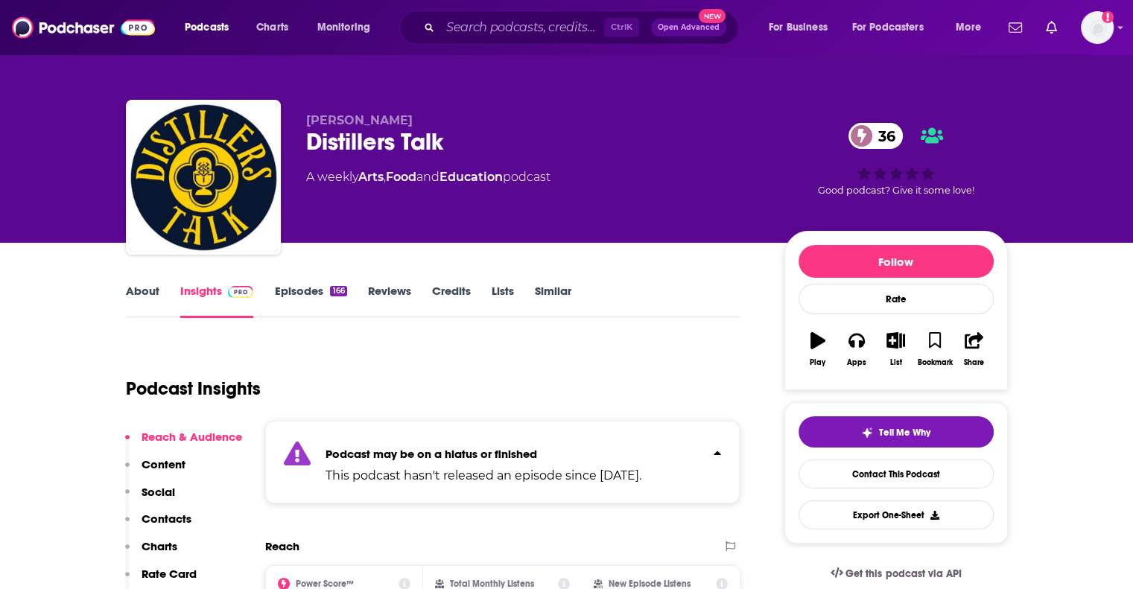
click at [460, 443] on div "Podcast may be on a hiatus or finished This podcast hasn't released an episode …" at bounding box center [484, 462] width 316 height 45
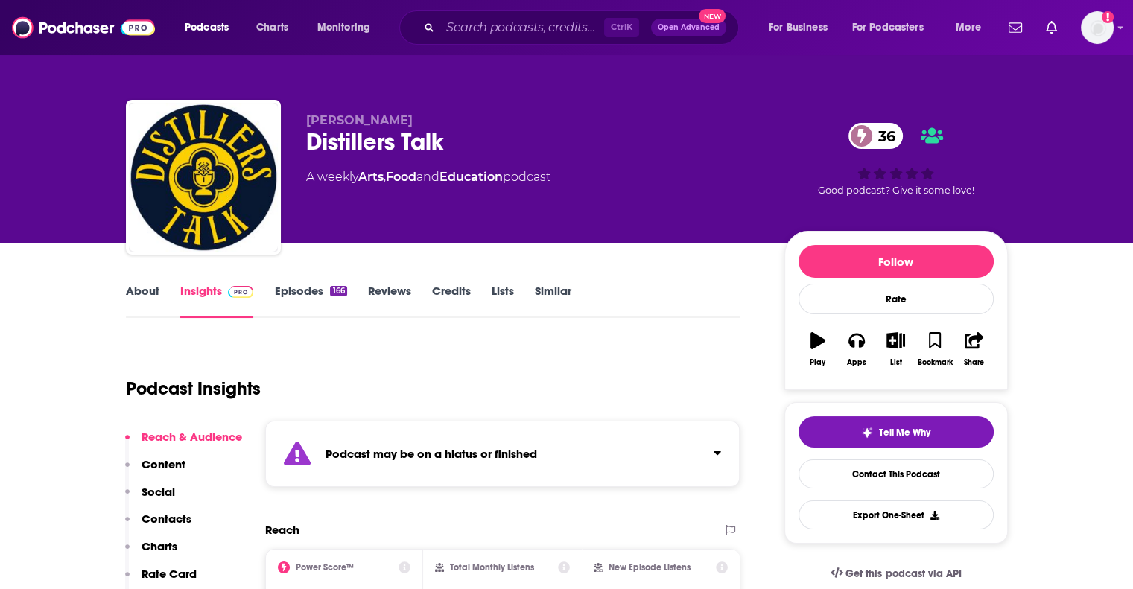
click at [144, 286] on link "About" at bounding box center [143, 301] width 34 height 34
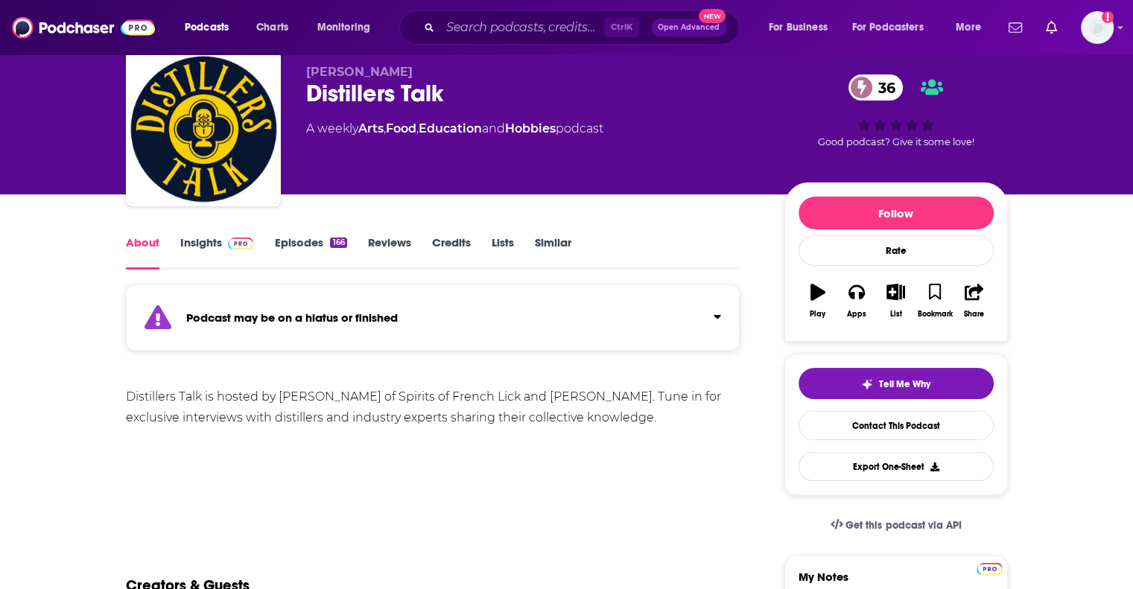
scroll to position [75, 0]
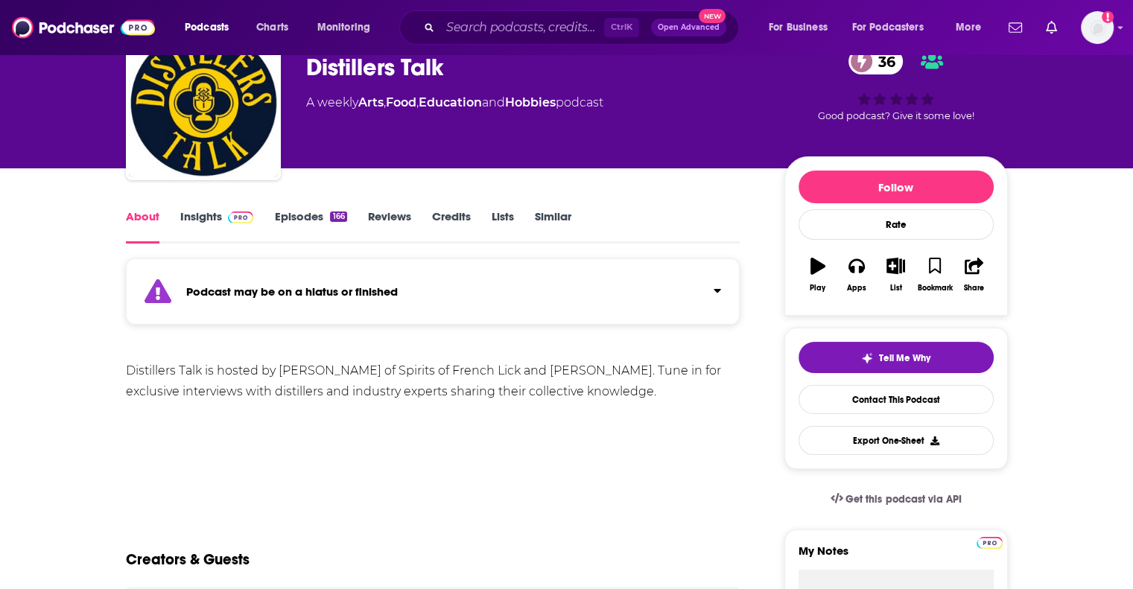
click at [195, 220] on link "Insights" at bounding box center [217, 226] width 74 height 34
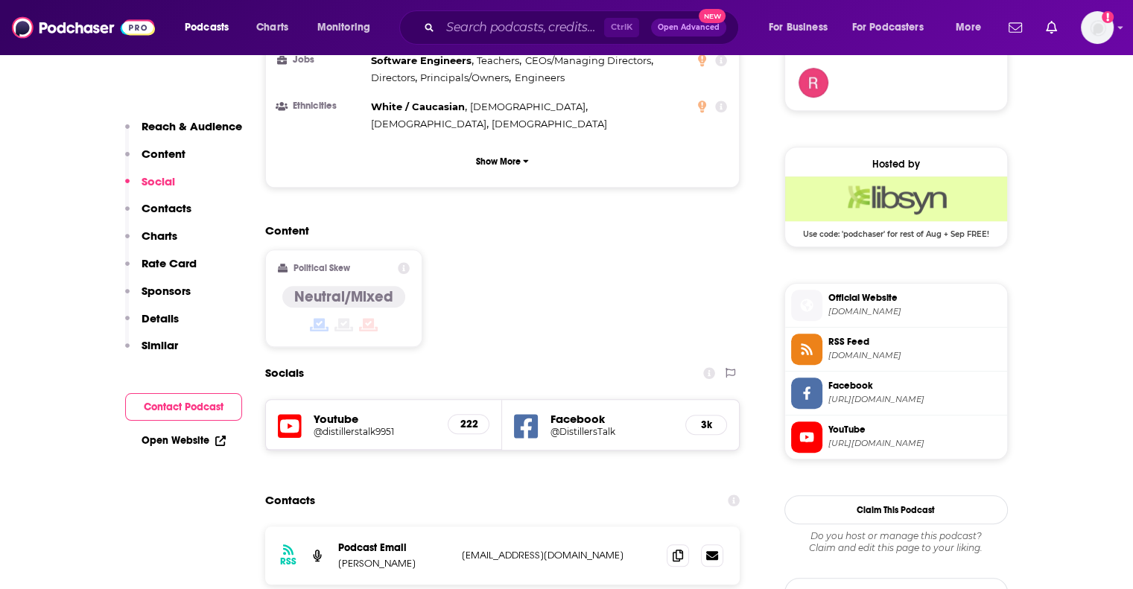
scroll to position [1192, 0]
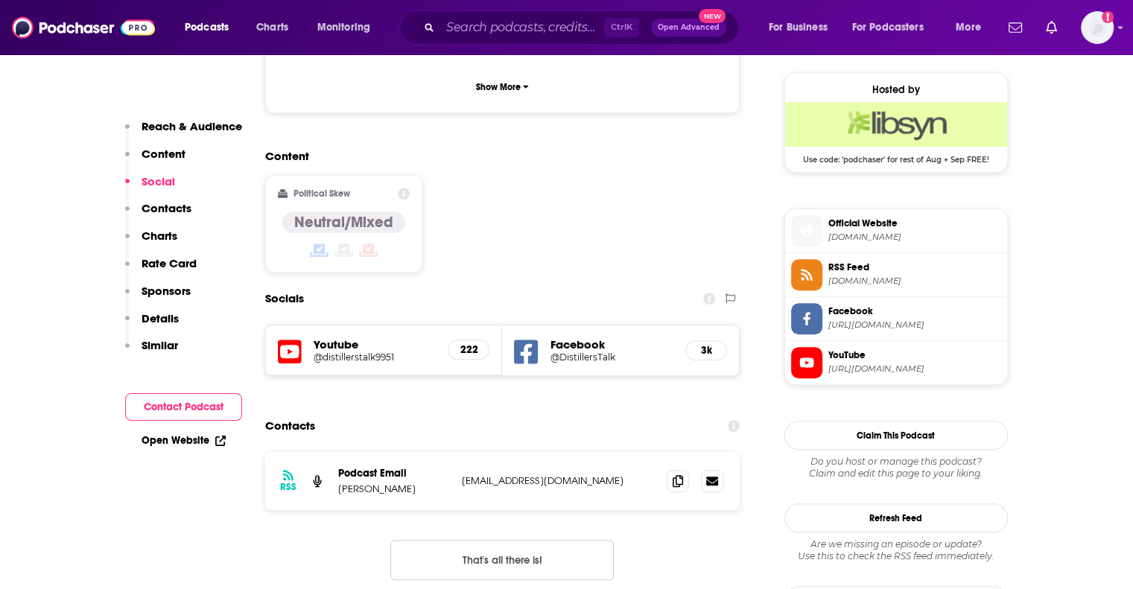
click at [592, 338] on h5 "Facebook" at bounding box center [612, 345] width 124 height 14
click at [572, 352] on h5 "@DistillersTalk" at bounding box center [612, 357] width 124 height 11
drag, startPoint x: 624, startPoint y: 397, endPoint x: 463, endPoint y: 408, distance: 161.3
click at [463, 452] on div "RSS Podcast Email Christi Atkinson christiatkinson@icloud.com christiatkinson@i…" at bounding box center [502, 481] width 475 height 58
copy p "christiatkinson@icloud.com"
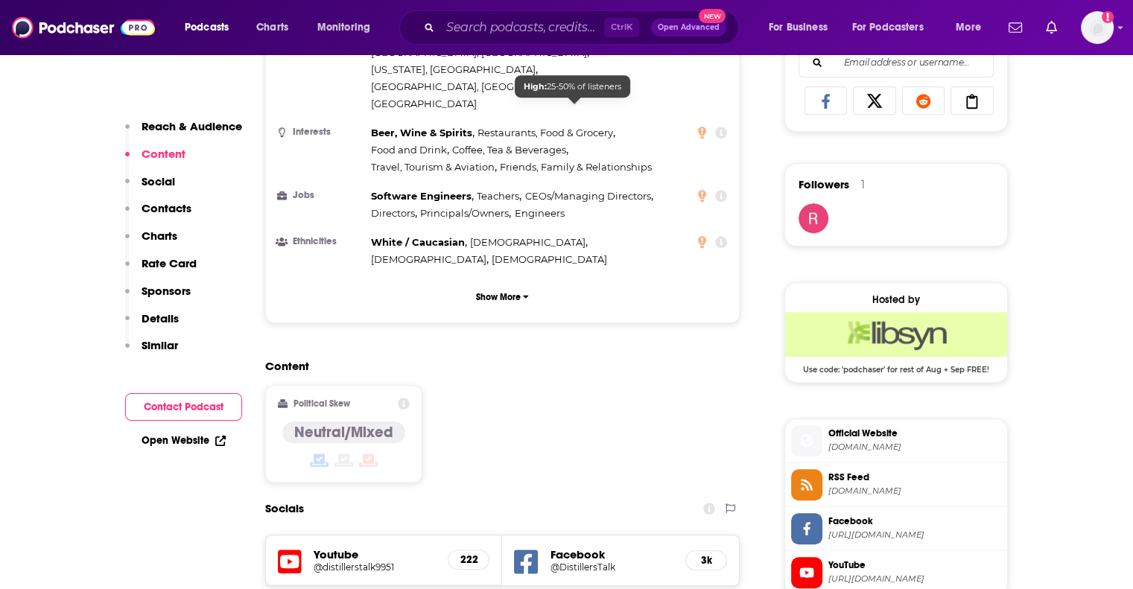
scroll to position [894, 0]
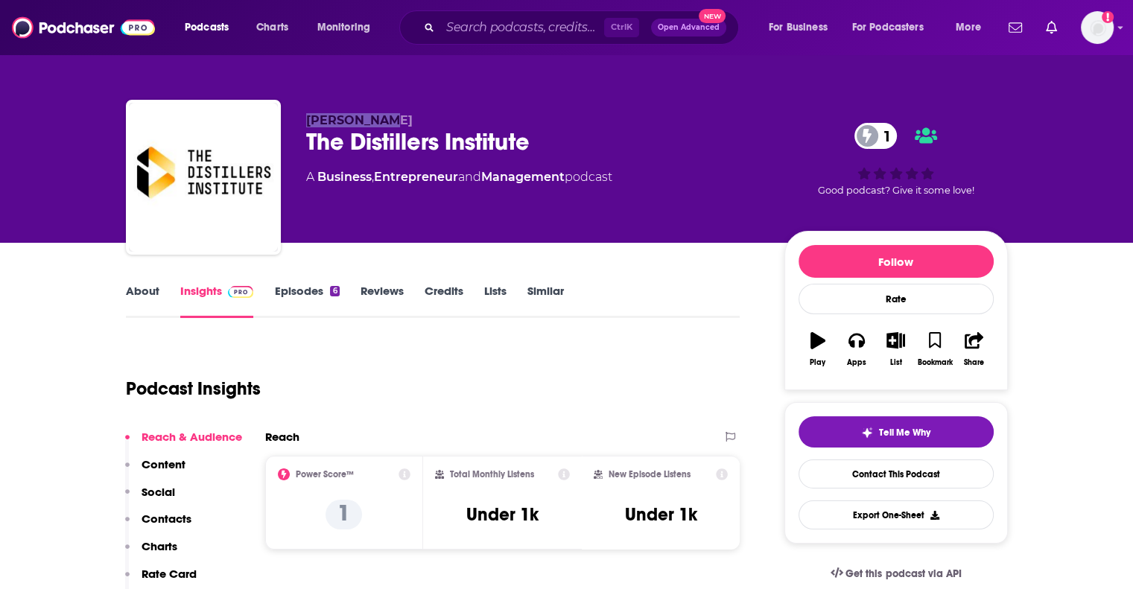
drag, startPoint x: 396, startPoint y: 114, endPoint x: 304, endPoint y: 115, distance: 92.4
click at [304, 115] on div "Anne Gigney The Distillers Institute 1 A Business , Entrepreneur and Management…" at bounding box center [567, 180] width 882 height 161
copy span "Anne Gigney"
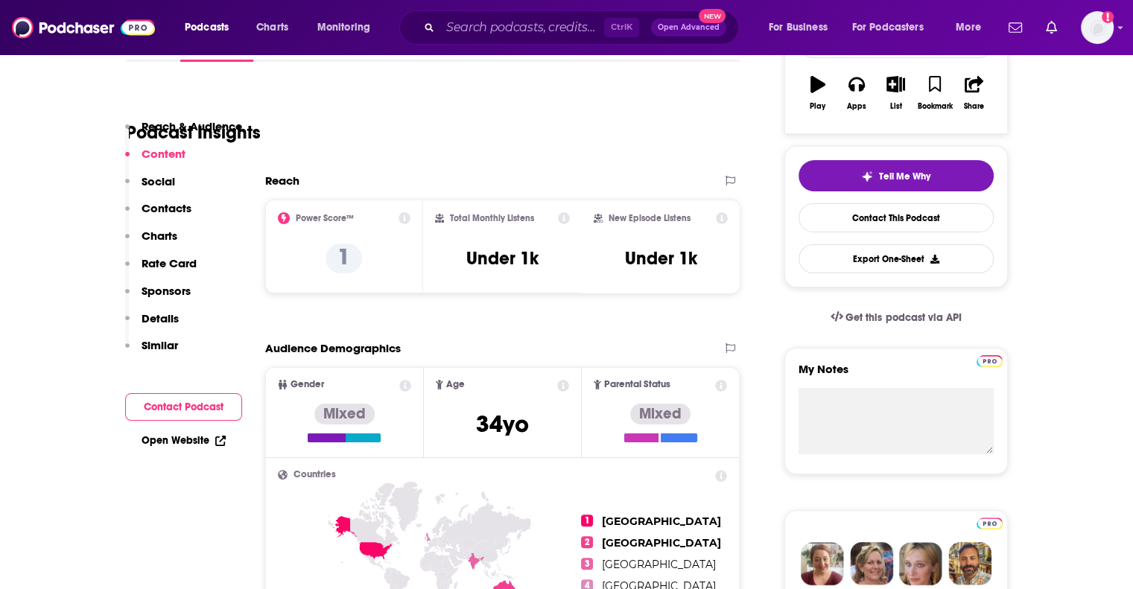
scroll to position [149, 0]
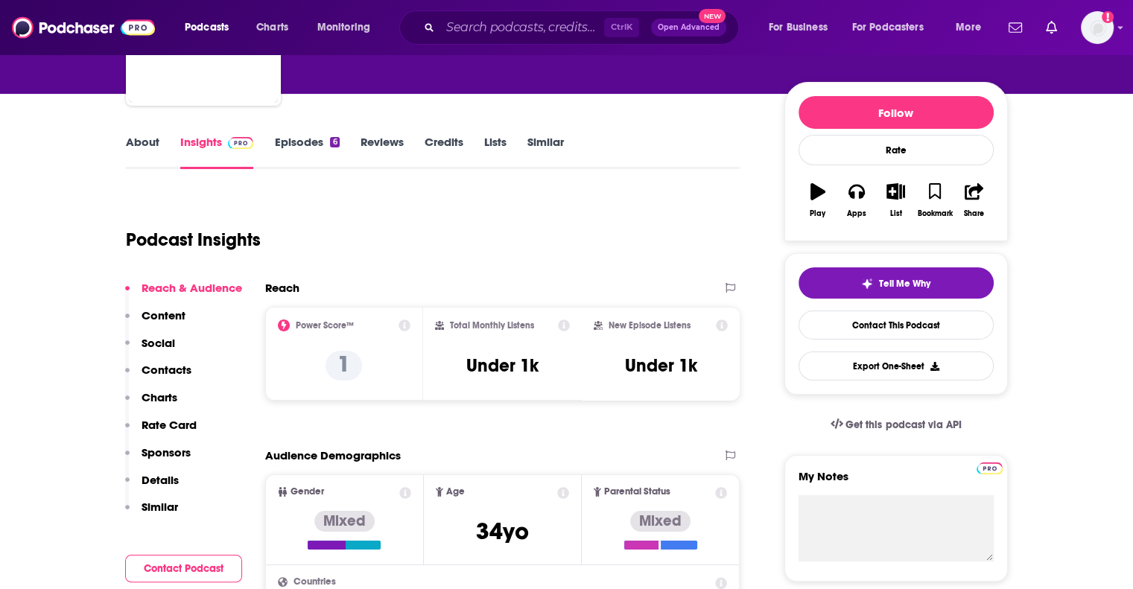
click at [155, 142] on link "About" at bounding box center [143, 152] width 34 height 34
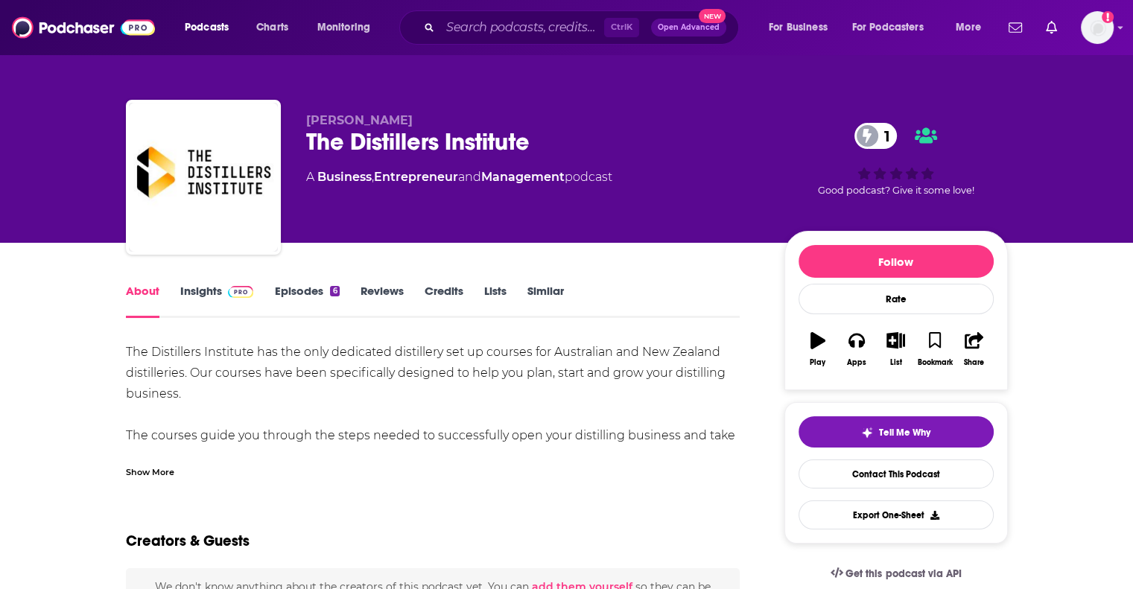
scroll to position [75, 0]
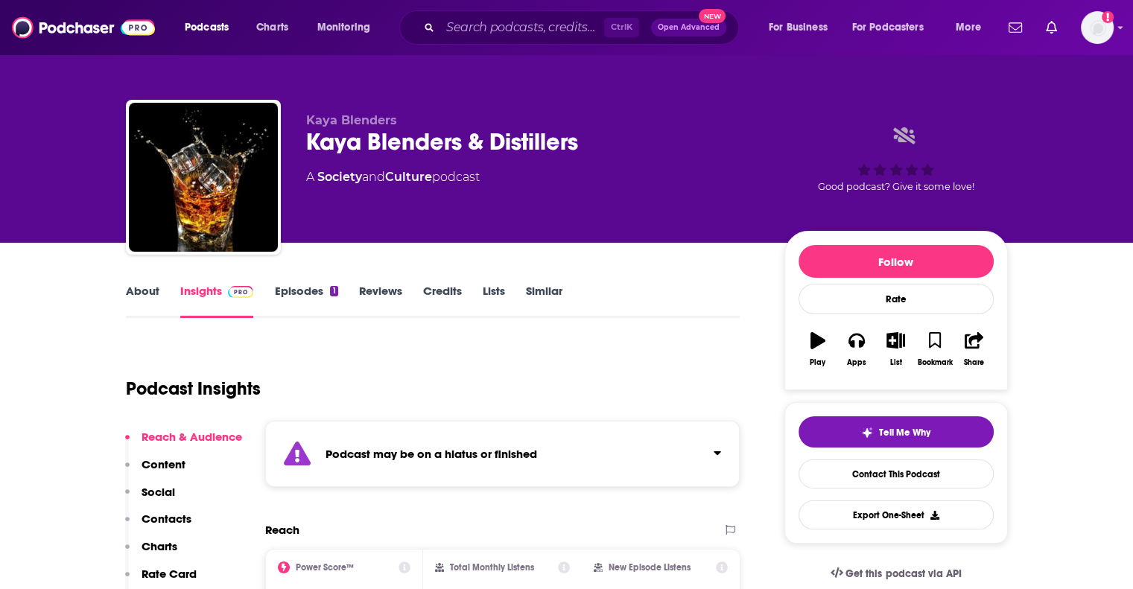
click at [507, 442] on div "Podcast may be on a hiatus or finished" at bounding box center [502, 454] width 475 height 66
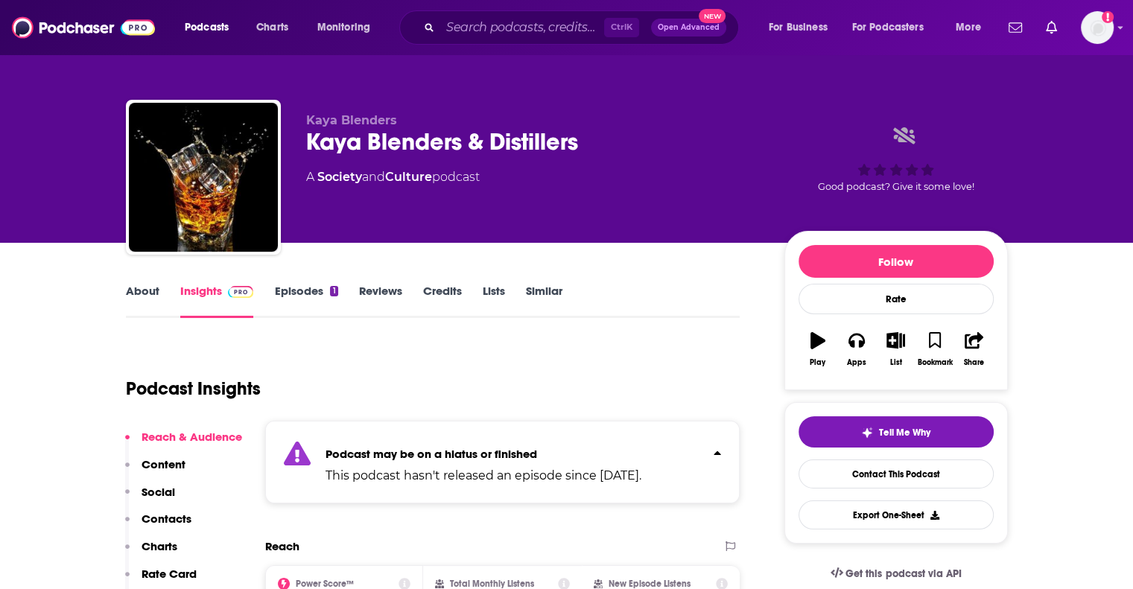
click at [145, 293] on link "About" at bounding box center [143, 301] width 34 height 34
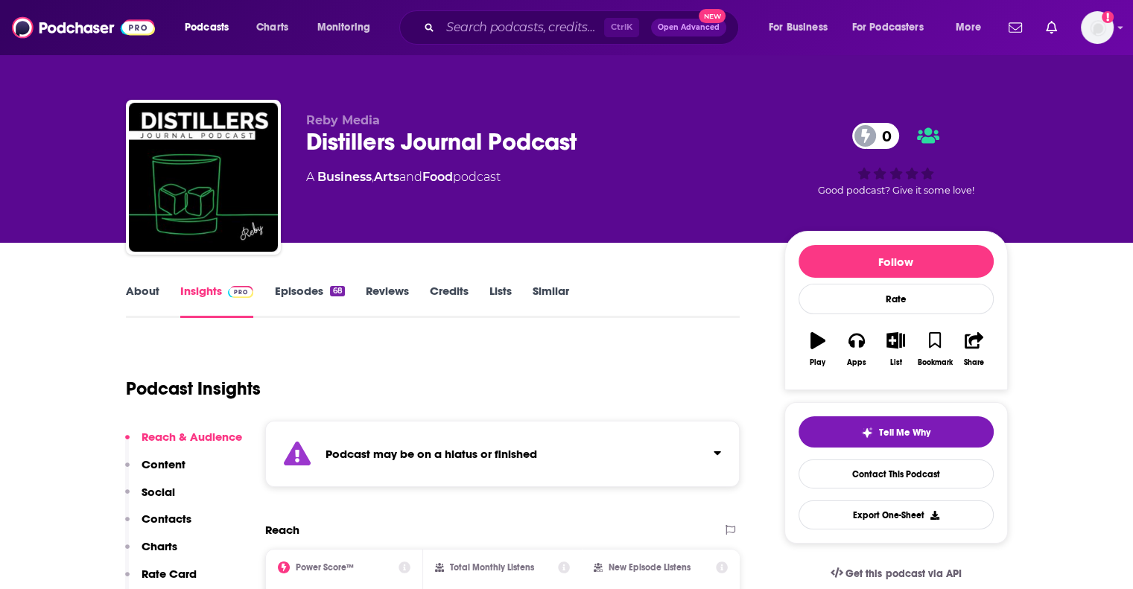
click at [417, 452] on strong "Podcast may be on a hiatus or finished" at bounding box center [432, 454] width 212 height 14
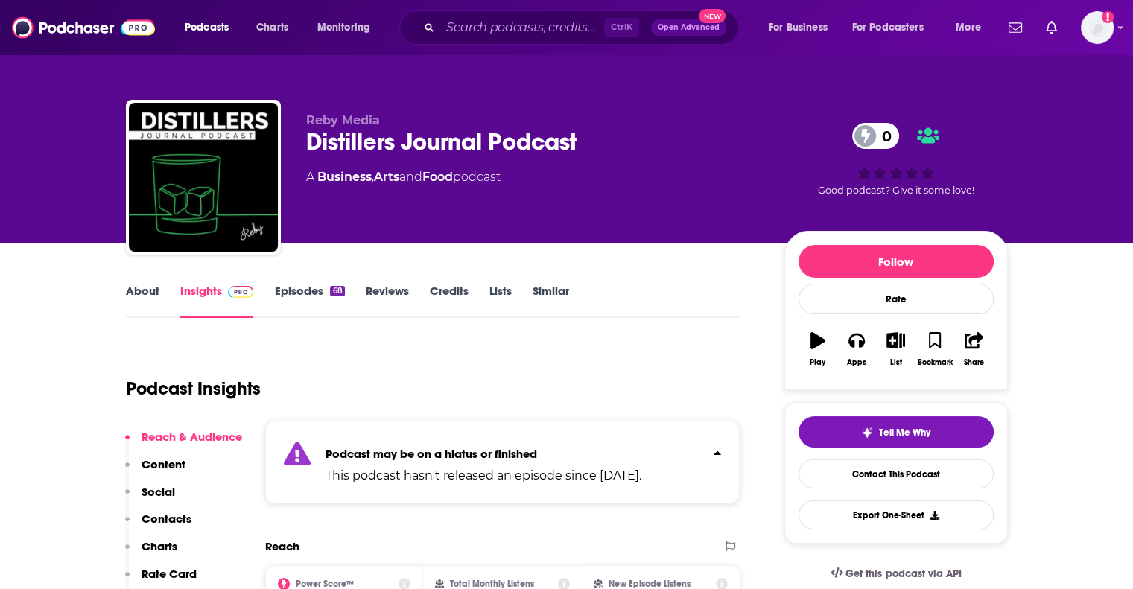
click at [417, 452] on strong "Podcast may be on a hiatus or finished" at bounding box center [432, 454] width 212 height 14
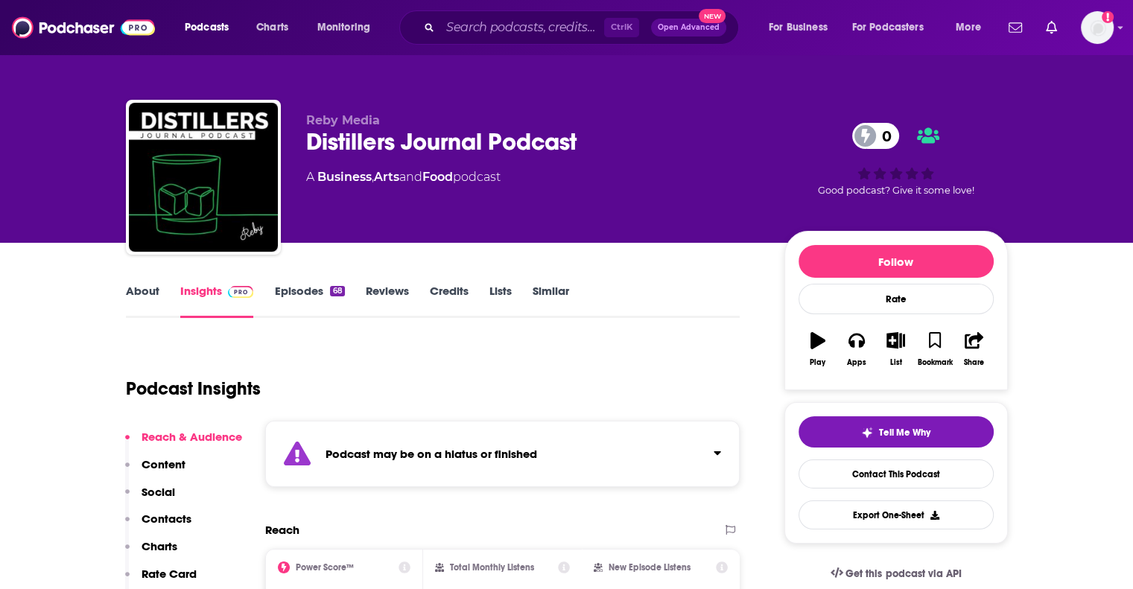
scroll to position [149, 0]
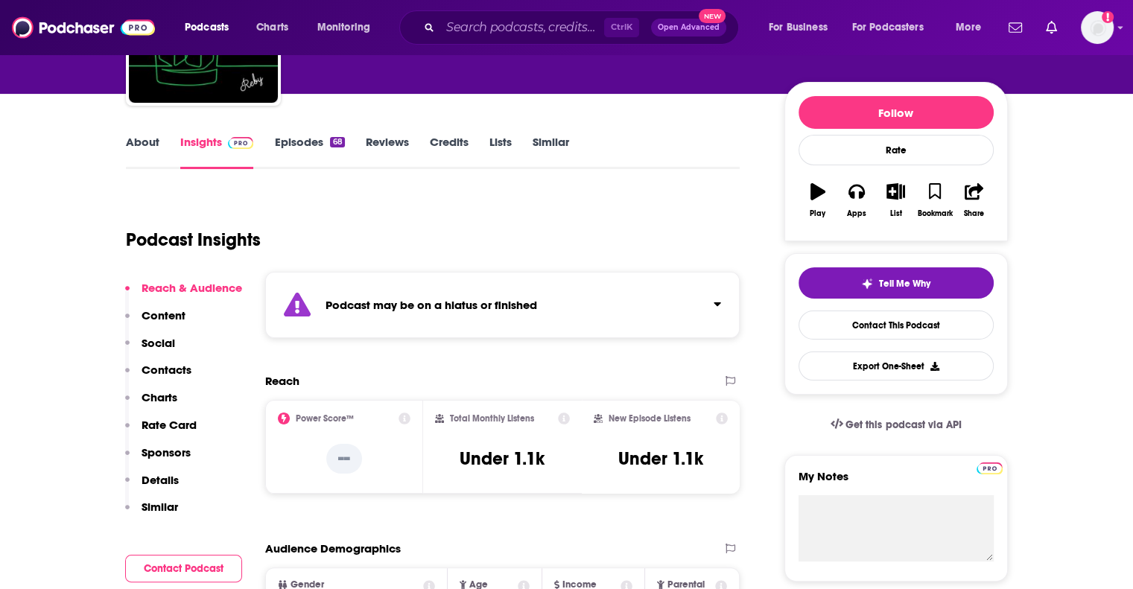
click at [158, 151] on link "About" at bounding box center [143, 152] width 34 height 34
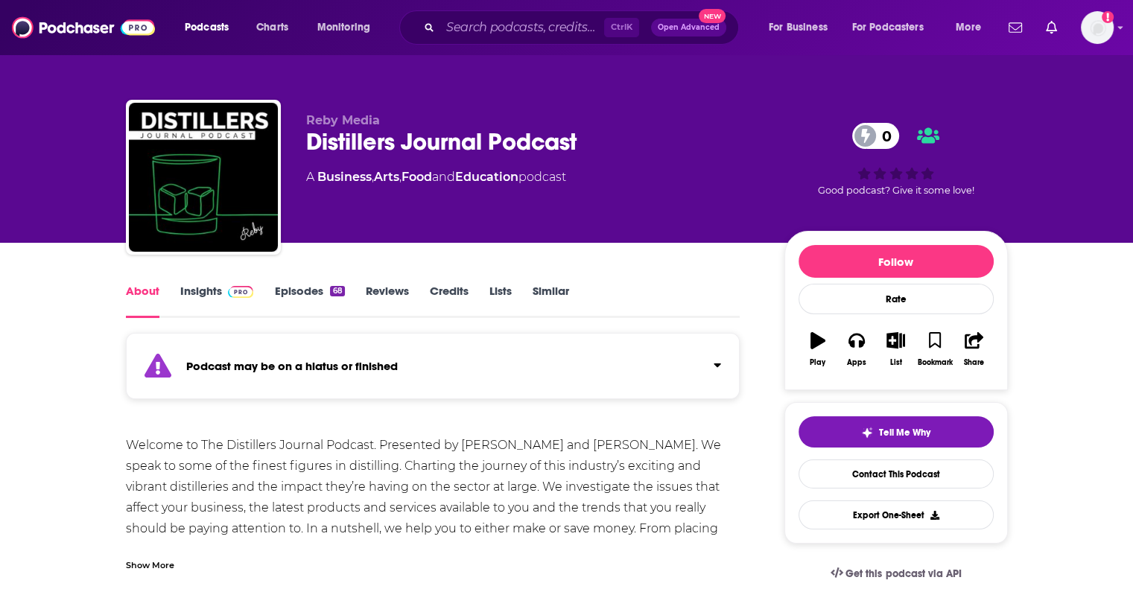
click at [206, 297] on link "Insights" at bounding box center [217, 301] width 74 height 34
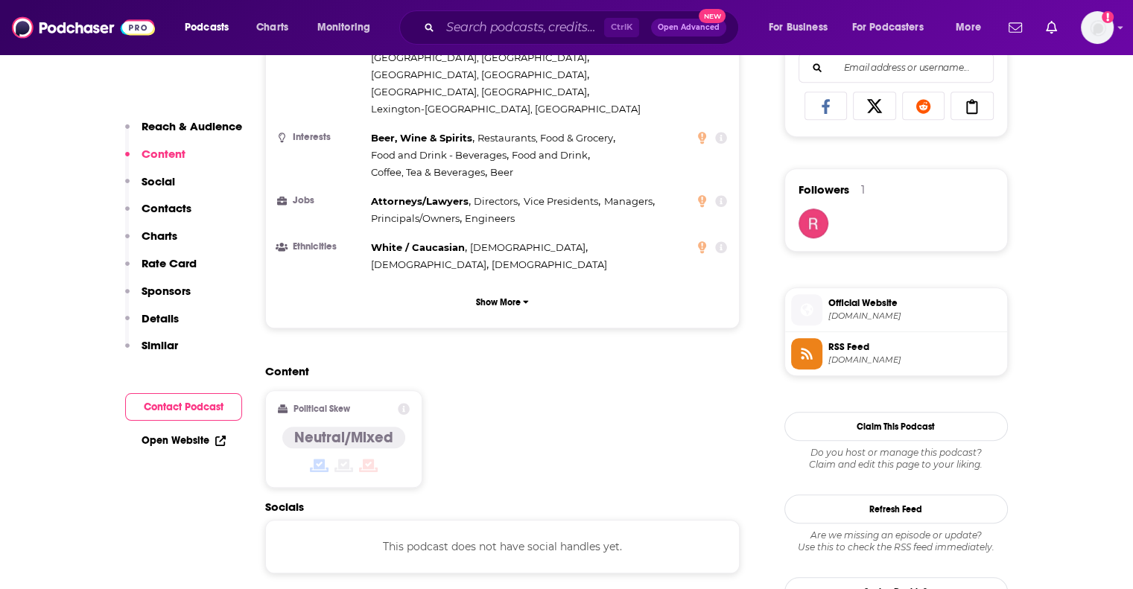
scroll to position [1043, 0]
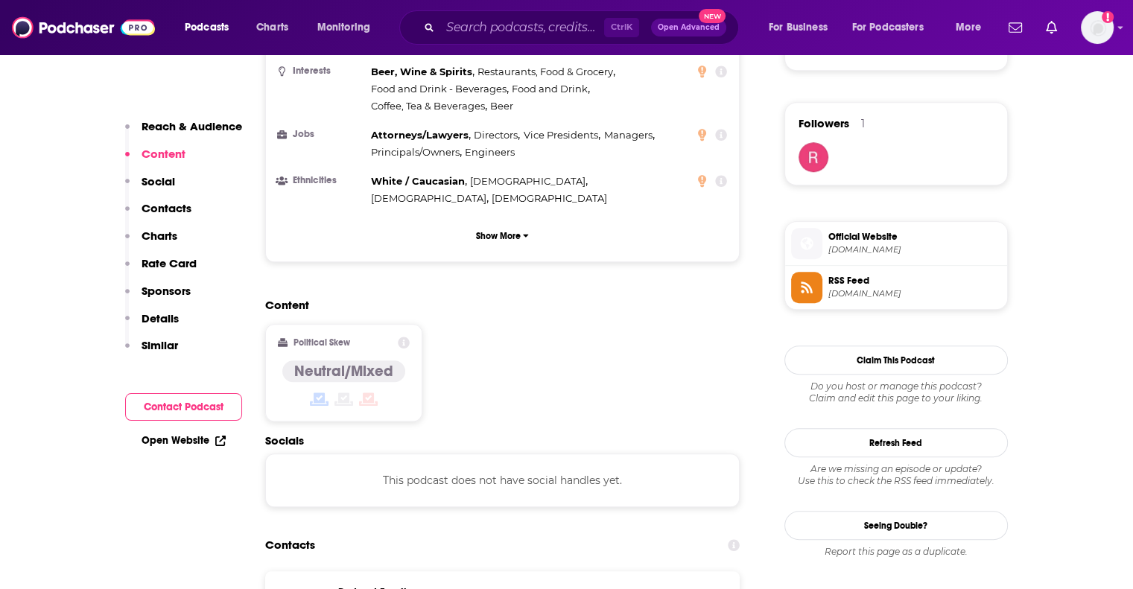
click at [569, 589] on p "[PERSON_NAME][EMAIL_ADDRESS][PERSON_NAME][DOMAIN_NAME]" at bounding box center [559, 600] width 194 height 13
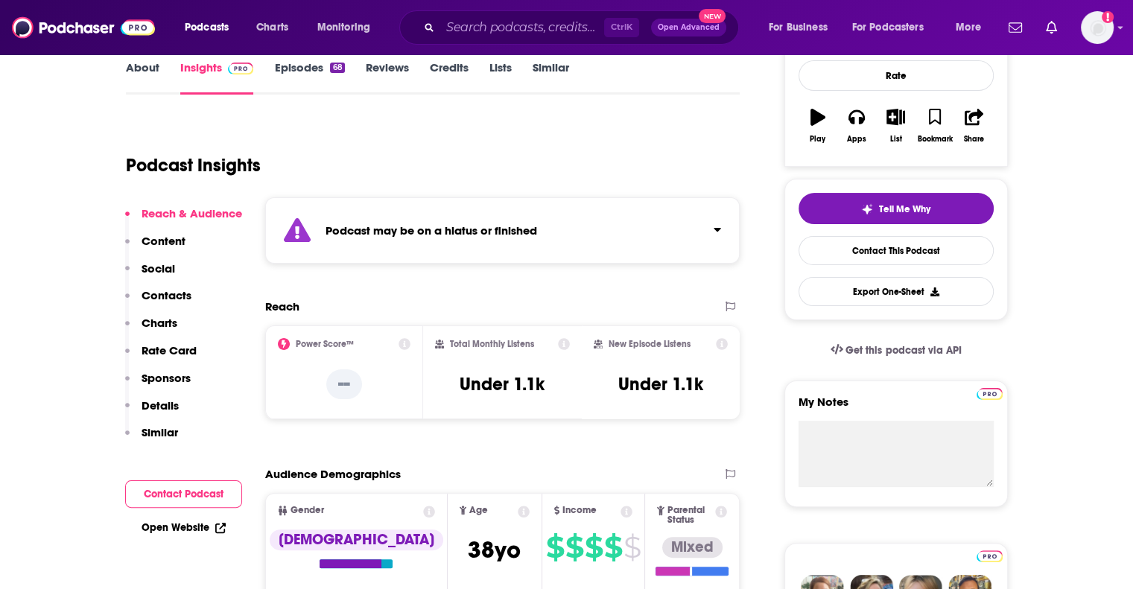
scroll to position [0, 0]
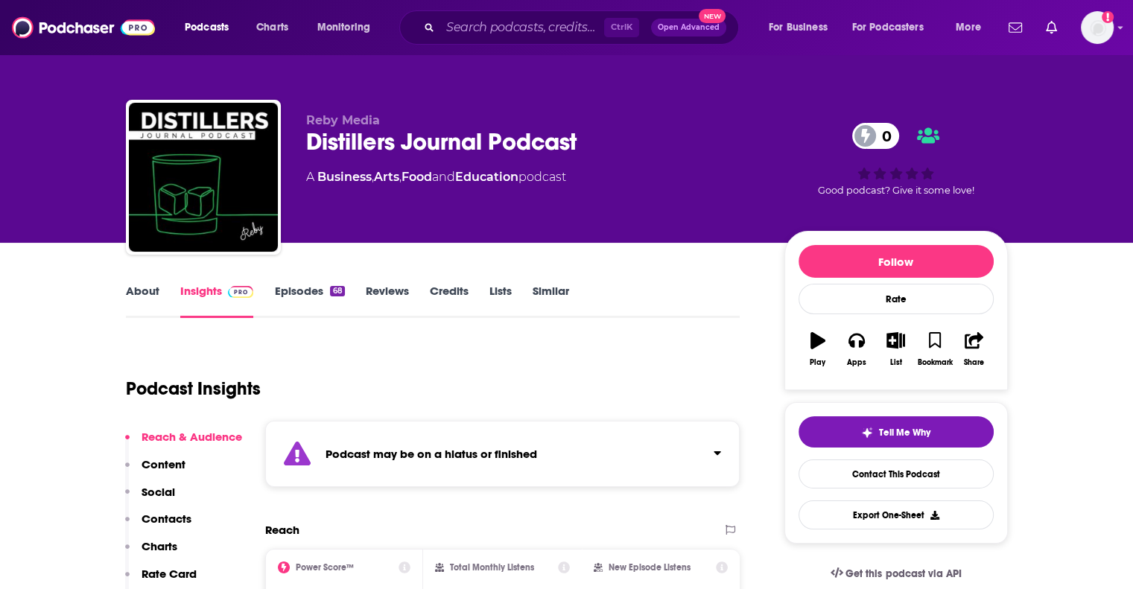
click at [141, 292] on link "About" at bounding box center [143, 301] width 34 height 34
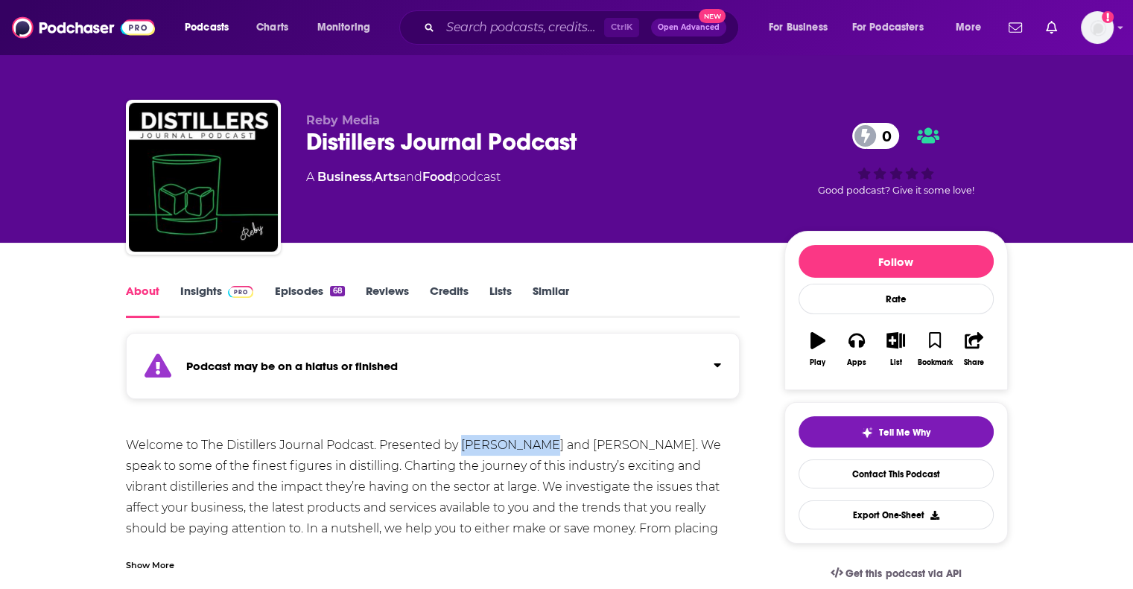
drag, startPoint x: 460, startPoint y: 449, endPoint x: 538, endPoint y: 452, distance: 78.3
click at [538, 452] on div "Welcome to The Distillers Journal Podcast. Presented by [PERSON_NAME] and [PERS…" at bounding box center [433, 508] width 615 height 146
copy div "[PERSON_NAME]"
drag, startPoint x: 569, startPoint y: 443, endPoint x: 646, endPoint y: 443, distance: 76.7
click at [646, 443] on div "Welcome to The Distillers Journal Podcast. Presented by [PERSON_NAME] and [PERS…" at bounding box center [433, 508] width 615 height 146
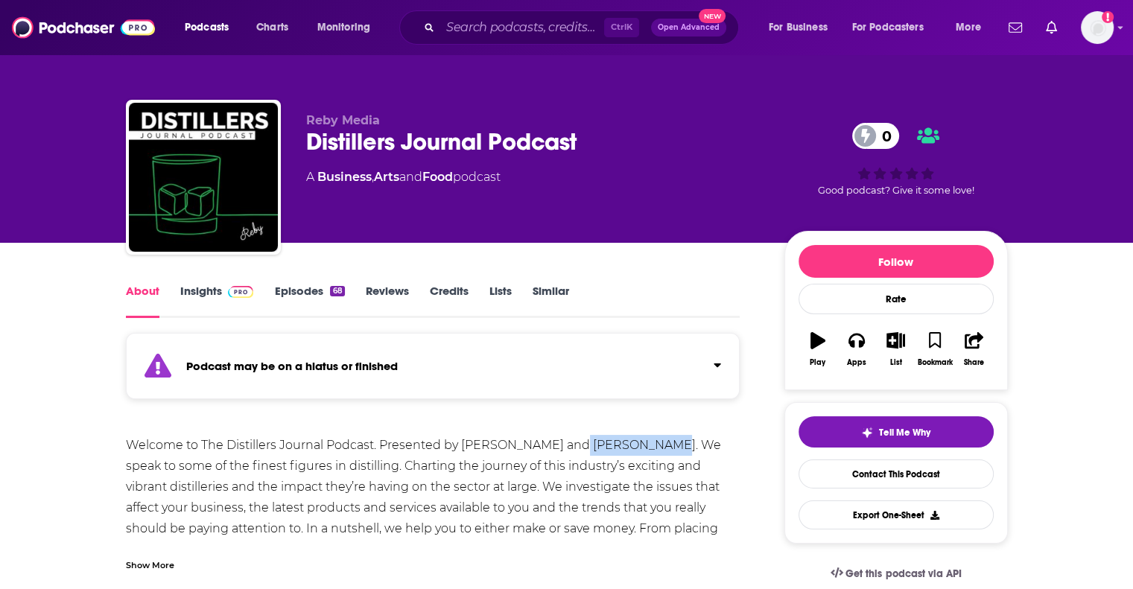
click at [615, 448] on div "Welcome to The Distillers Journal Podcast. Presented by [PERSON_NAME] and [PERS…" at bounding box center [433, 508] width 615 height 146
drag, startPoint x: 569, startPoint y: 445, endPoint x: 621, endPoint y: 447, distance: 51.5
click at [638, 447] on div "Welcome to The Distillers Journal Podcast. Presented by [PERSON_NAME] and [PERS…" at bounding box center [433, 508] width 615 height 146
click at [583, 447] on div "Welcome to The Distillers Journal Podcast. Presented by [PERSON_NAME] and [PERS…" at bounding box center [433, 508] width 615 height 146
drag, startPoint x: 568, startPoint y: 449, endPoint x: 647, endPoint y: 451, distance: 79.0
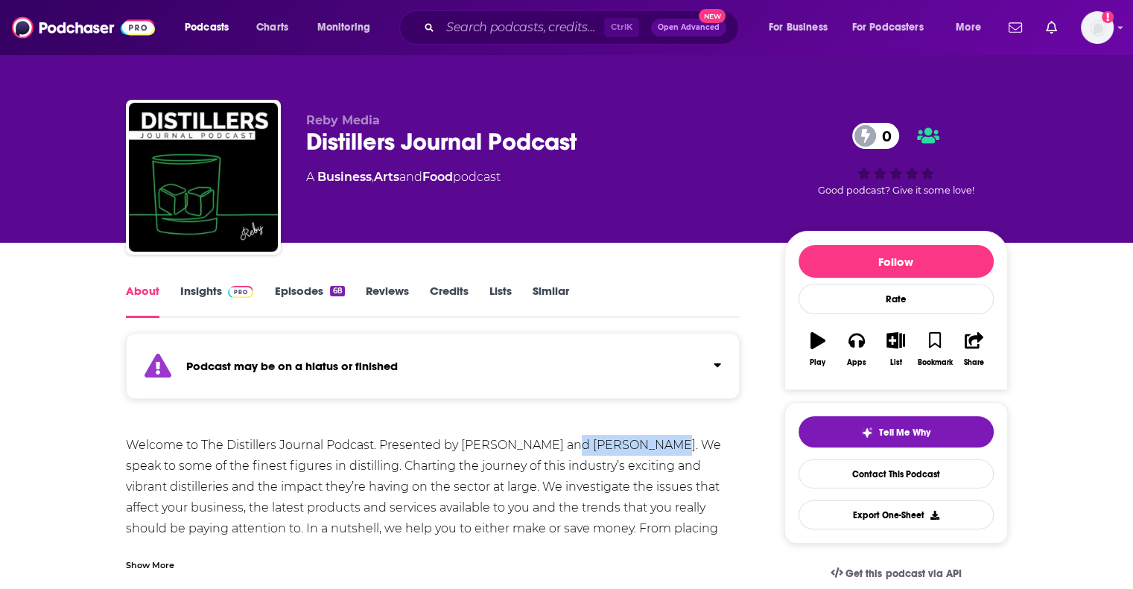
click at [647, 451] on div "Welcome to The Distillers Journal Podcast. Presented by [PERSON_NAME] and [PERS…" at bounding box center [433, 508] width 615 height 146
copy div "[PERSON_NAME]"
